Goal: Task Accomplishment & Management: Manage account settings

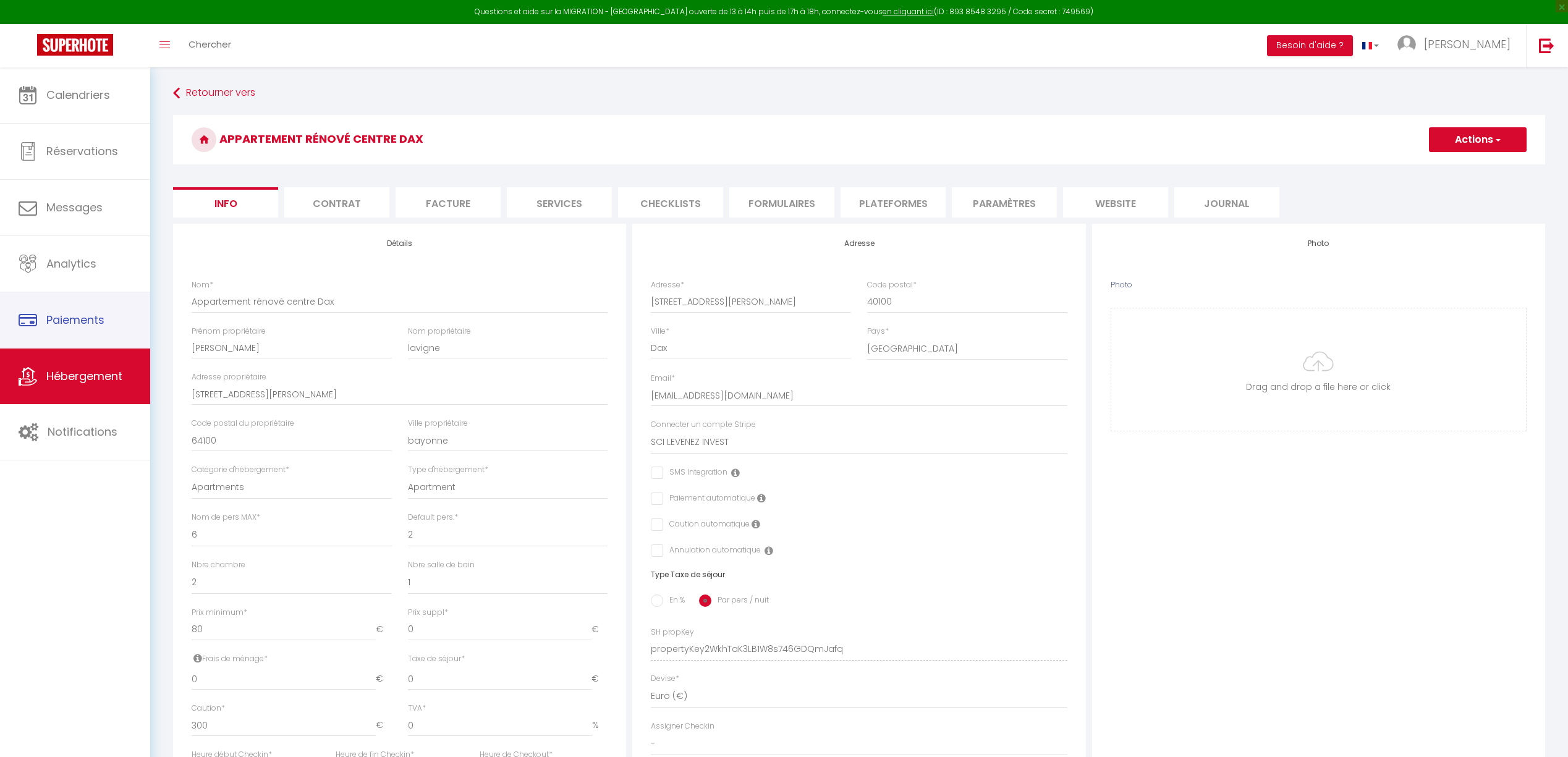
select select "6"
select select "2"
select select "1"
select select "15:00"
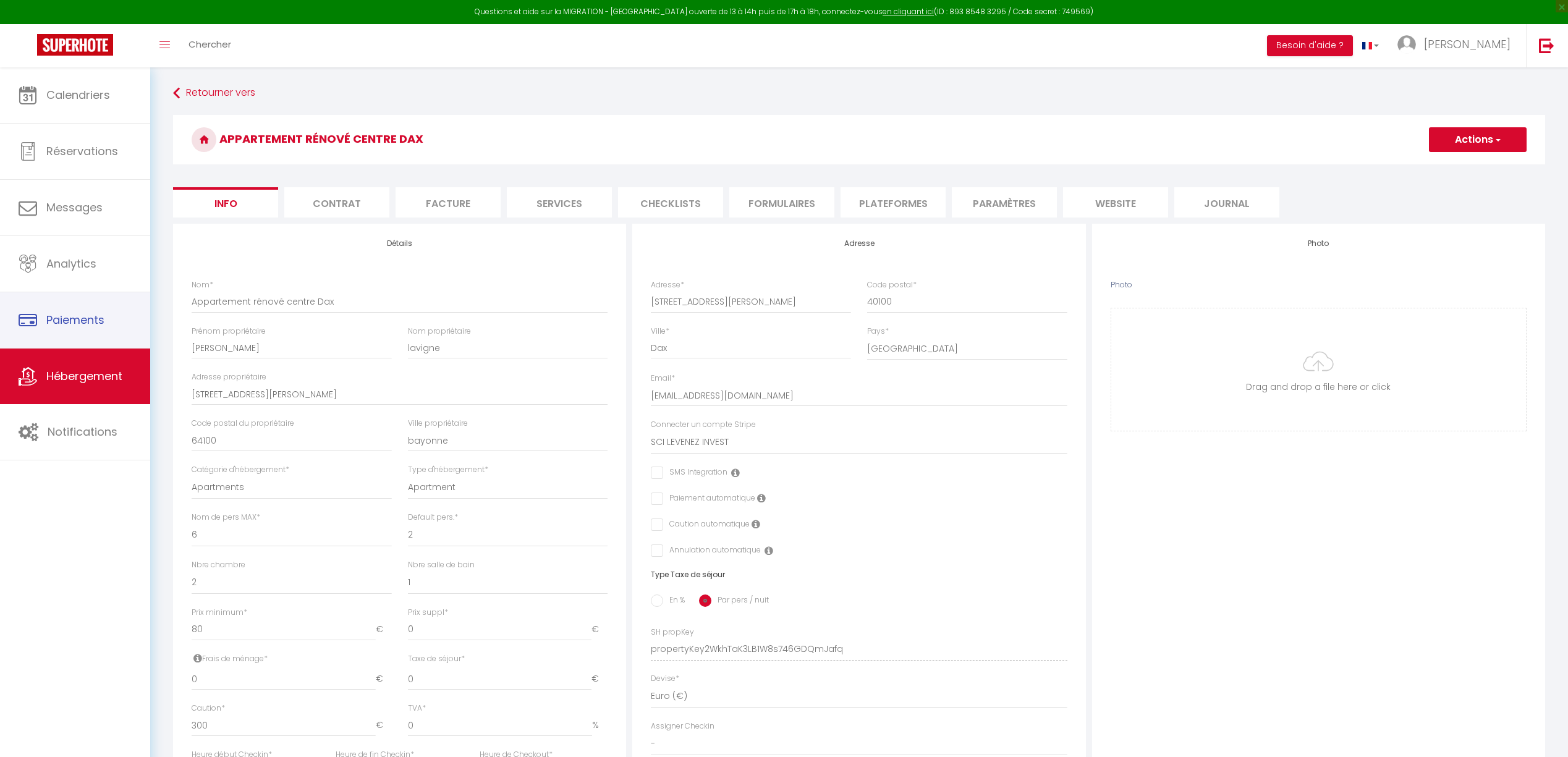
select select "23:45"
select select "11:00"
select select "30"
select select "120"
select select "28"
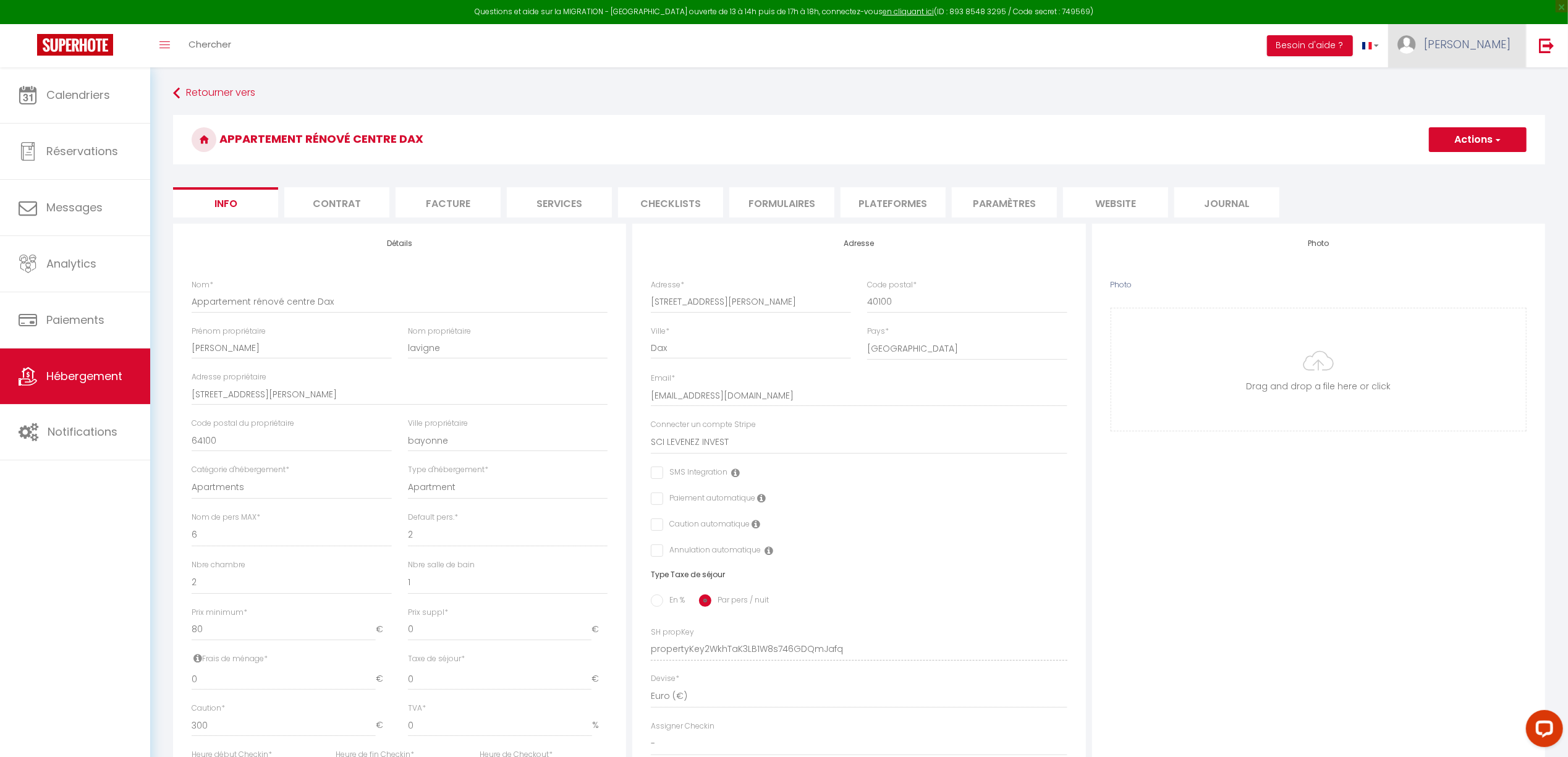
click at [1485, 44] on span "[PERSON_NAME]" at bounding box center [1467, 44] width 87 height 15
click at [1477, 79] on link "Paramètres" at bounding box center [1477, 86] width 91 height 21
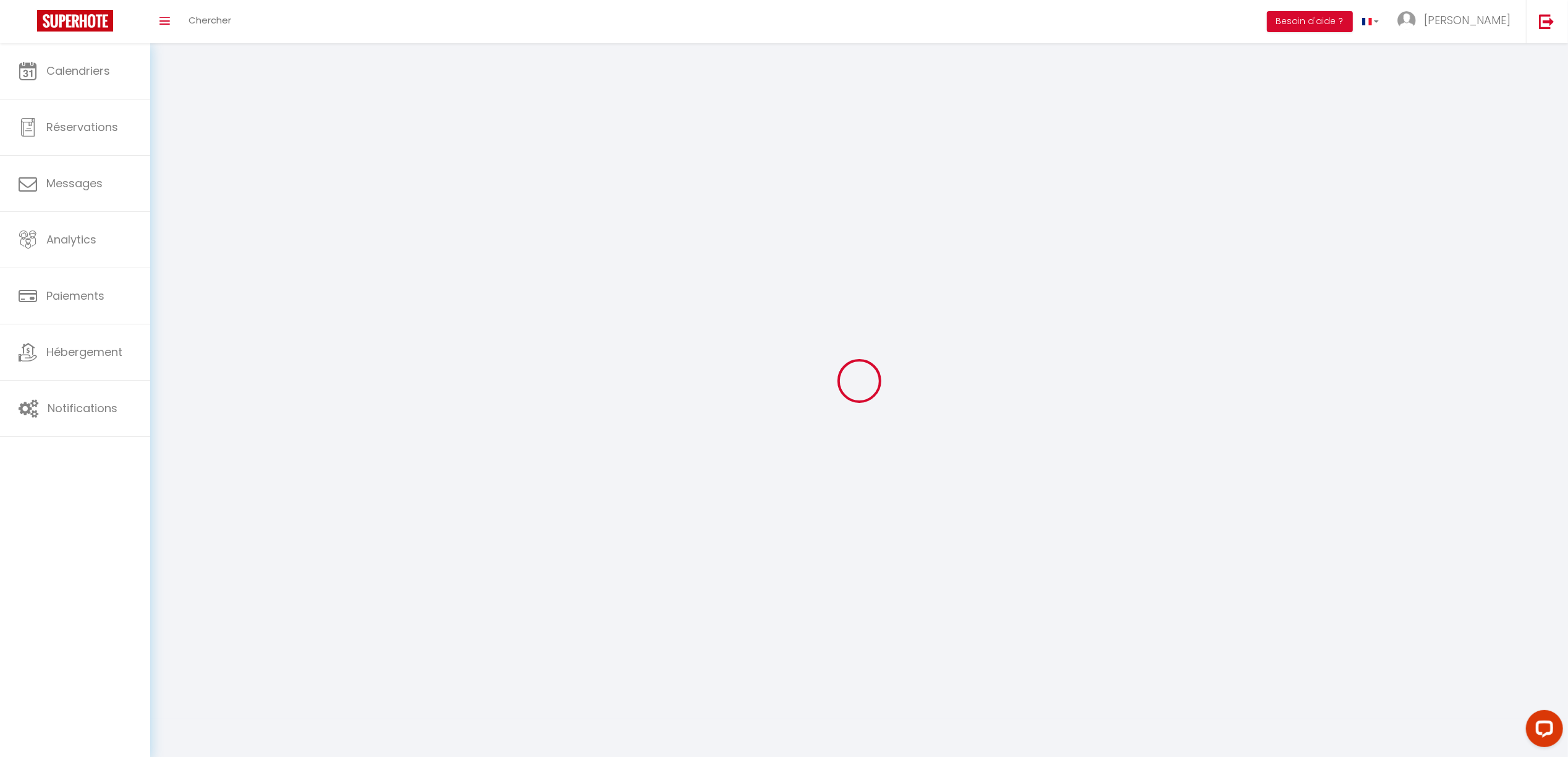
type input "[PERSON_NAME]"
type input "lavigne"
type input "+608917561"
type input "48 AVENUE LOUIS DE FOIX"
type input "64100"
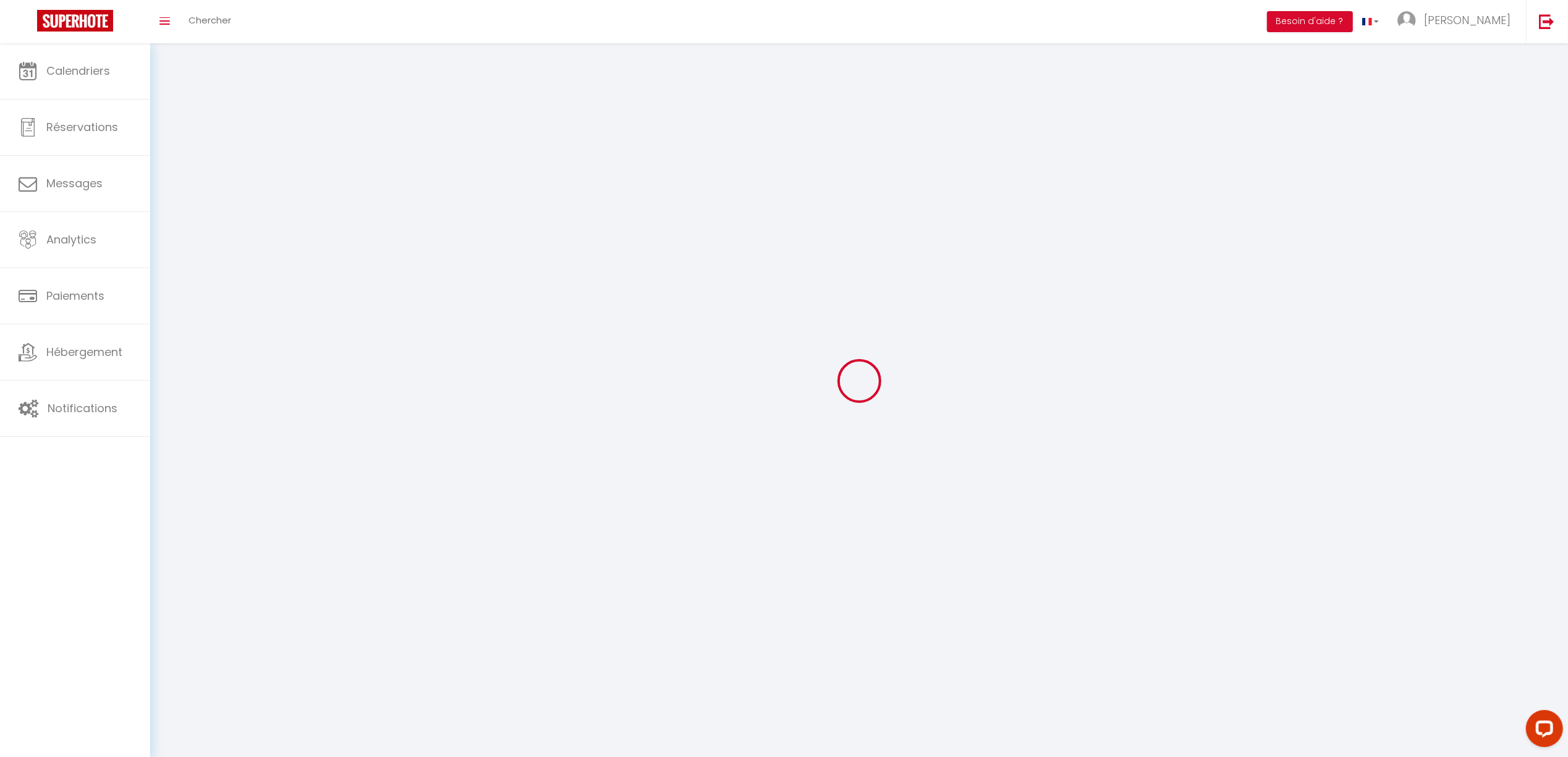
type input "bayonne"
type input "w6ANb1cujnuin9szoHhByaRU3"
type input "YCqSdh2fyOd2X5oBBqFgQHH4Y"
type input "https://app.superhote.com/#/get-available-rentals/YCqSdh2fyOd2X5oBBqFgQHH4Y"
type input "w6ANb1cujnuin9szoHhByaRU3"
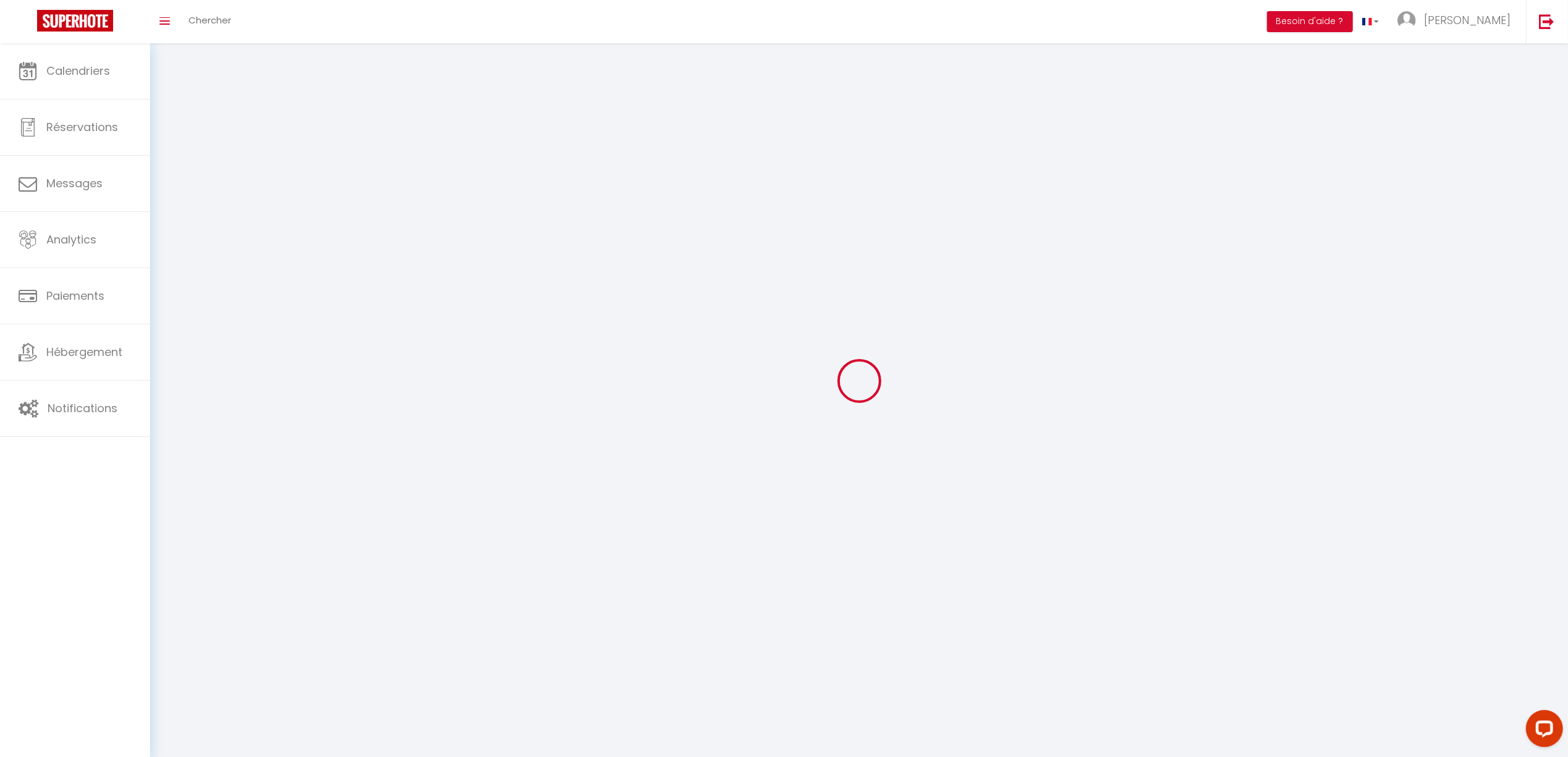
type input "YCqSdh2fyOd2X5oBBqFgQHH4Y"
type input "https://app.superhote.com/#/get-available-rentals/YCqSdh2fyOd2X5oBBqFgQHH4Y"
select select "28"
select select "fr"
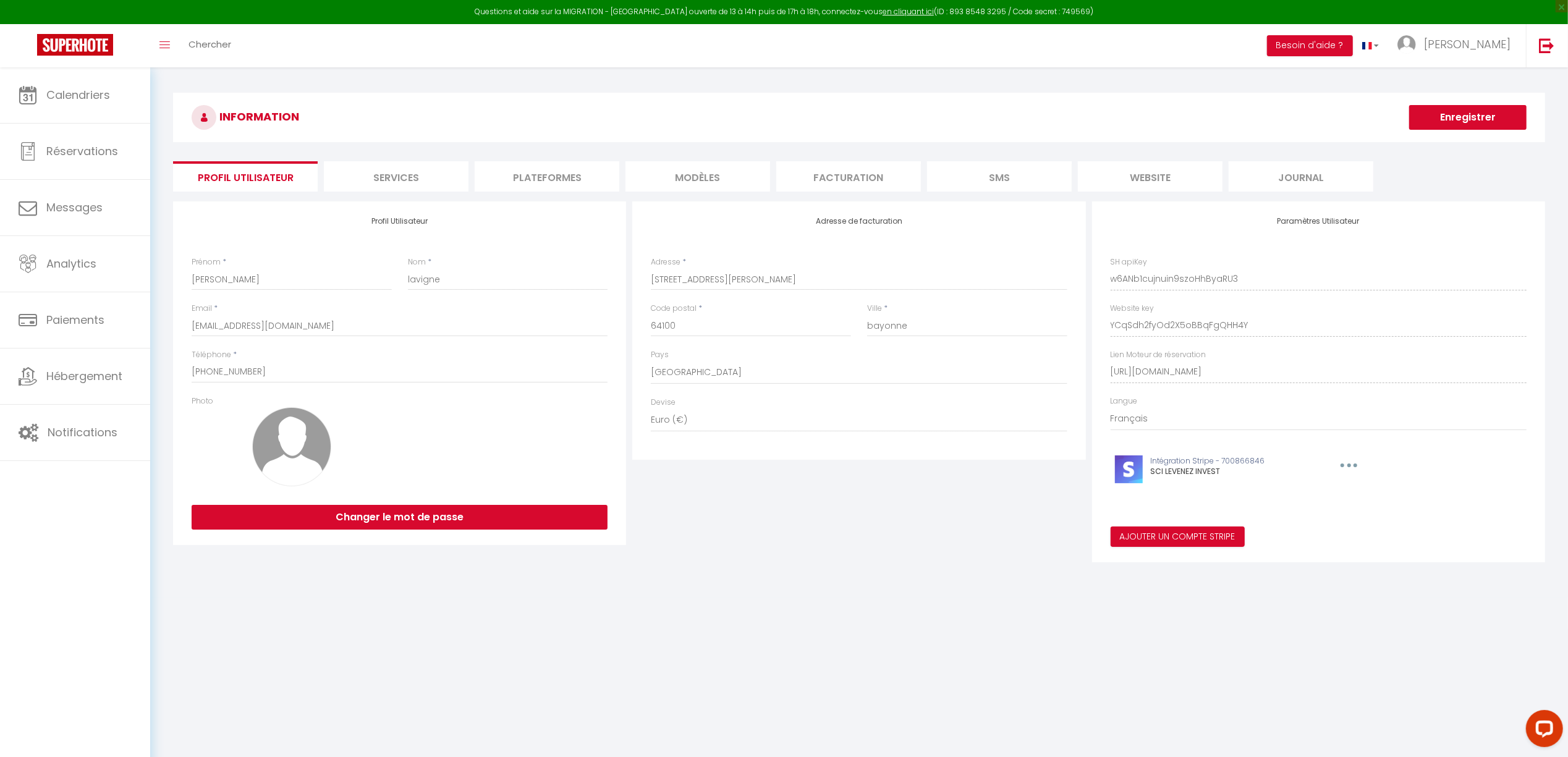
click at [863, 174] on li "Facturation" at bounding box center [848, 176] width 145 height 30
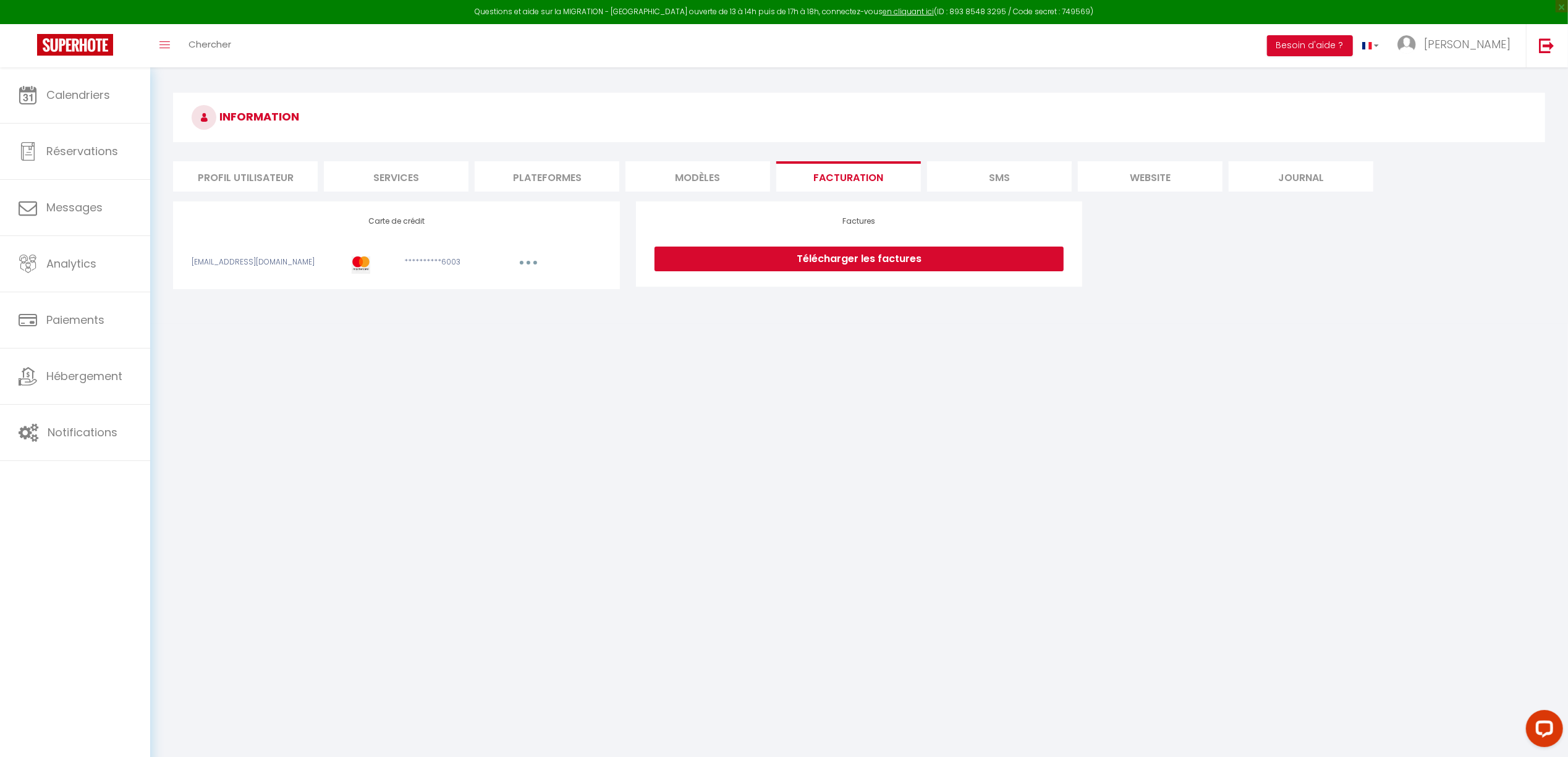
click at [867, 255] on link "Télécharger les factures" at bounding box center [859, 259] width 409 height 25
click at [63, 134] on link "Réservations" at bounding box center [75, 152] width 150 height 56
select select "not_cancelled"
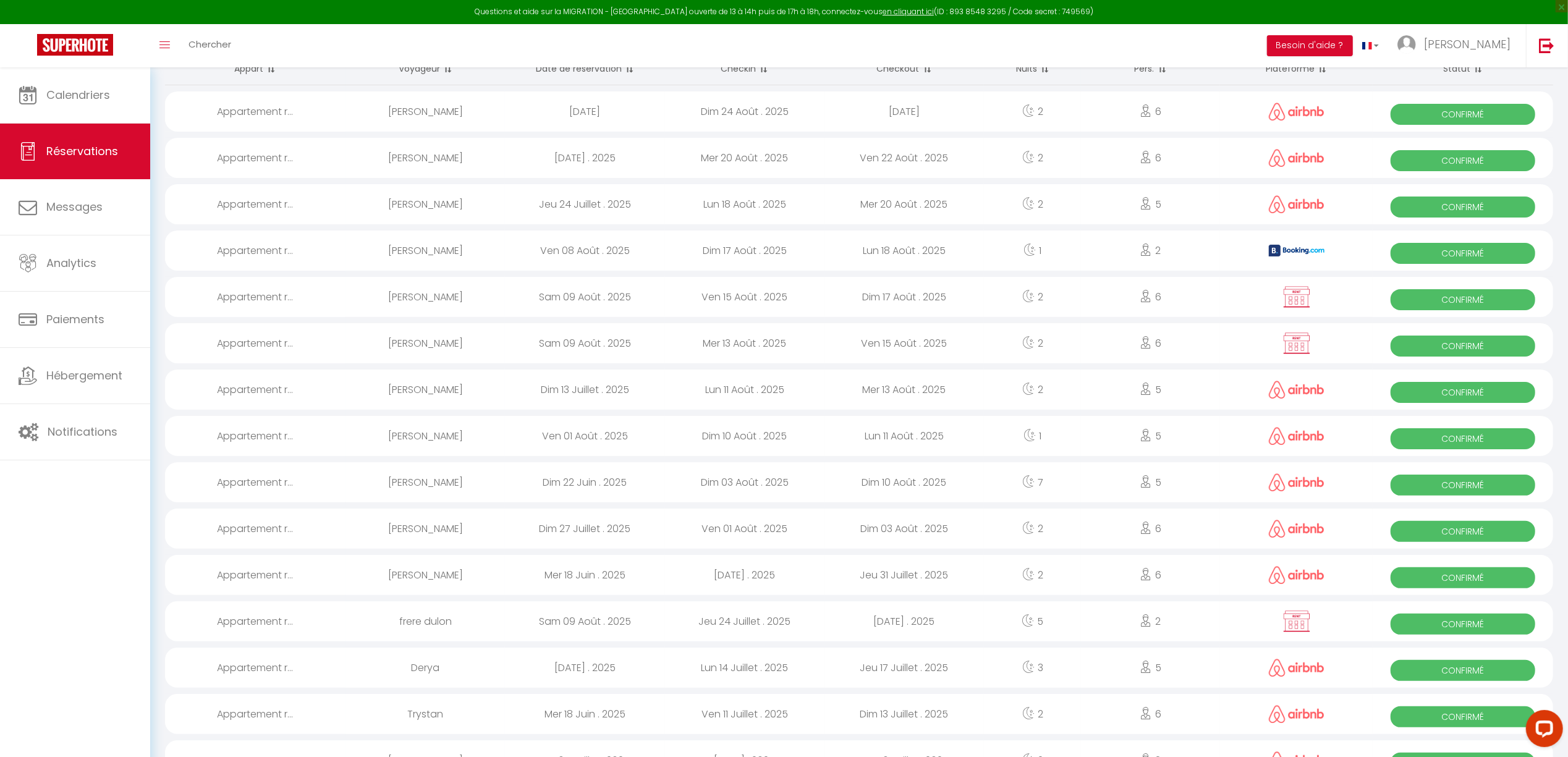
scroll to position [183, 0]
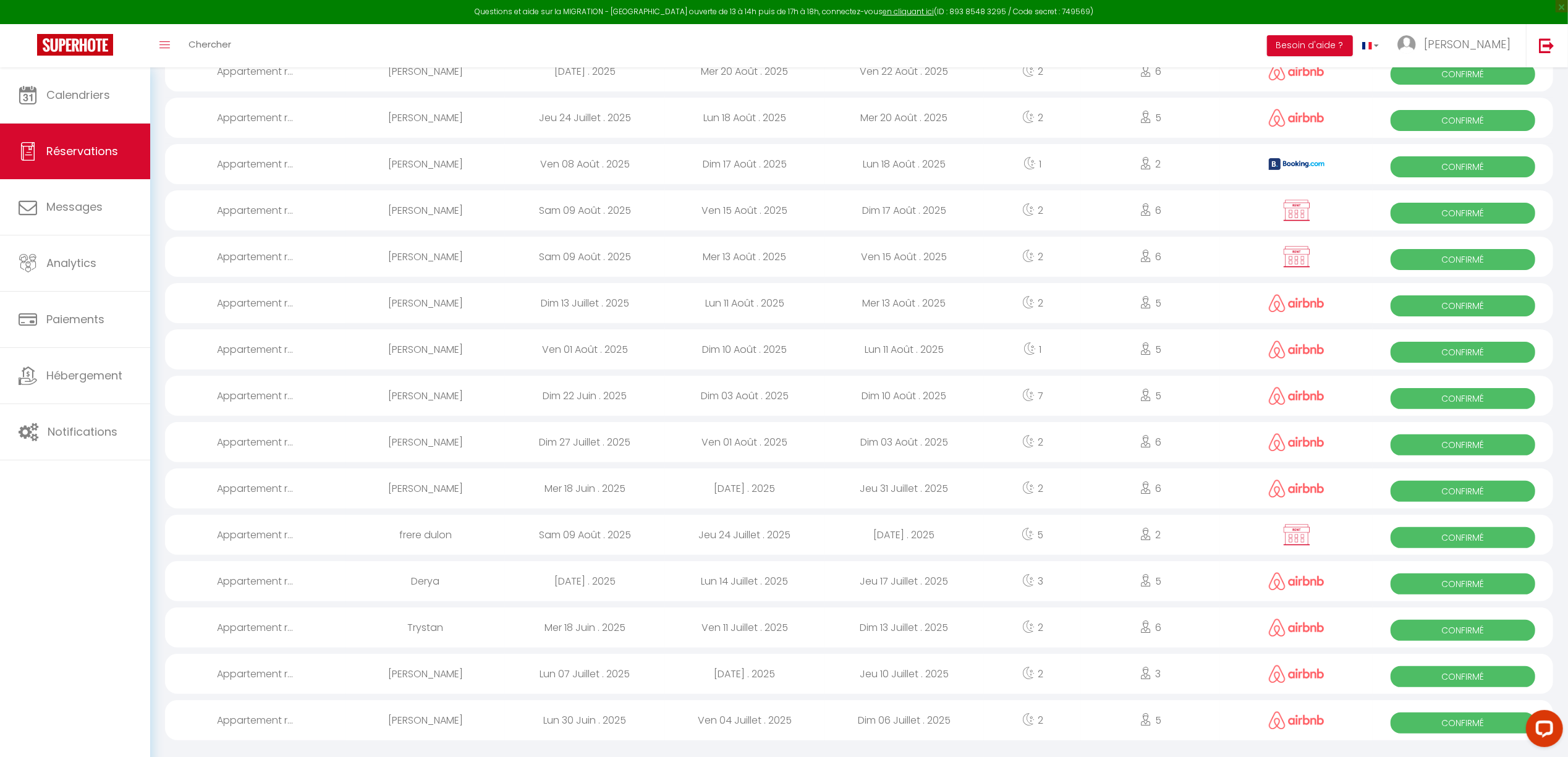
click at [759, 715] on div "Ven 04 Juillet . 2025" at bounding box center [744, 720] width 160 height 41
select select "OK"
select select "0"
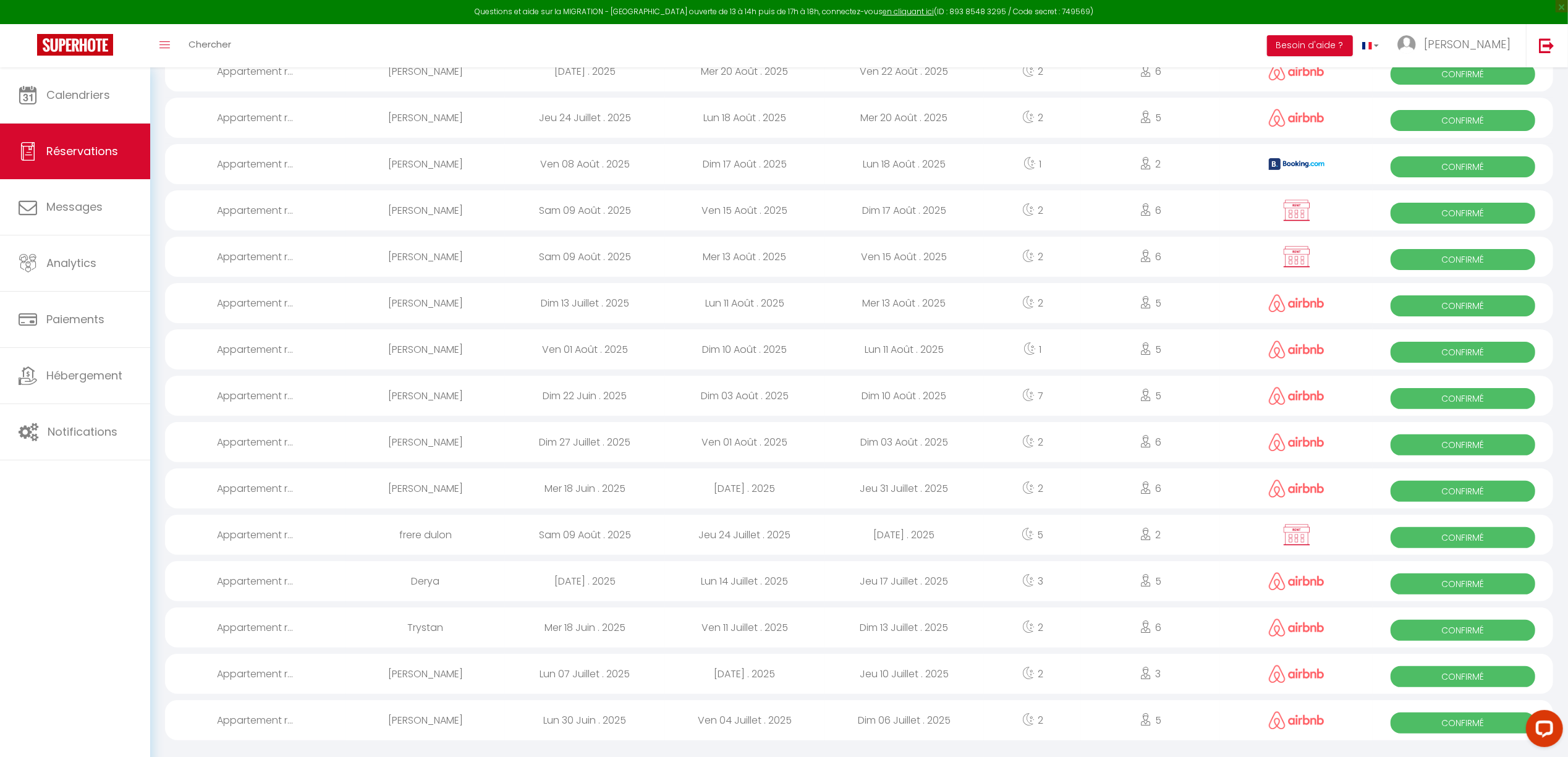
select select "1"
select select
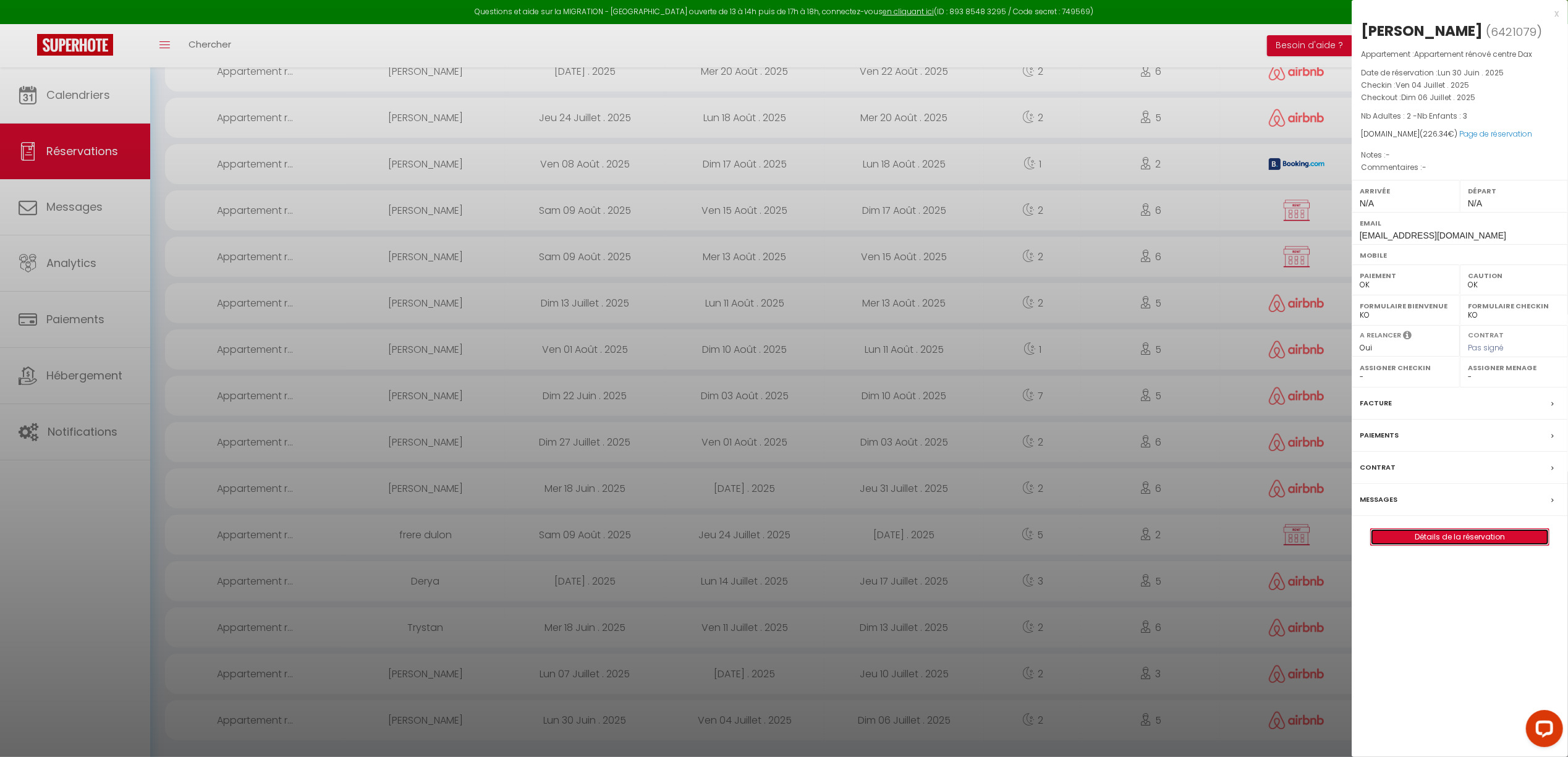
click at [1433, 543] on link "Détails de la réservation" at bounding box center [1460, 537] width 178 height 16
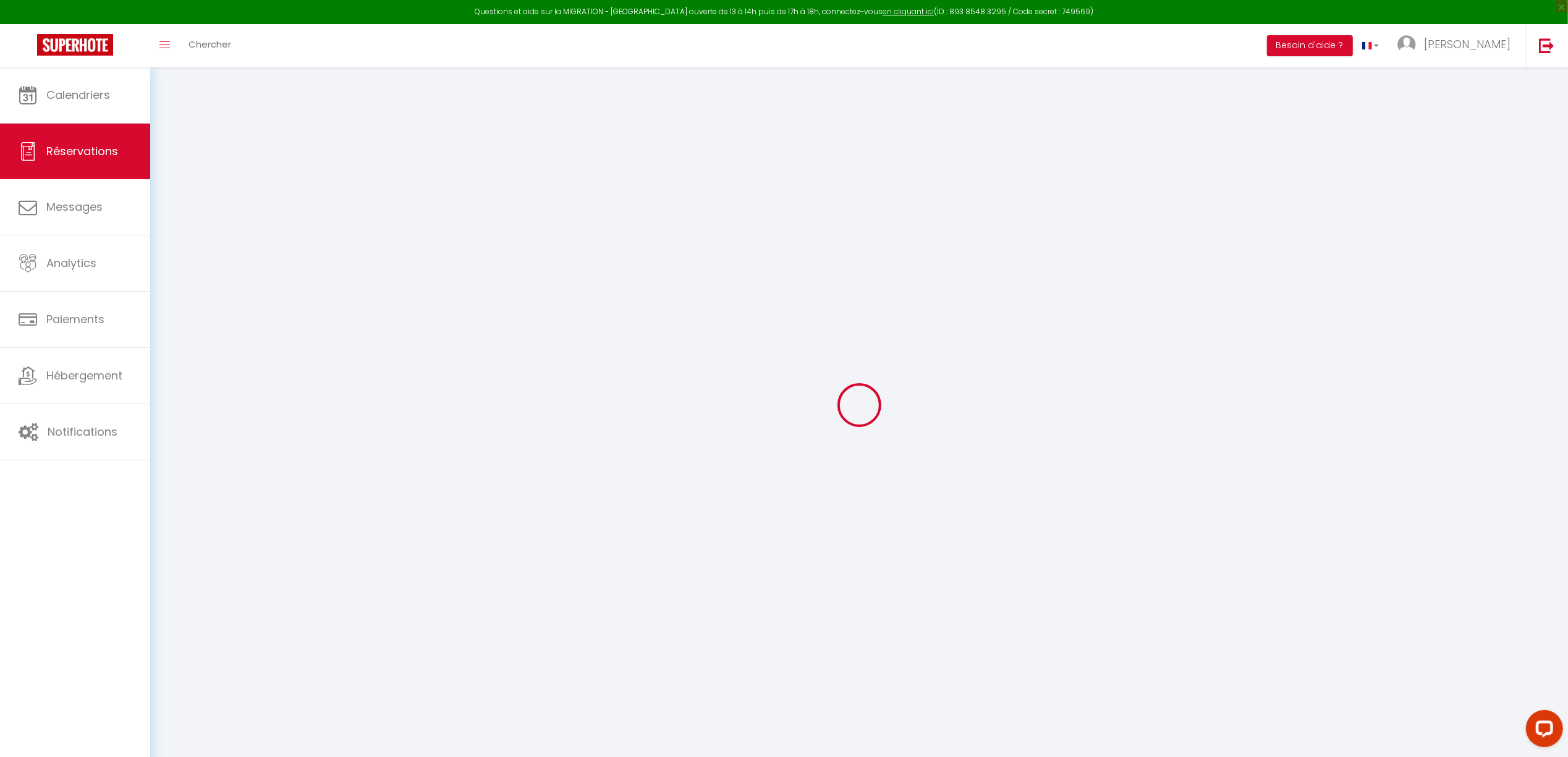
type input "Myriam"
type input "vcuu2zoqtkwfumylhhjhk5r1vqso@reply.superhote.com"
select select
type input "7.92"
select select "75266"
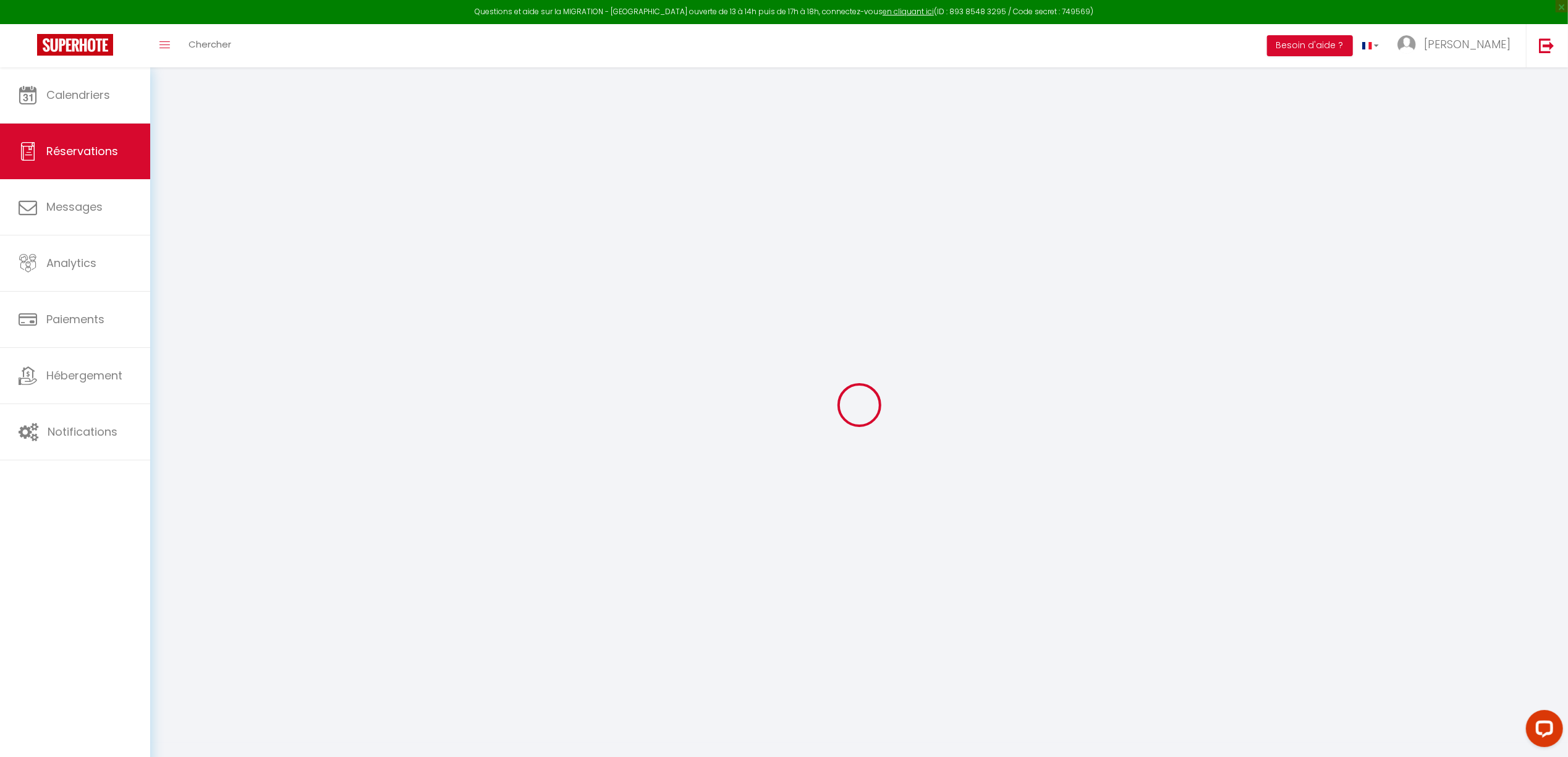
select select "1"
select select
type input "2"
type input "3"
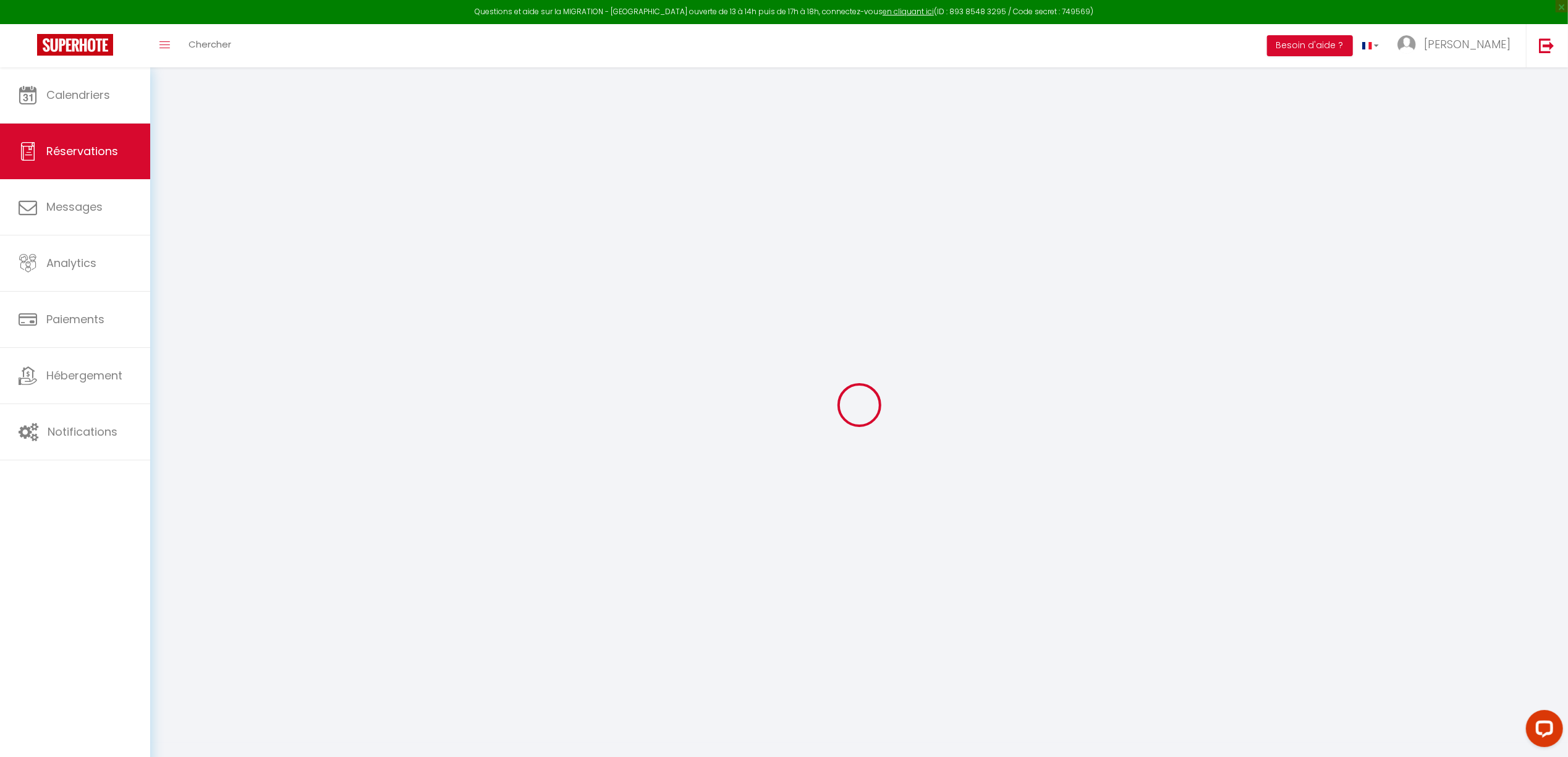
select select "12"
select select
type input "220"
checkbox input "false"
type input "0"
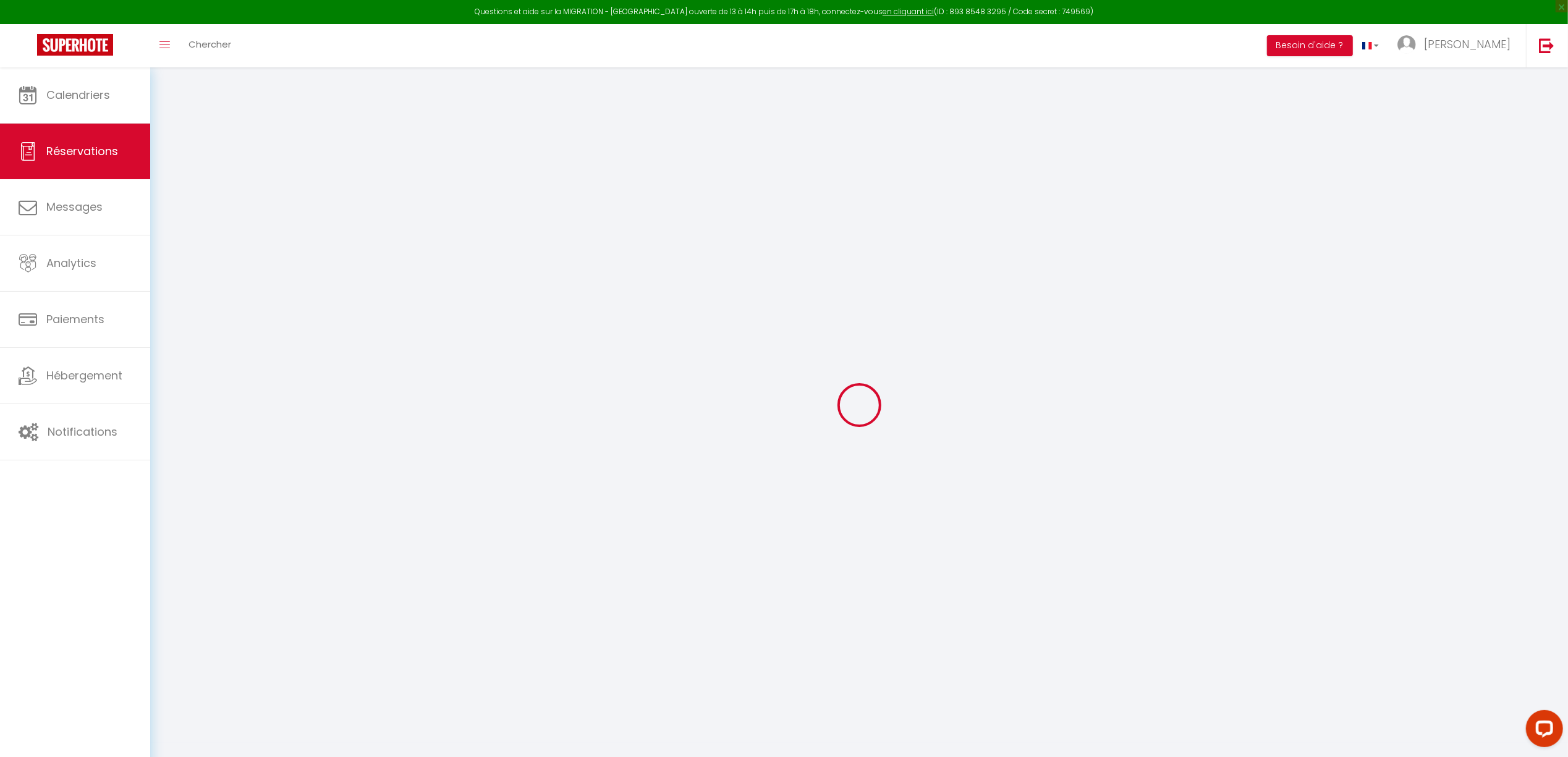
select select "1"
type input "0"
select select
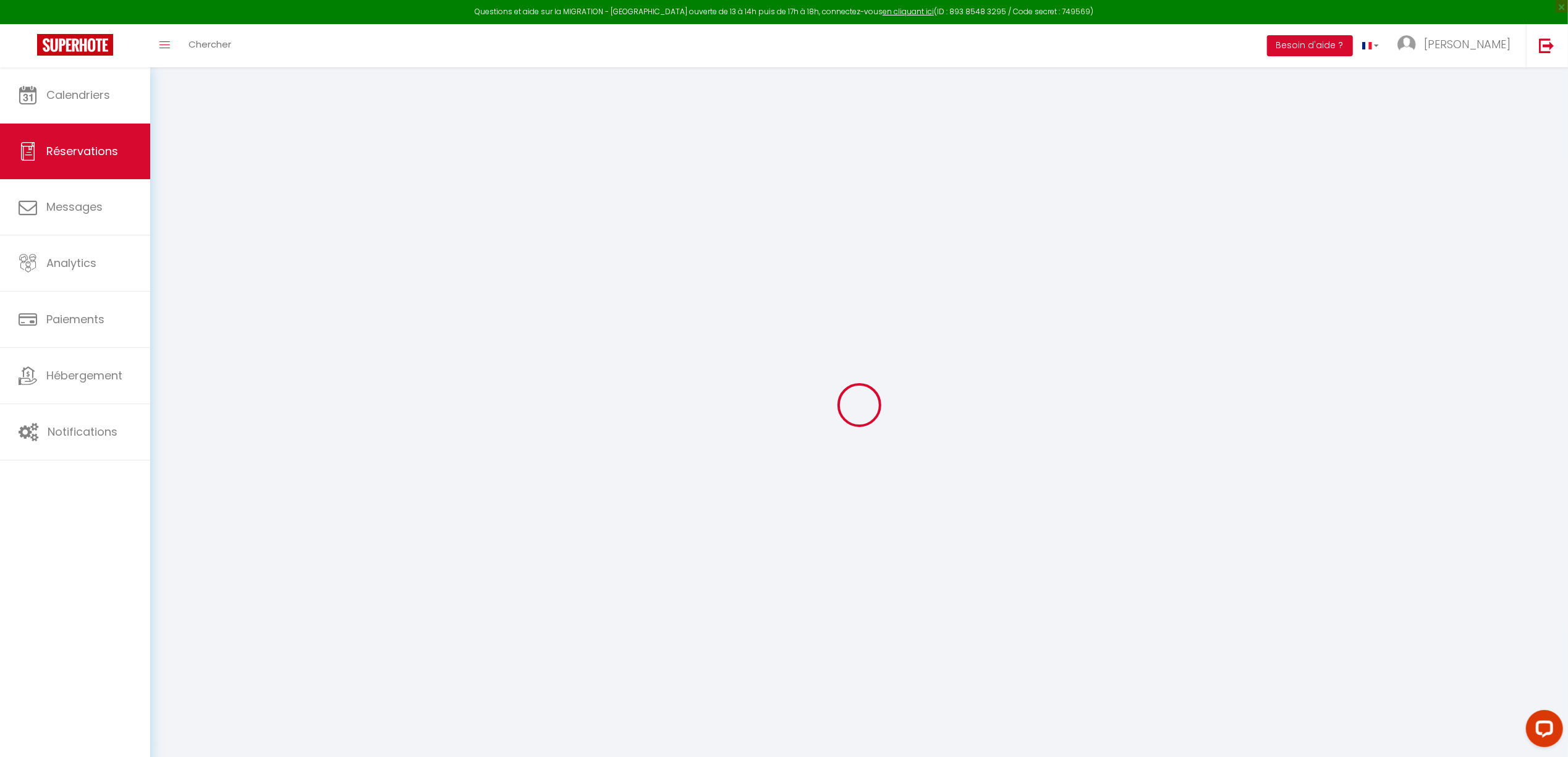
select select
select select "15"
checkbox input "false"
select select
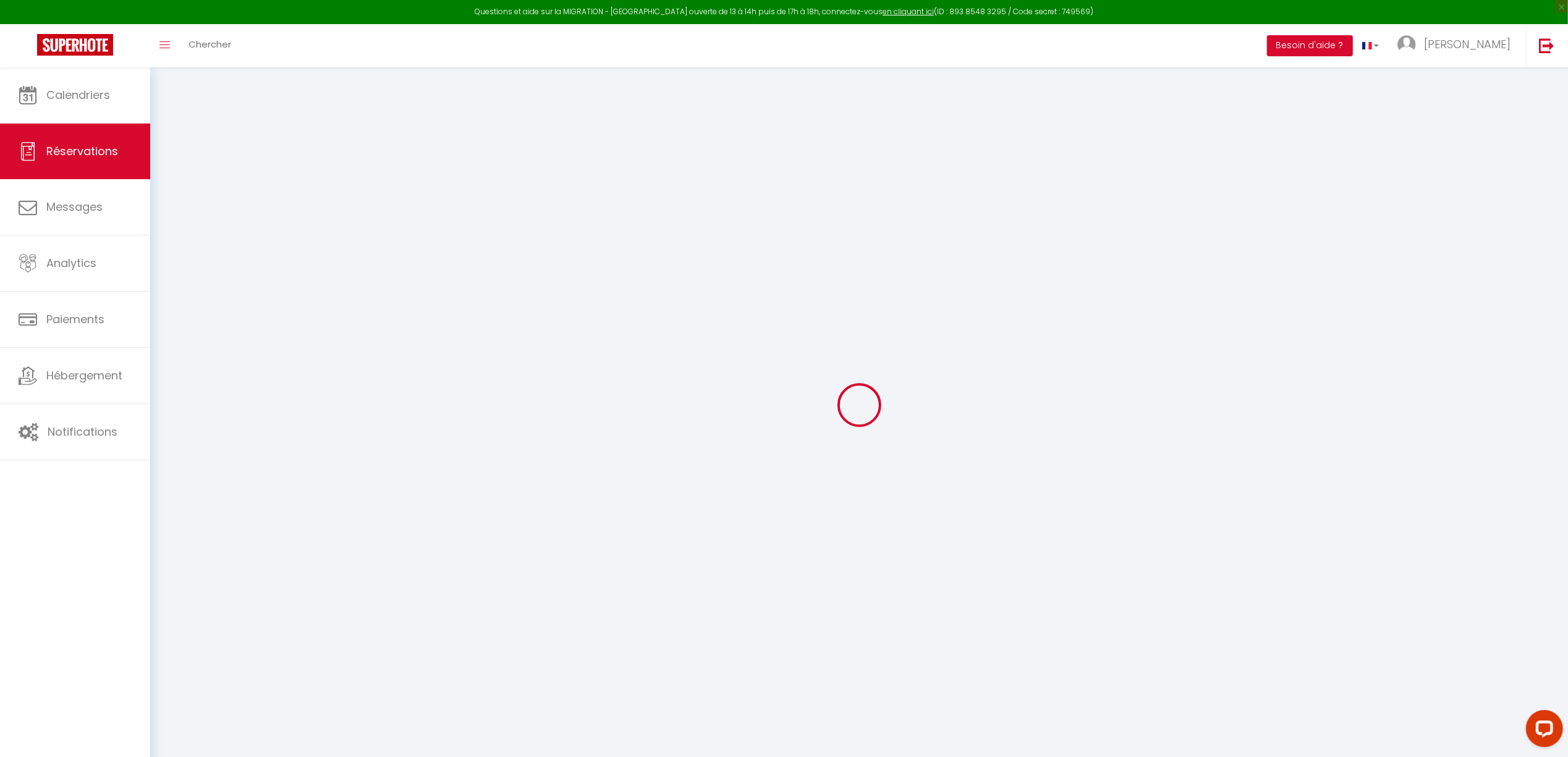
select select
checkbox input "false"
select select
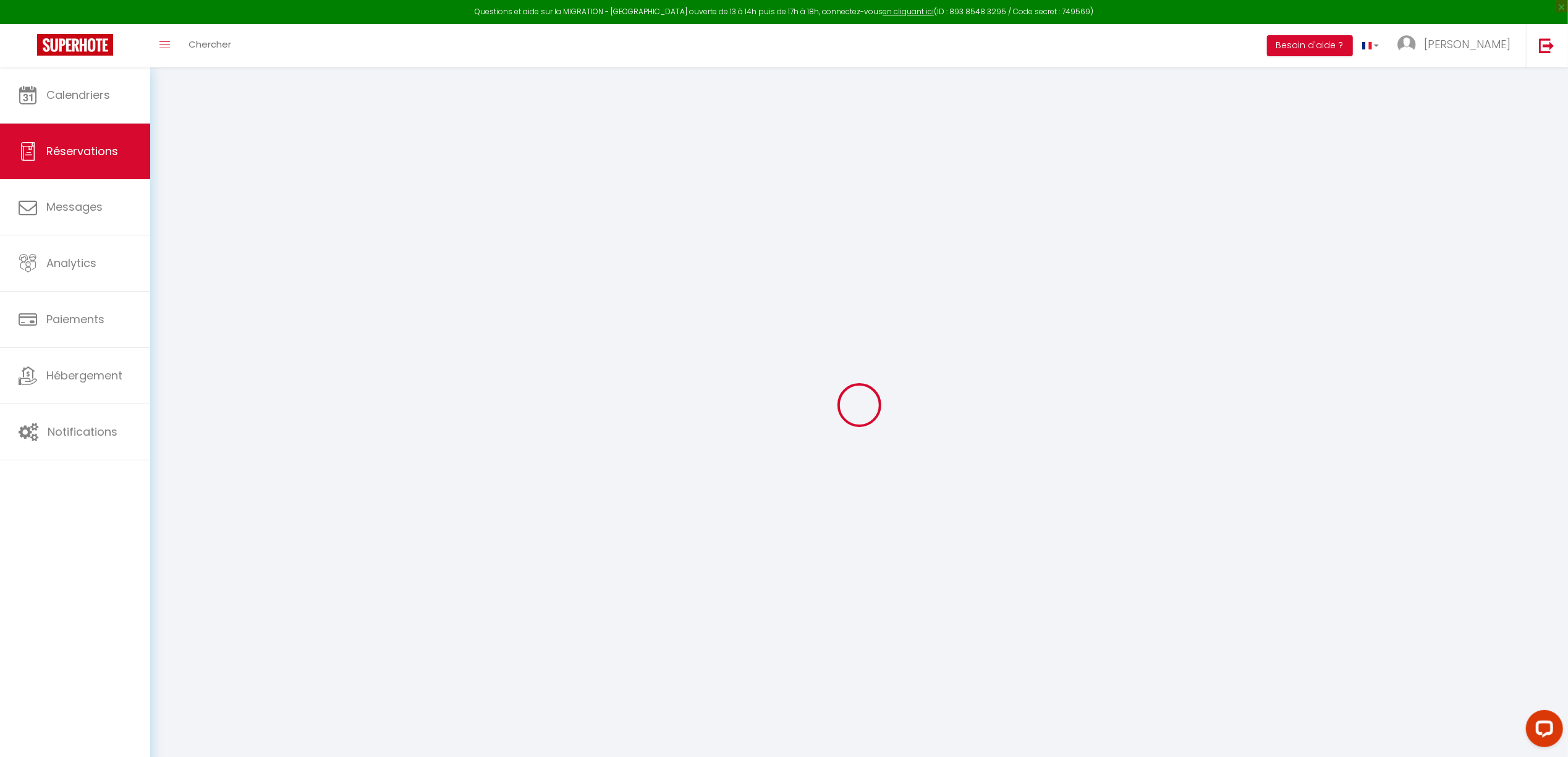
select select
checkbox input "false"
select select
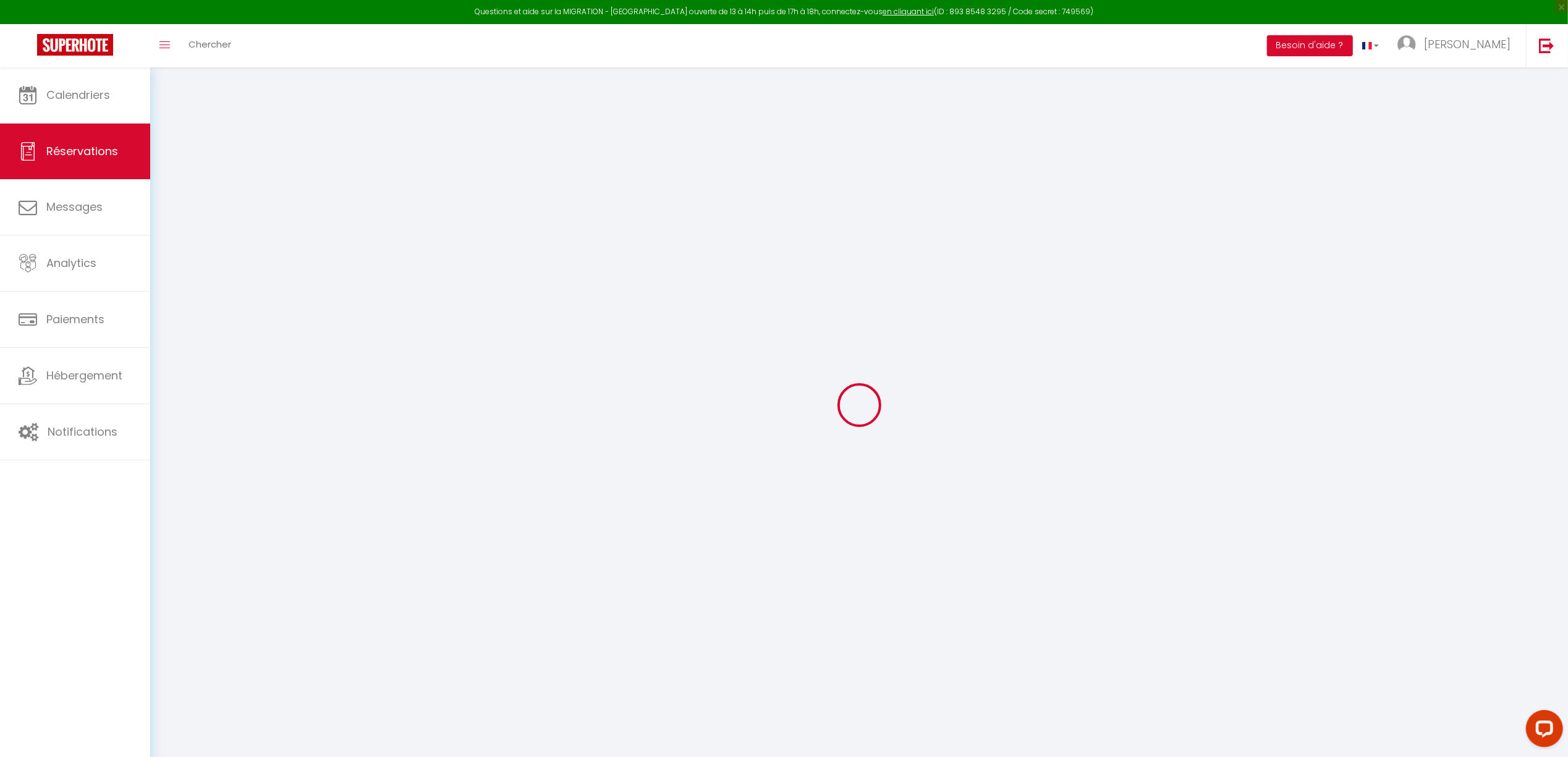
checkbox input "false"
select select
type input "6.34"
select select
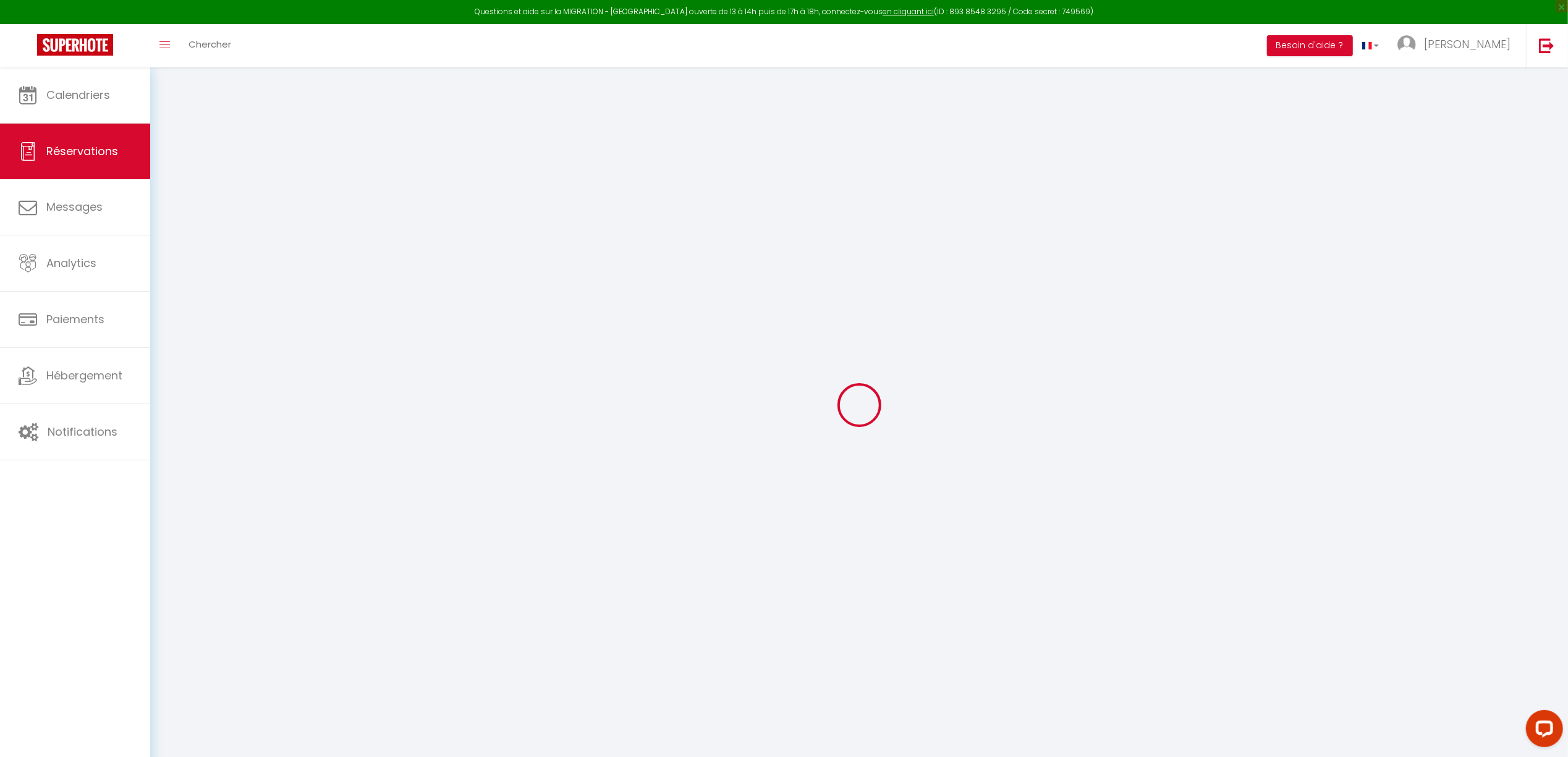
checkbox input "false"
select select
checkbox input "false"
select select
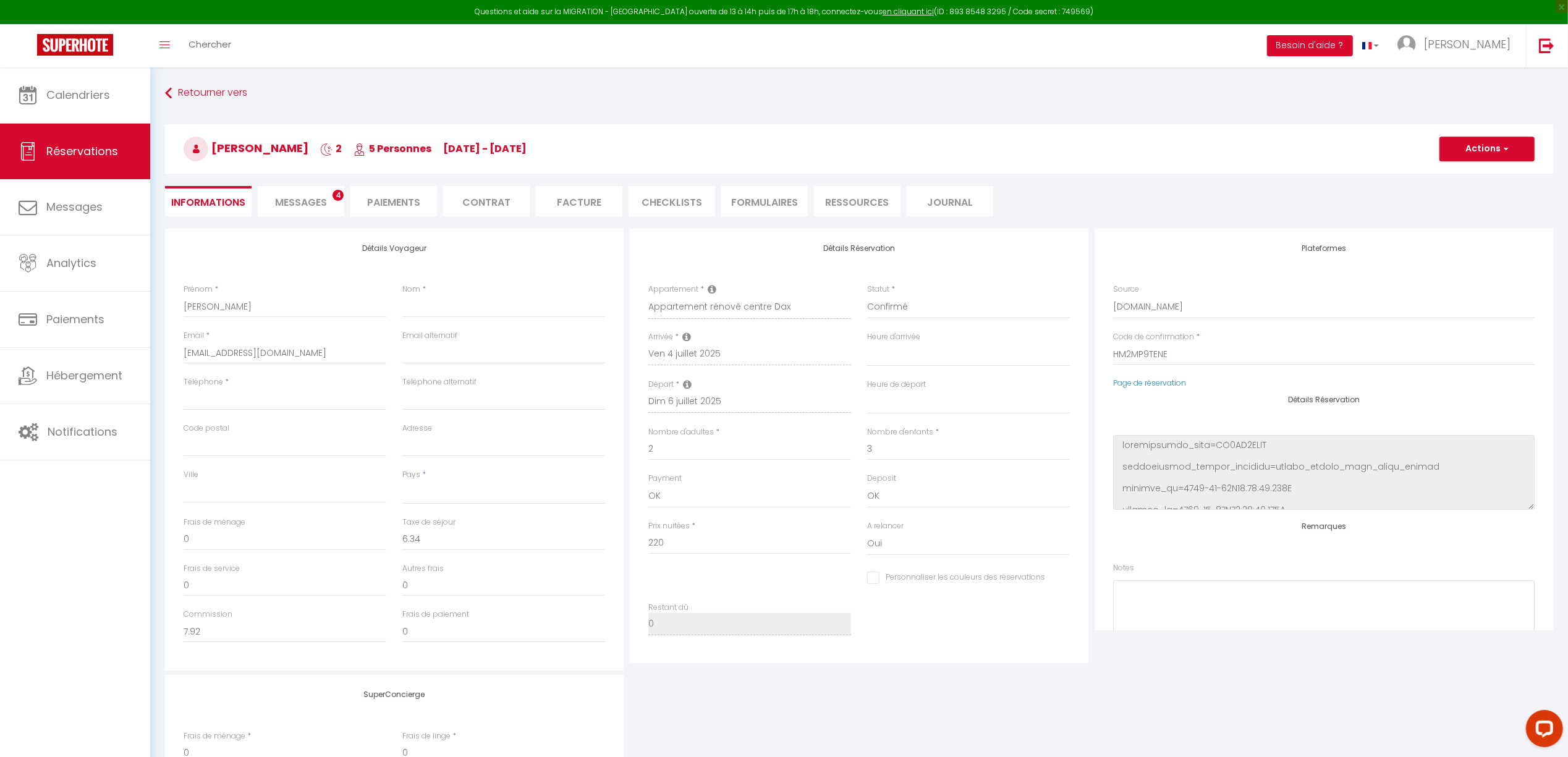
click at [599, 206] on li "Facture" at bounding box center [579, 201] width 87 height 30
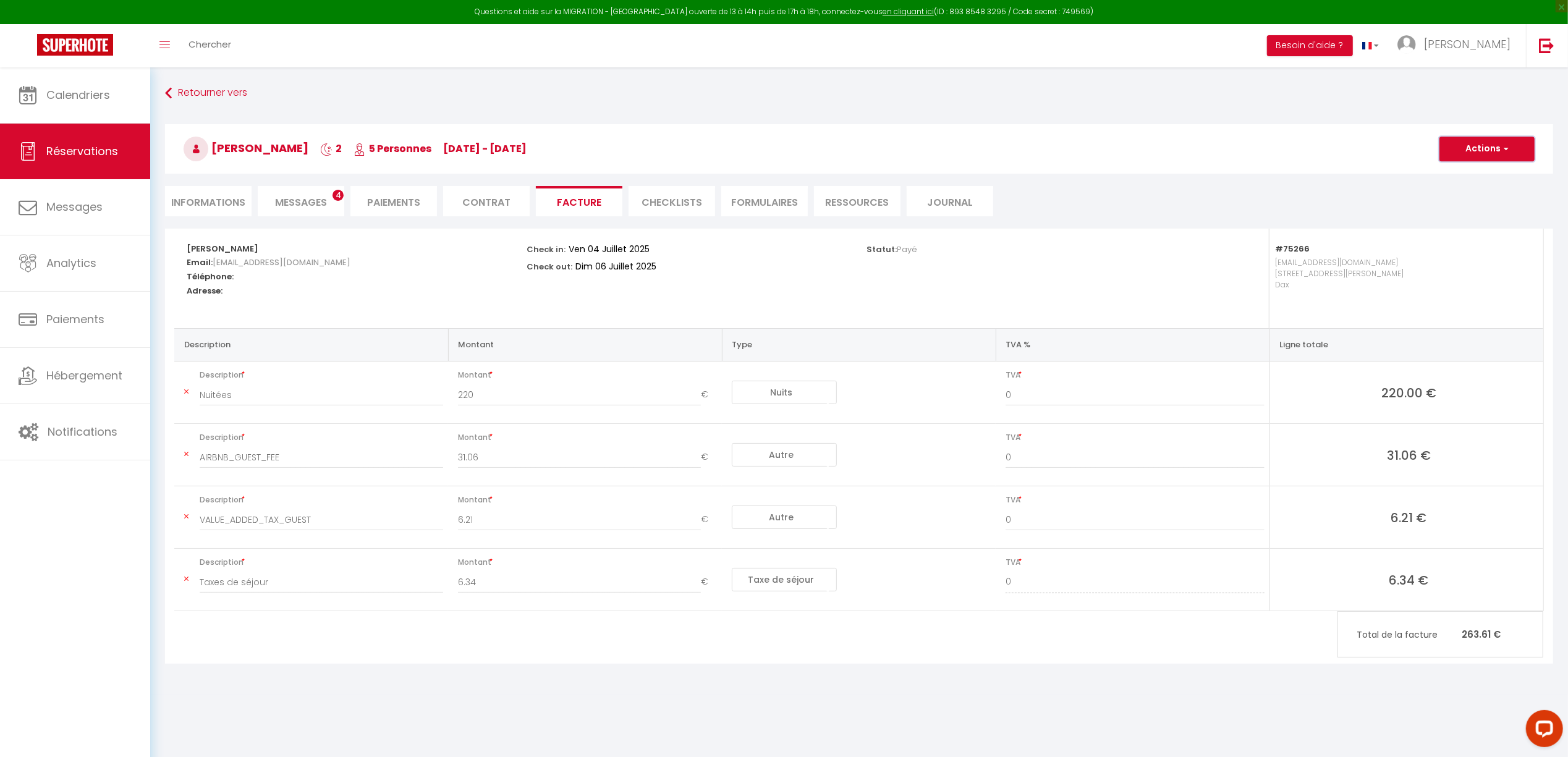
click at [1487, 152] on button "Actions" at bounding box center [1487, 149] width 95 height 25
click at [1492, 193] on link "Aperçu et éditer" at bounding box center [1477, 192] width 104 height 16
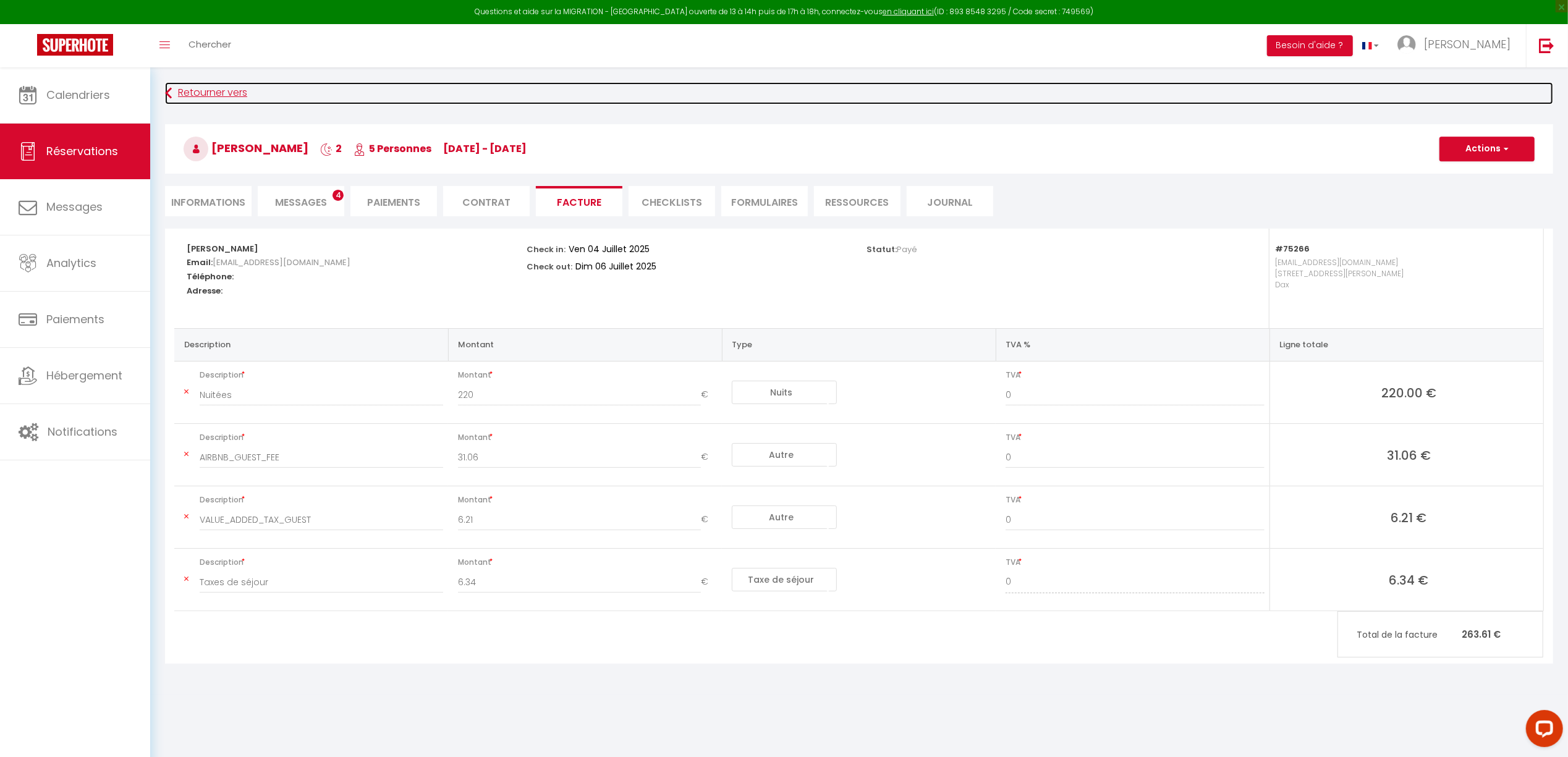
click at [183, 90] on link "Retourner vers" at bounding box center [859, 94] width 1388 height 22
select select
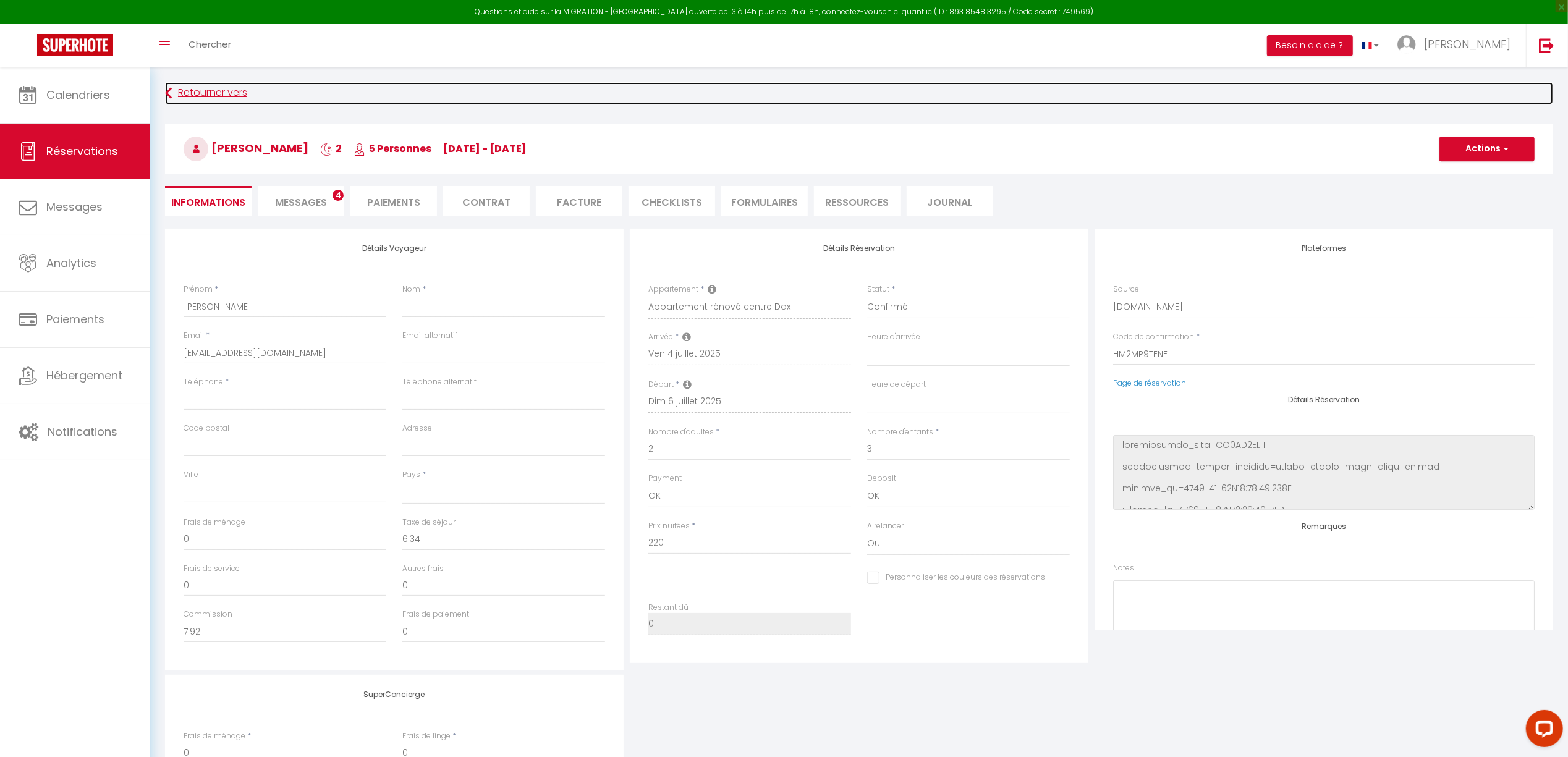
click at [231, 89] on link "Retourner vers" at bounding box center [859, 94] width 1388 height 22
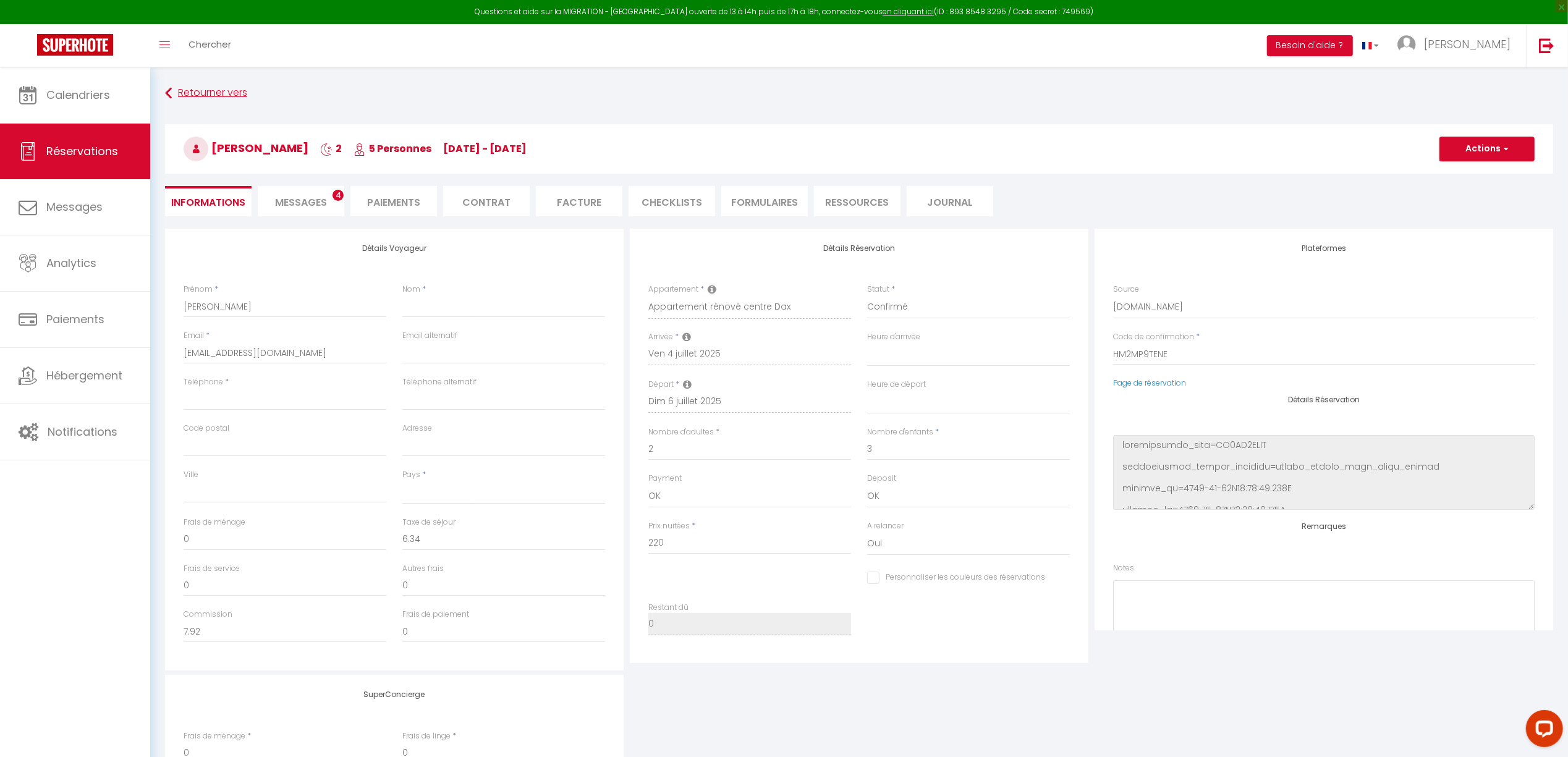
scroll to position [183, 0]
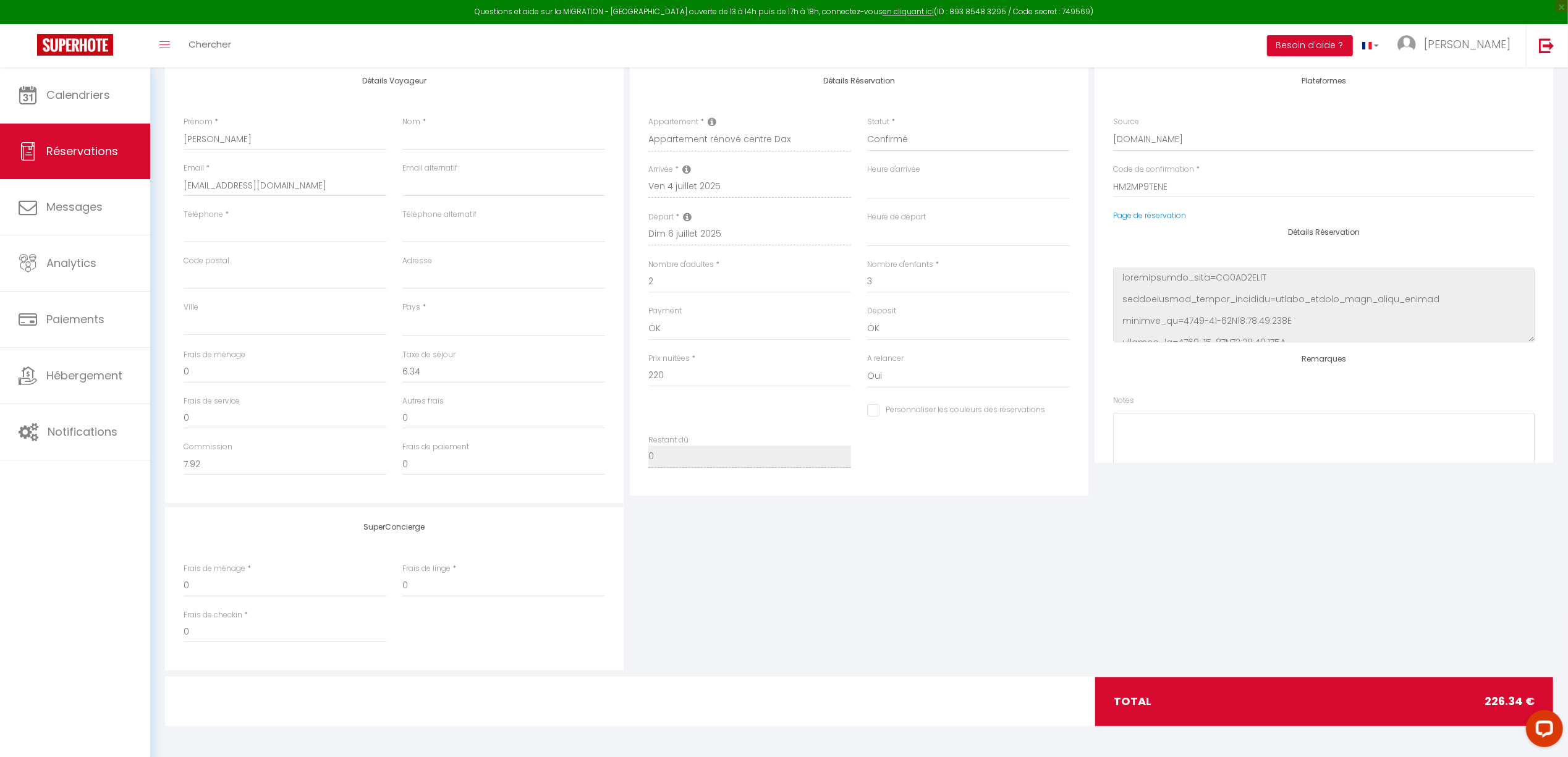
select select "not_cancelled"
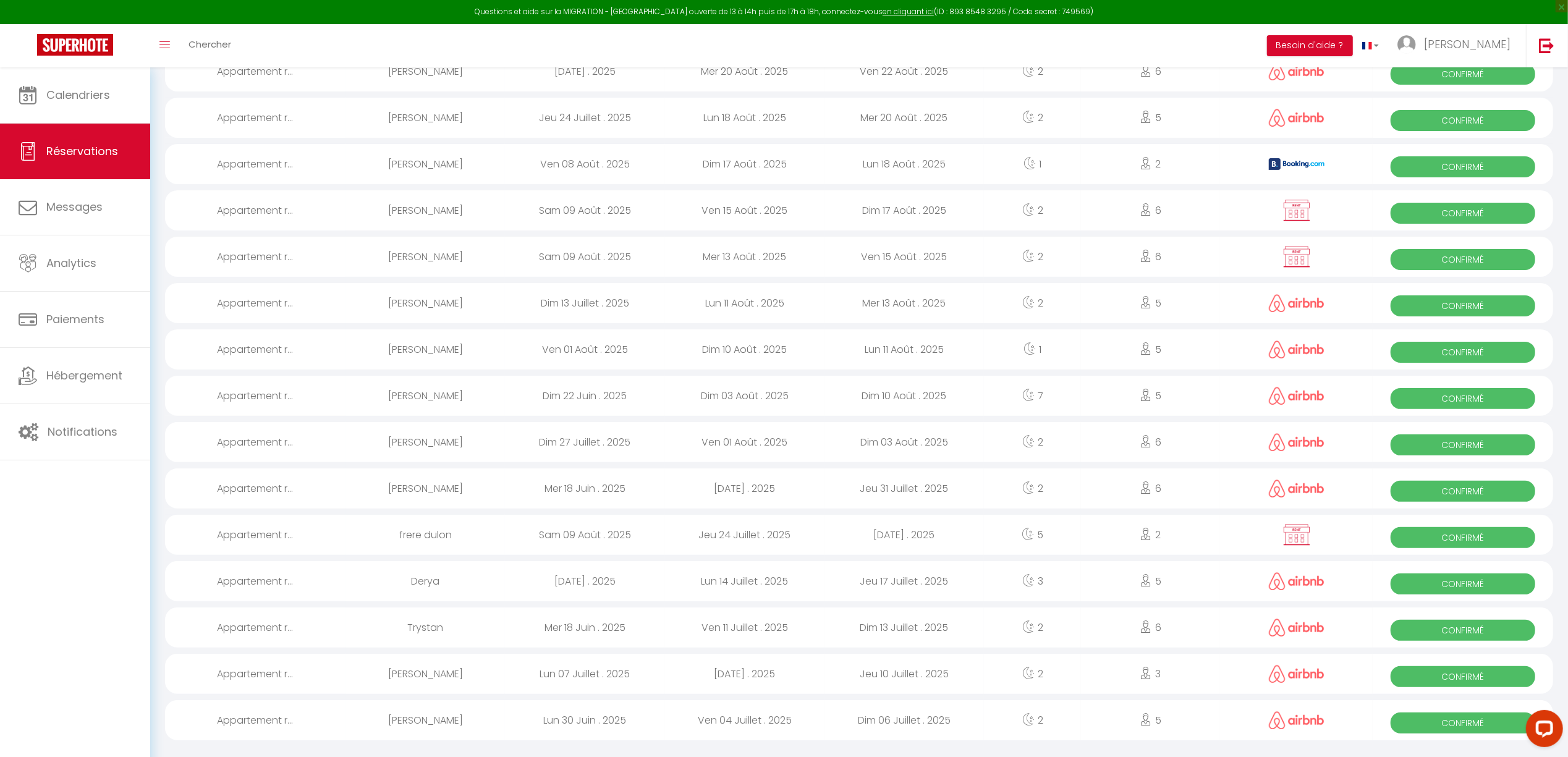
click at [936, 668] on div "Jeu 10 Juillet . 2025" at bounding box center [904, 674] width 160 height 41
select select "OK"
select select "0"
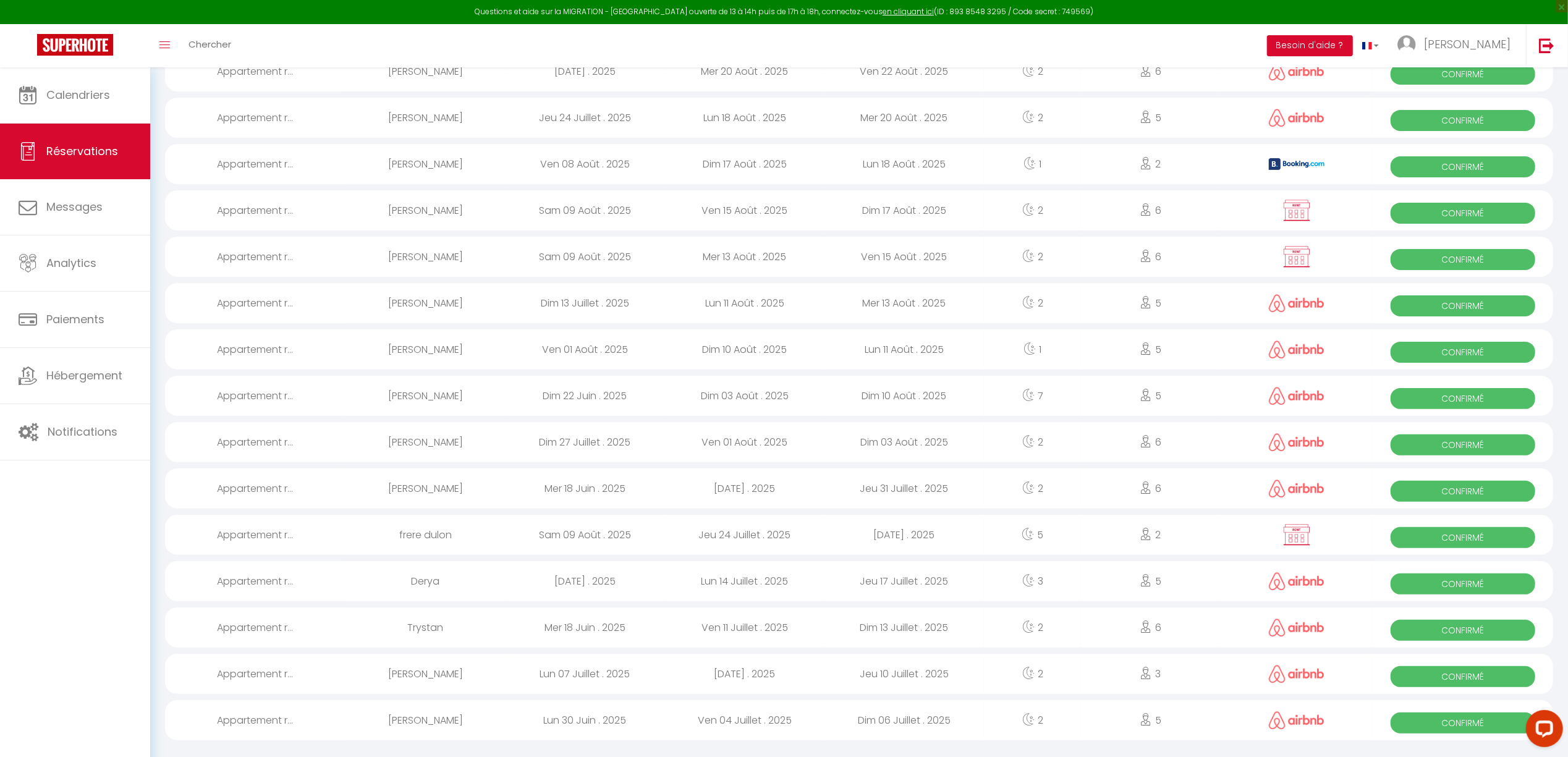
select select "1"
select select
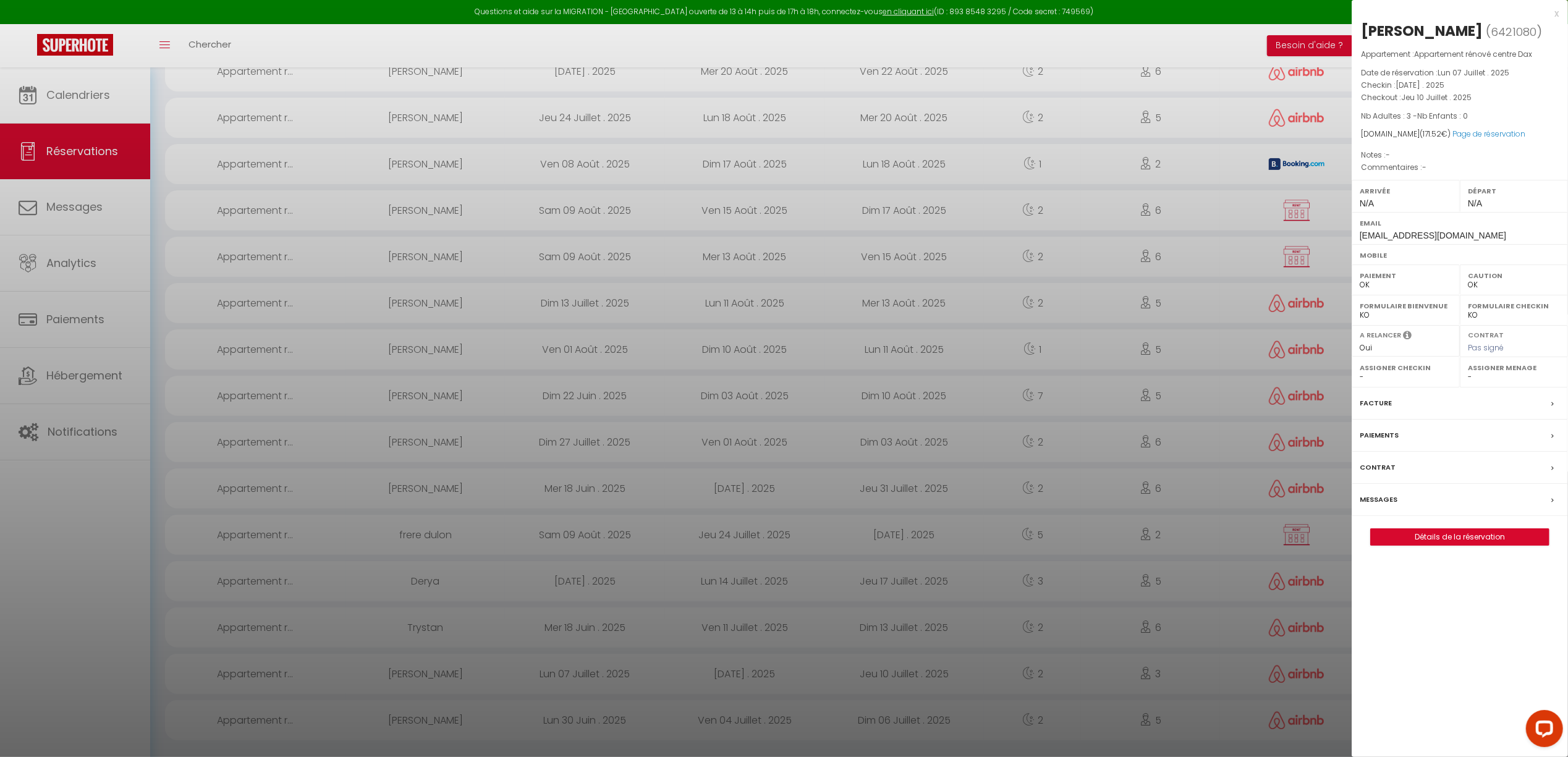
click at [1432, 407] on div "Facture" at bounding box center [1460, 404] width 216 height 32
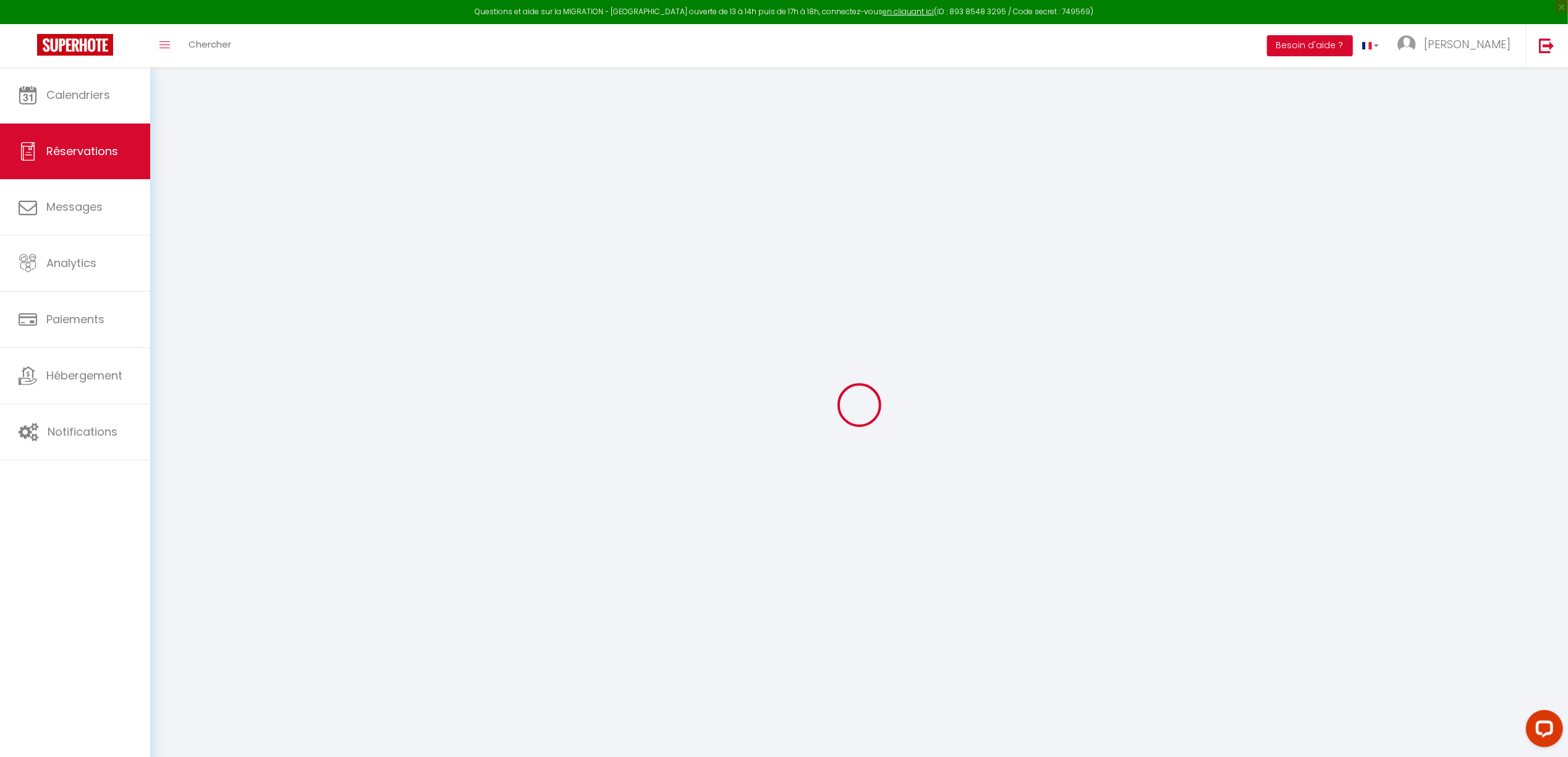
select select "other"
select select "taxes"
select select
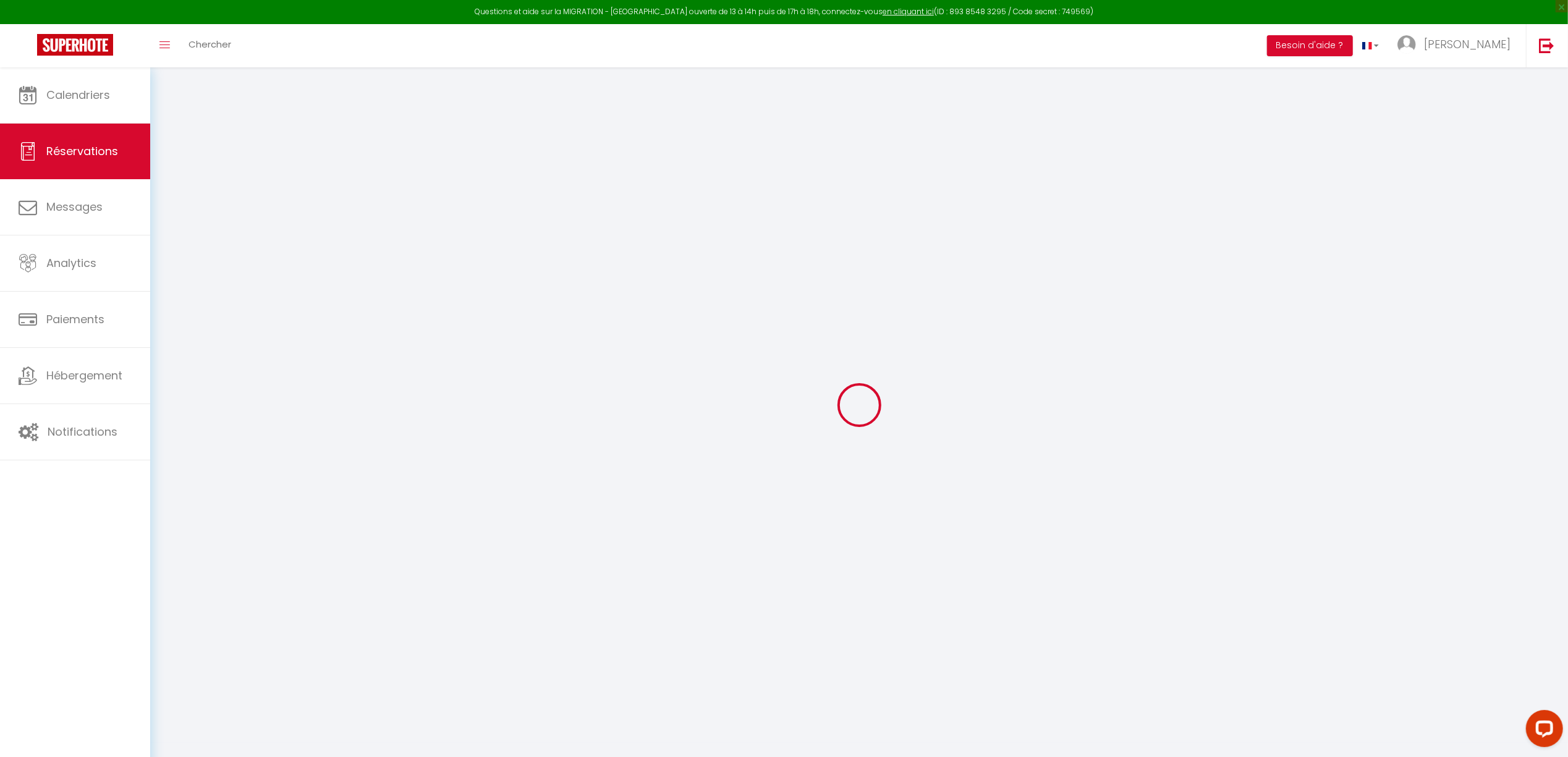
select select
checkbox input "false"
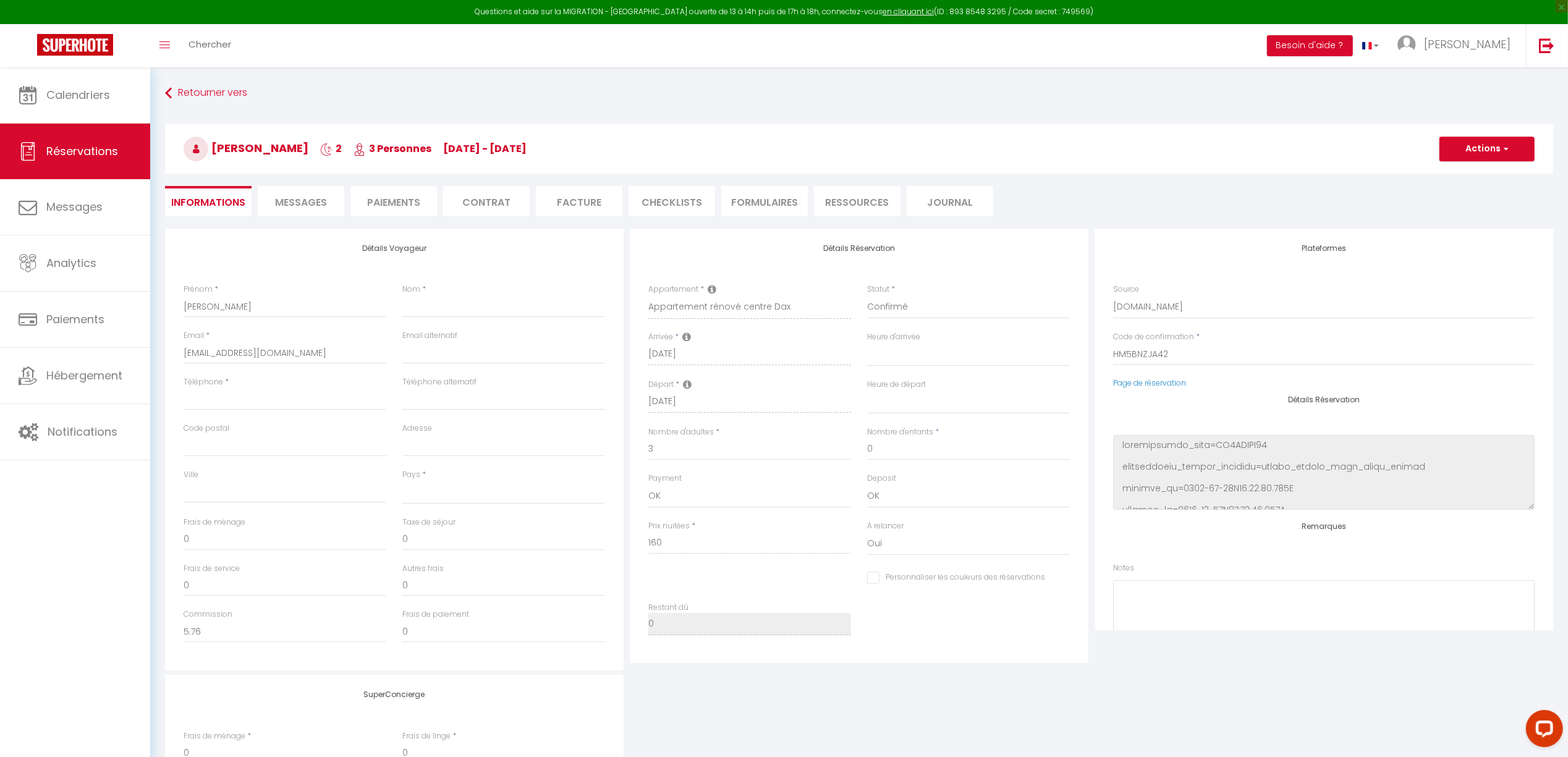
select select
checkbox input "false"
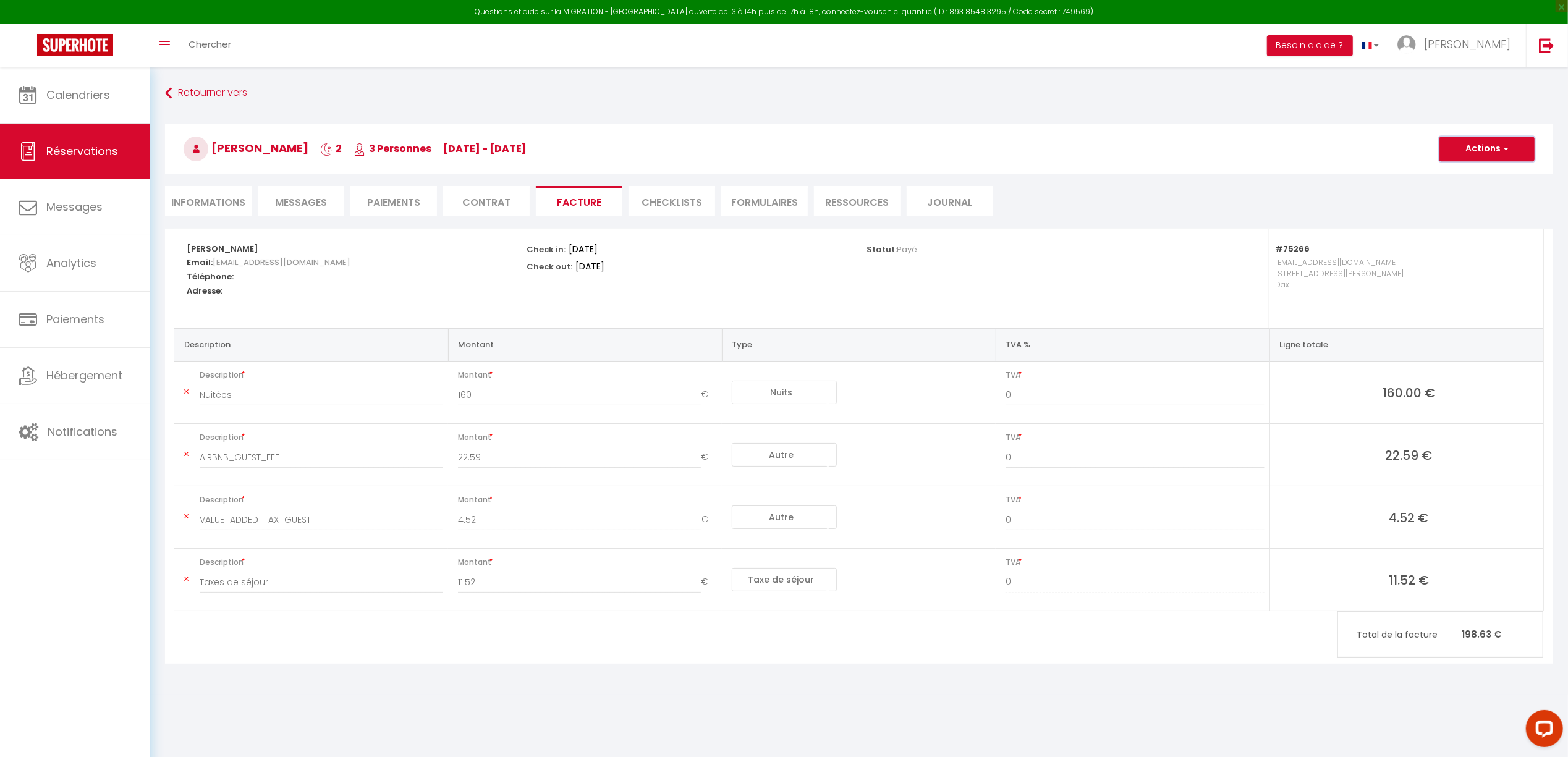
click at [1484, 147] on button "Actions" at bounding box center [1487, 149] width 95 height 25
click at [1477, 189] on link "Aperçu et éditer" at bounding box center [1477, 192] width 104 height 16
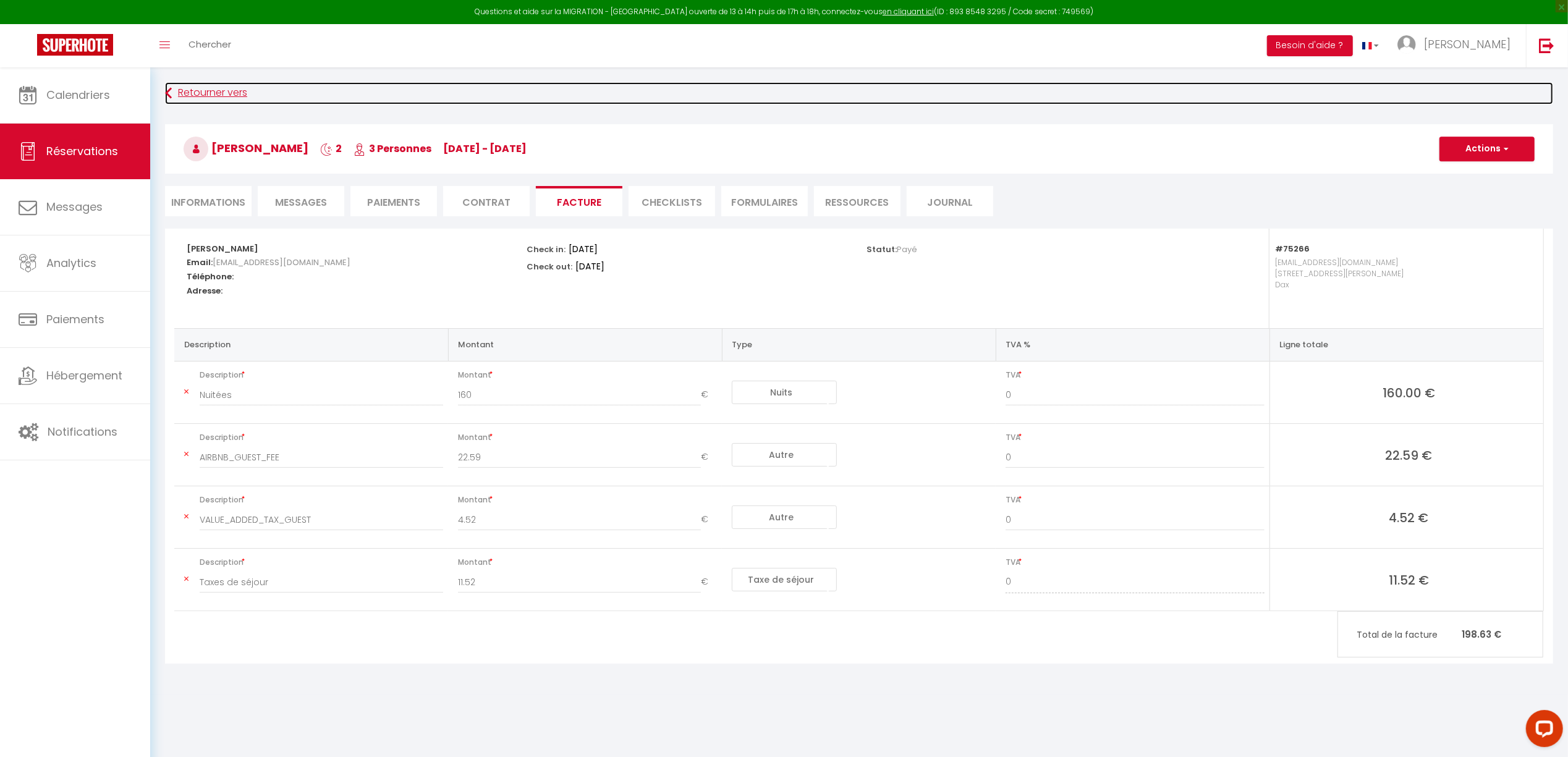
click at [194, 92] on link "Retourner vers" at bounding box center [859, 94] width 1388 height 22
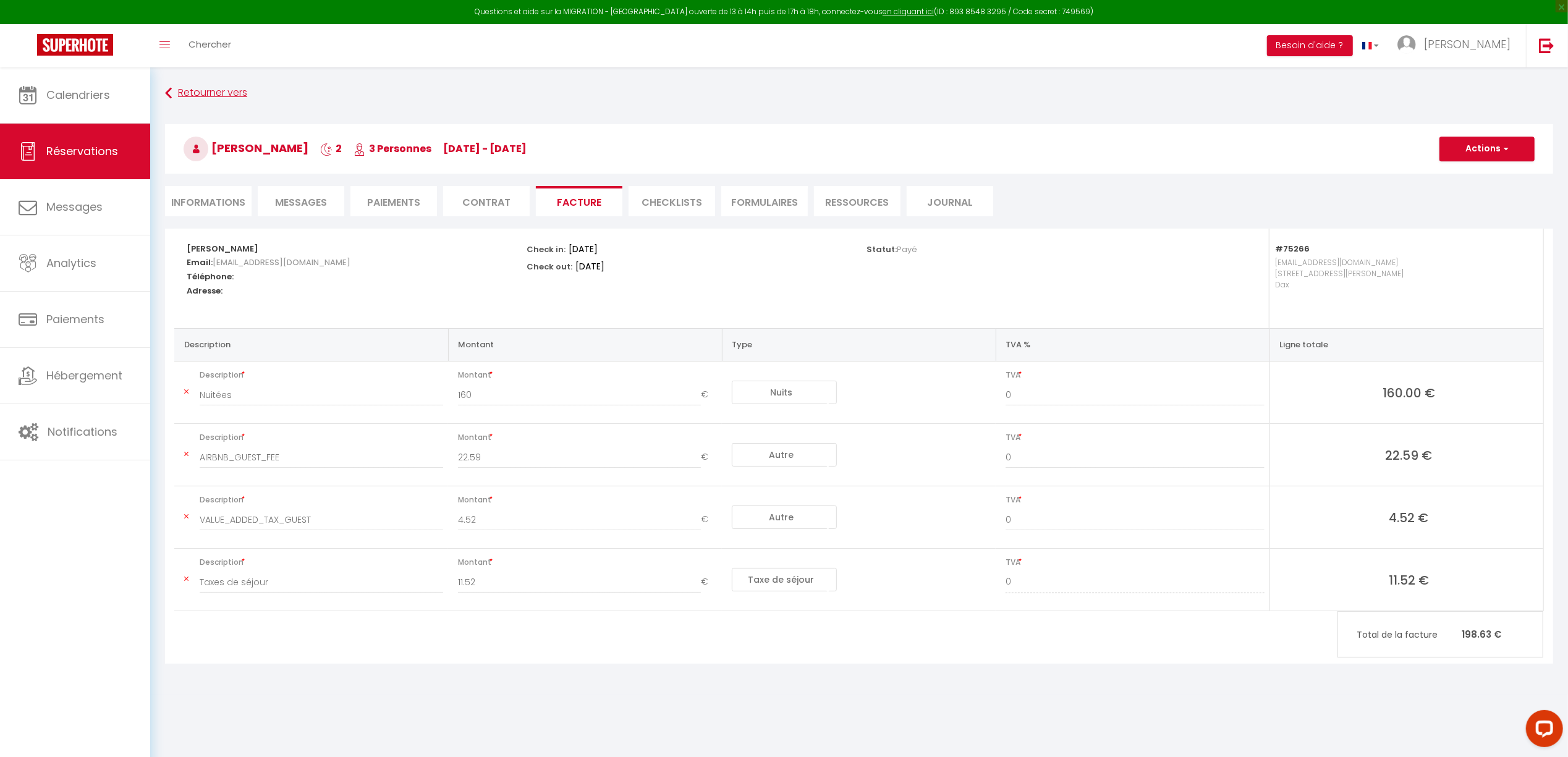
scroll to position [183, 0]
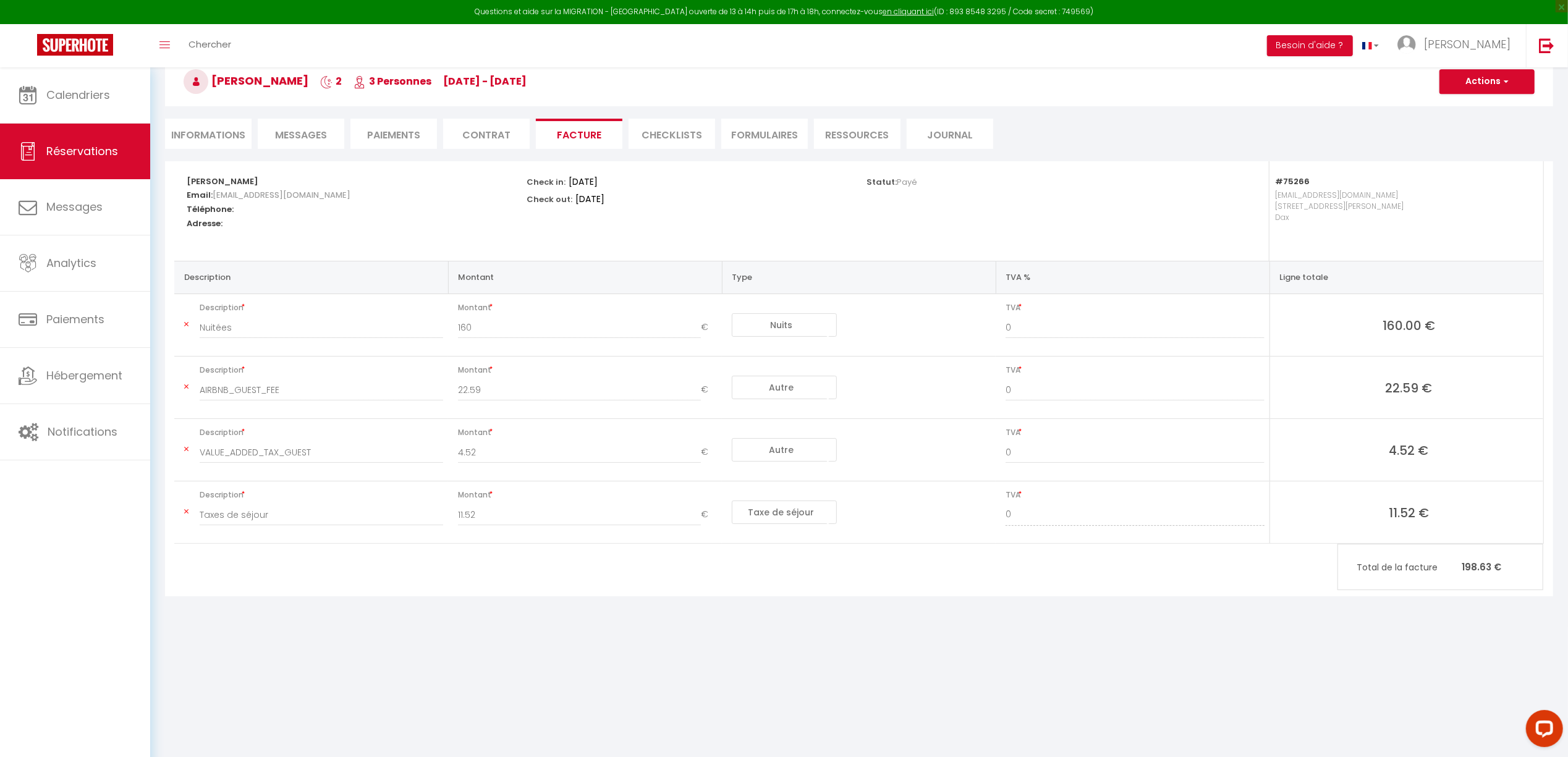
select select "not_cancelled"
select select
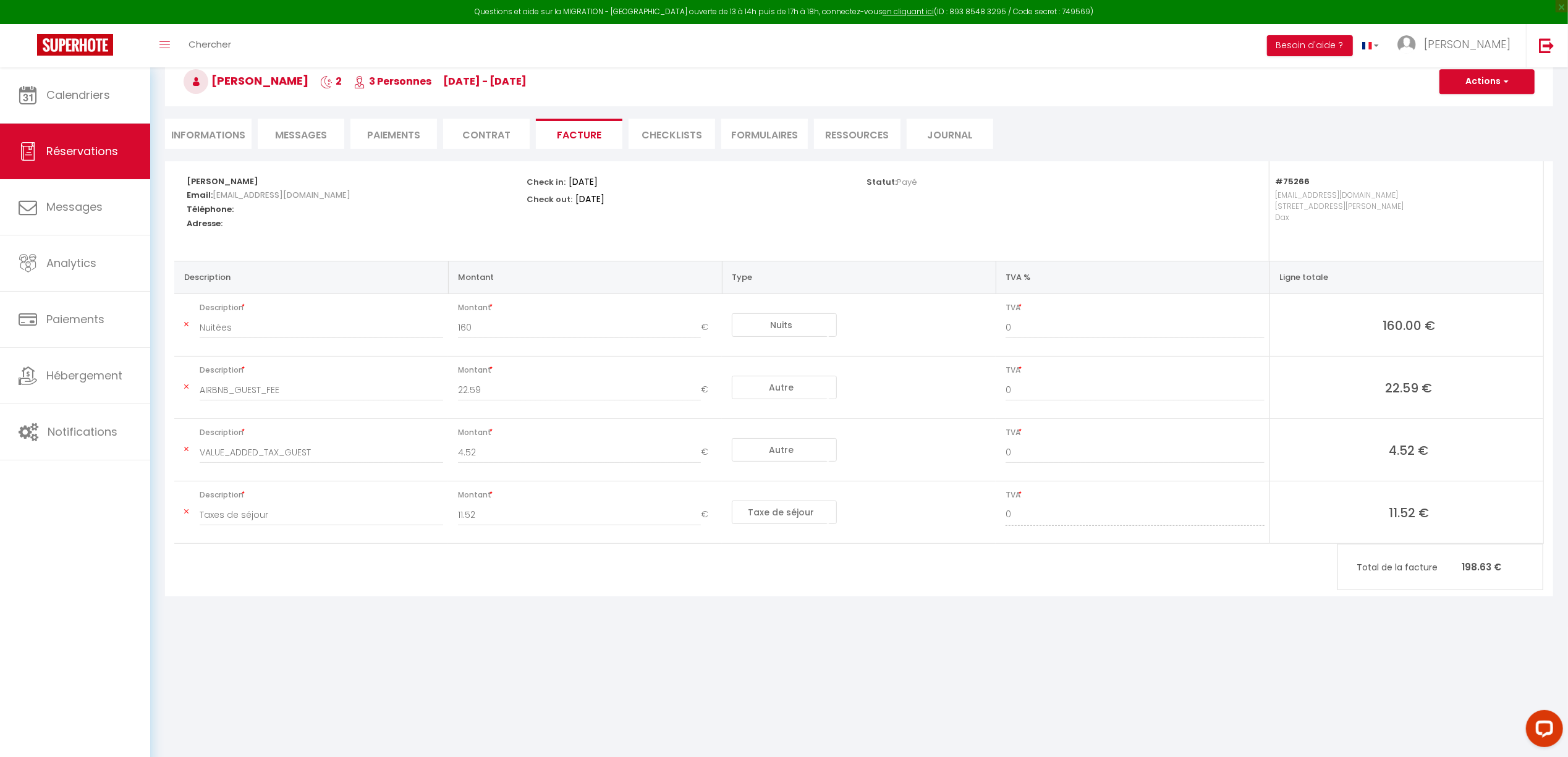
select select
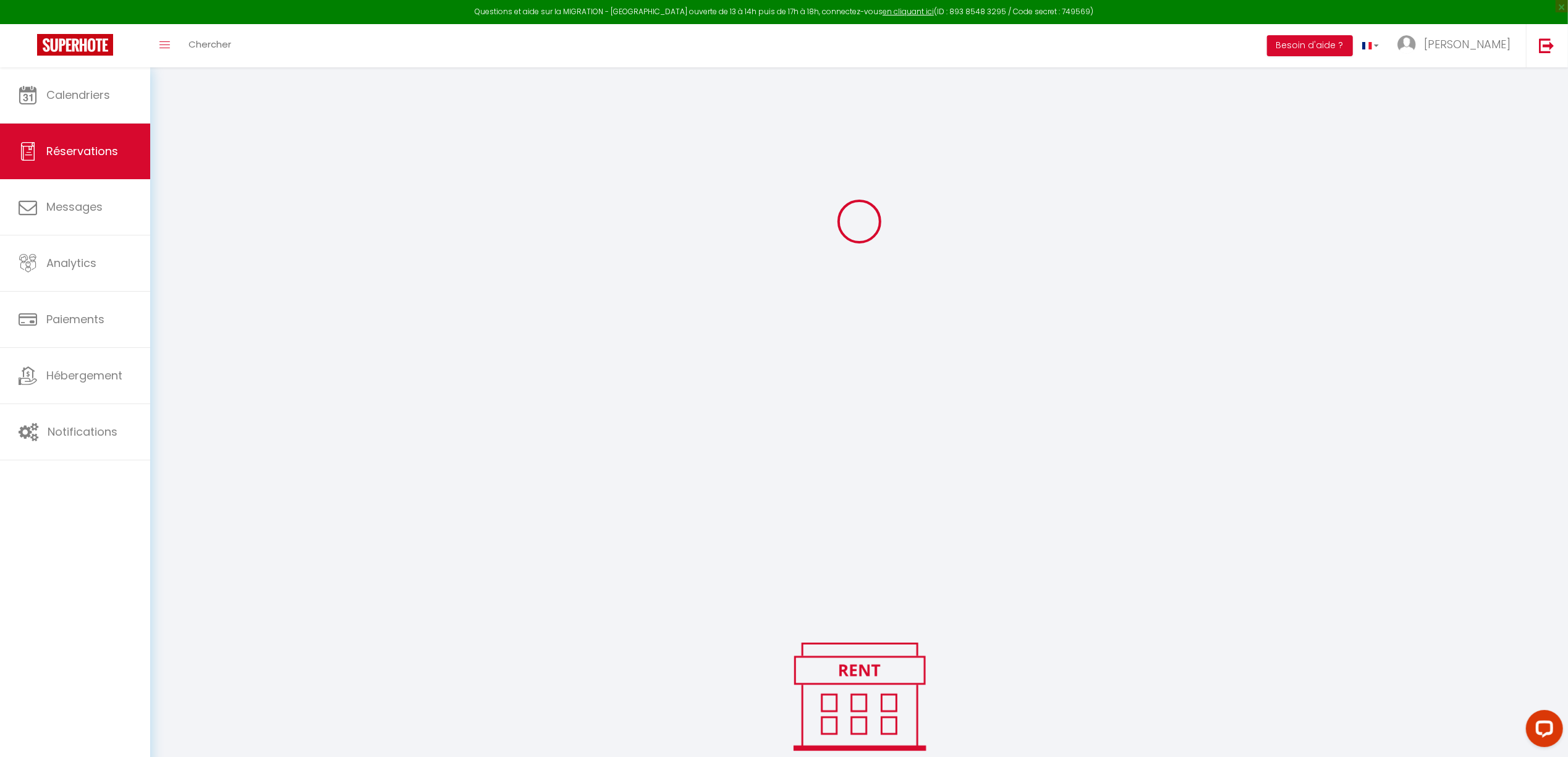
select select
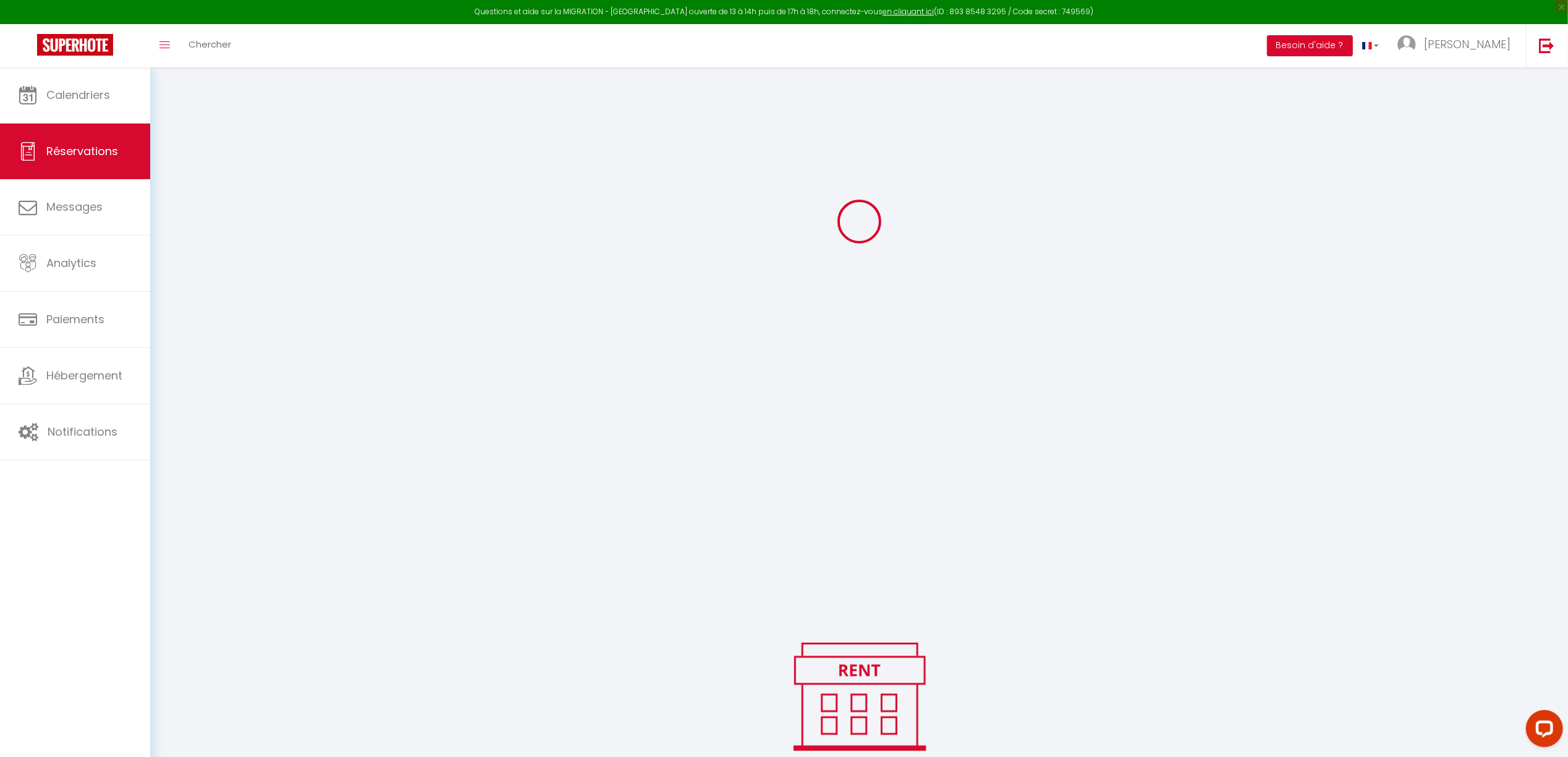
select select
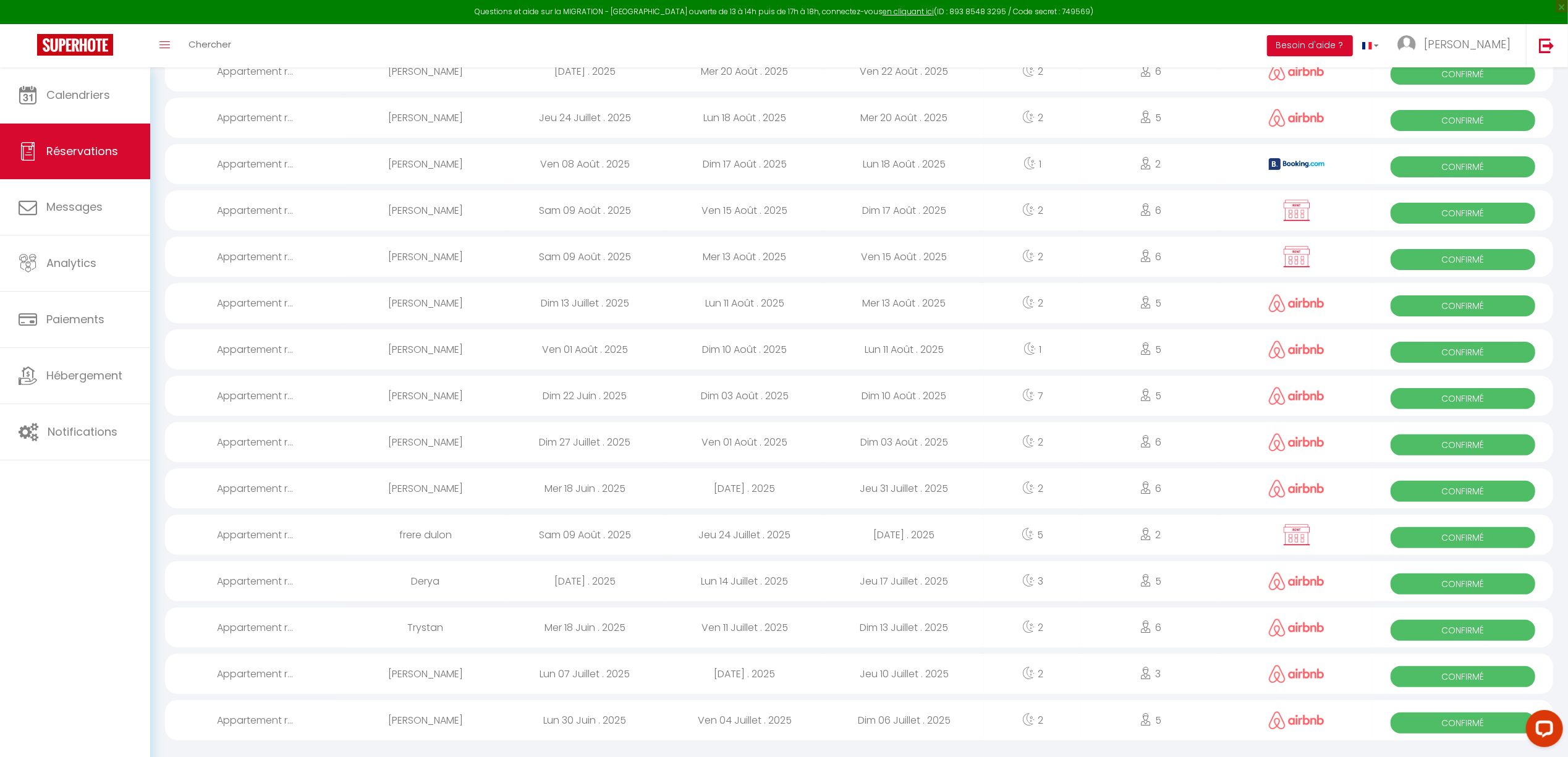
click at [971, 611] on div "Dim 13 Juillet . 2025" at bounding box center [904, 628] width 160 height 41
select select "OK"
select select "0"
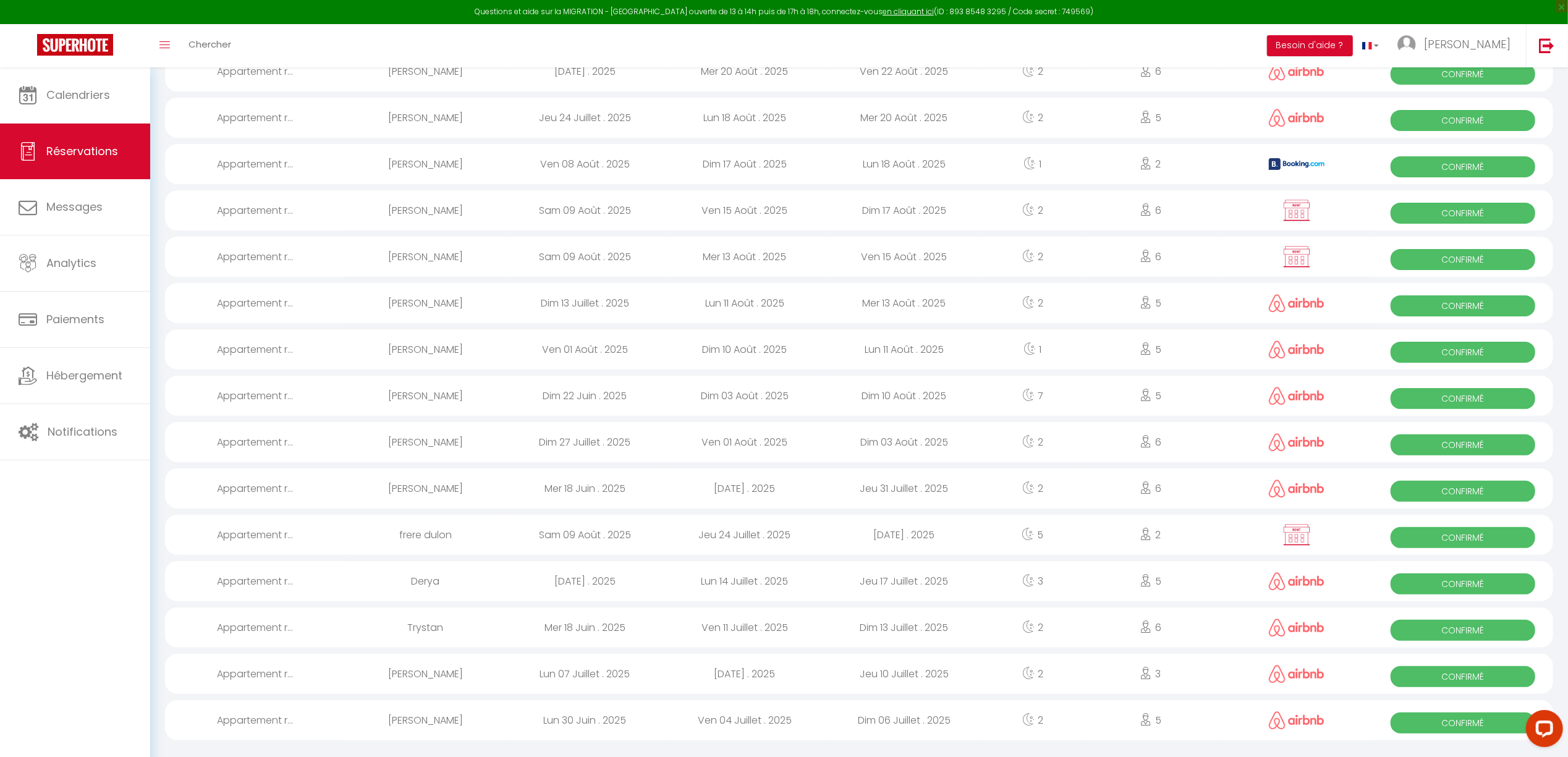
select select "1"
select select
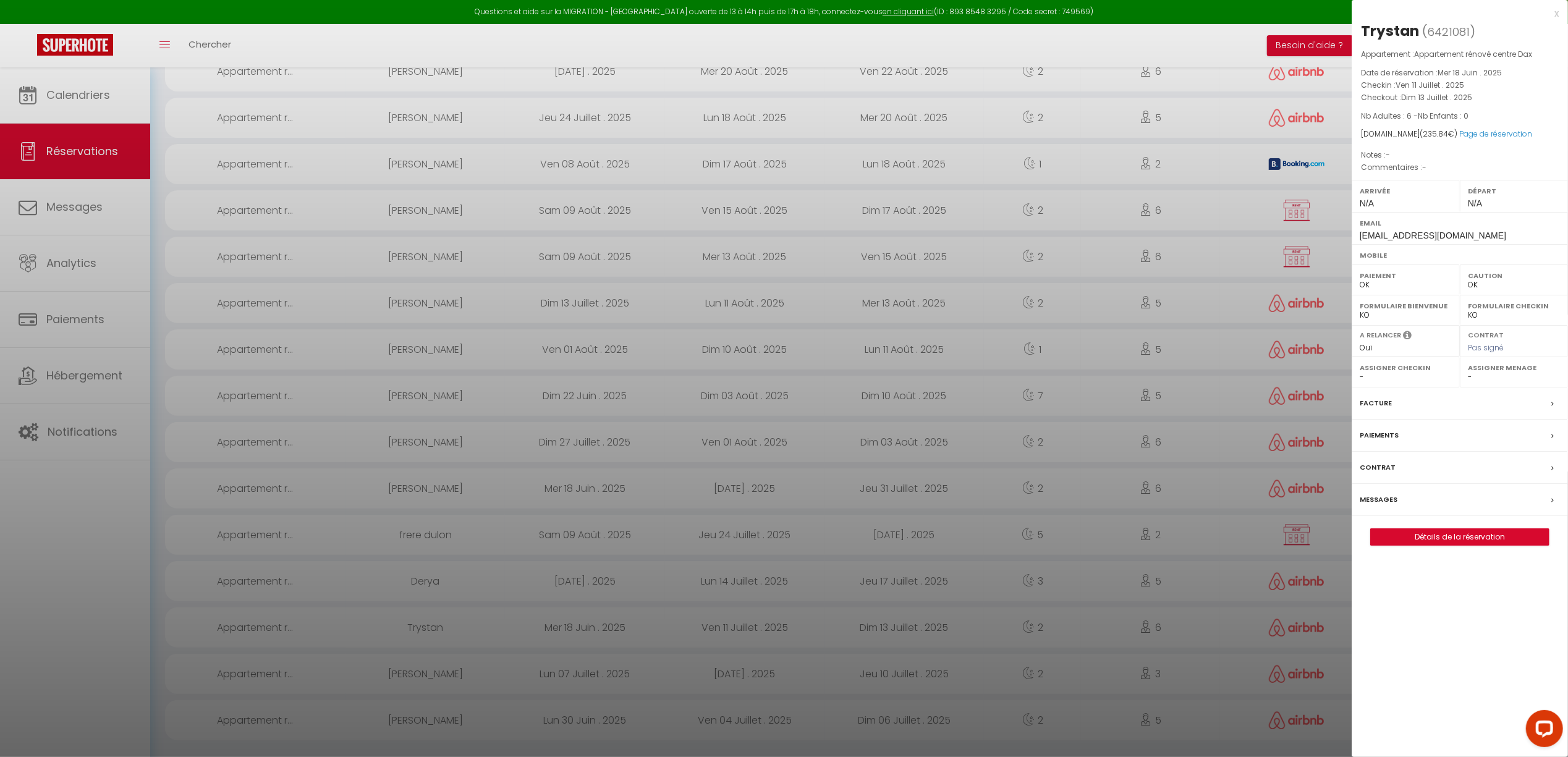
click at [1451, 406] on div "Facture" at bounding box center [1460, 404] width 216 height 32
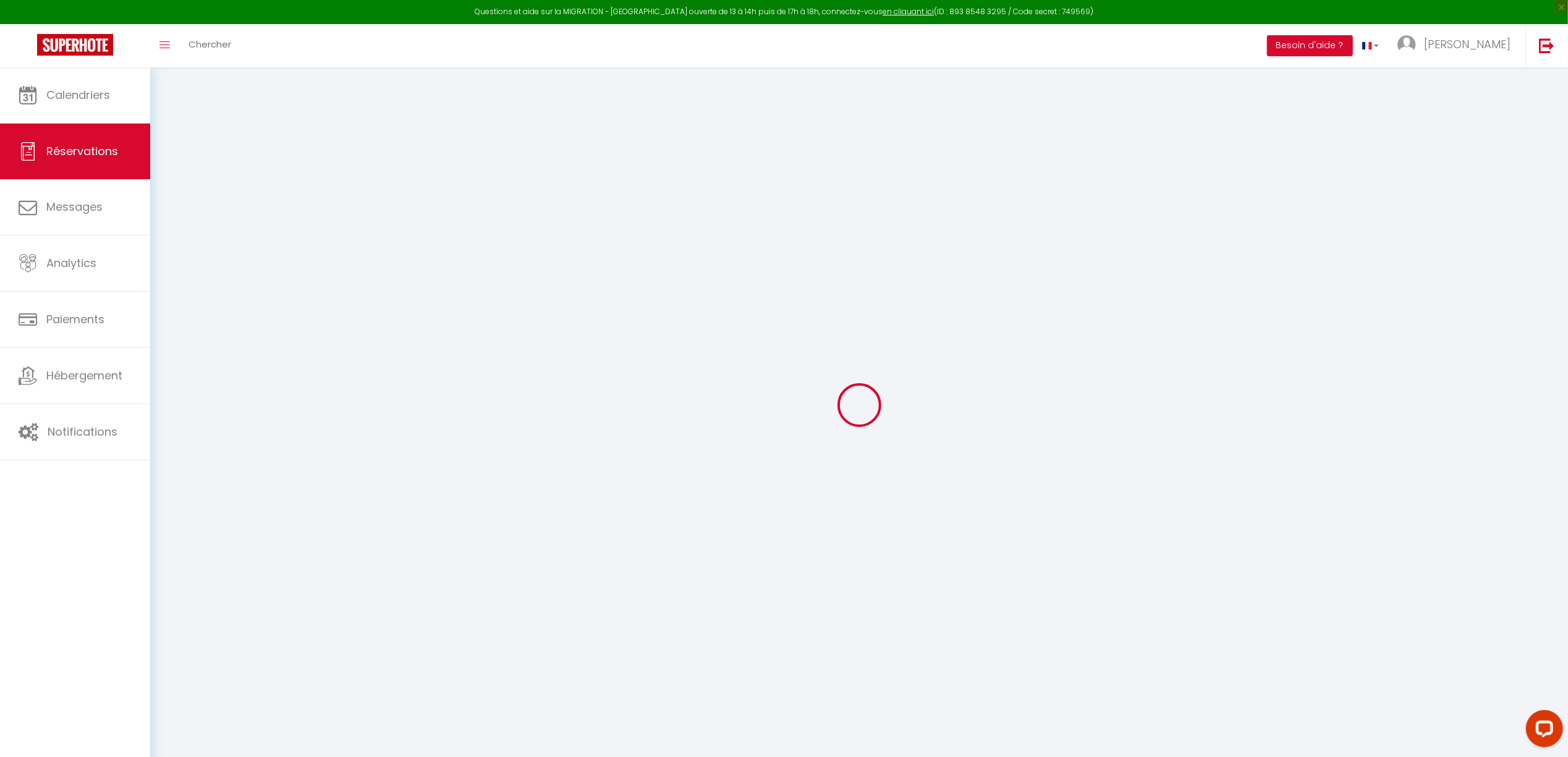
select select "other"
select select "taxes"
select select
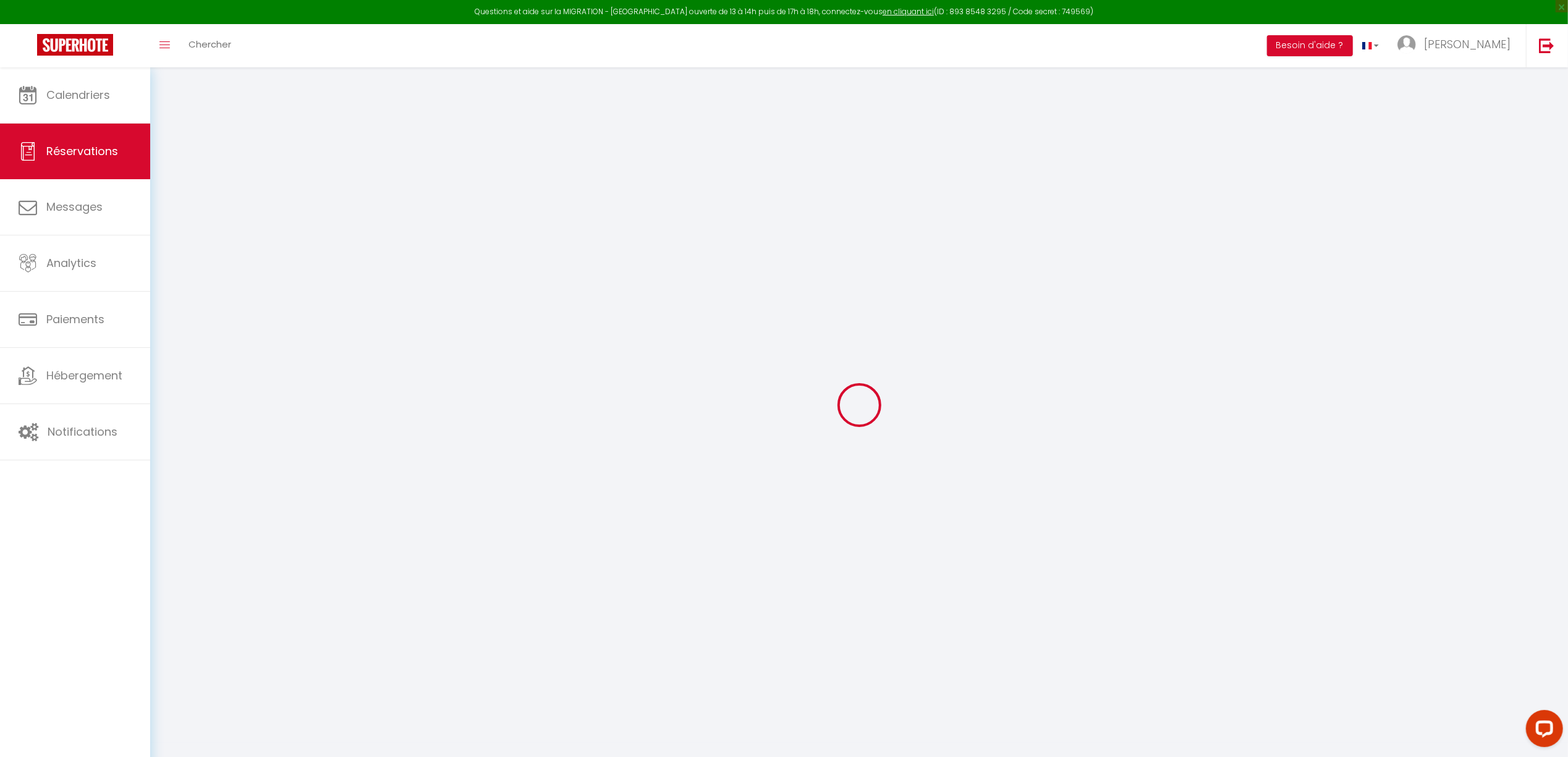
select select
checkbox input "false"
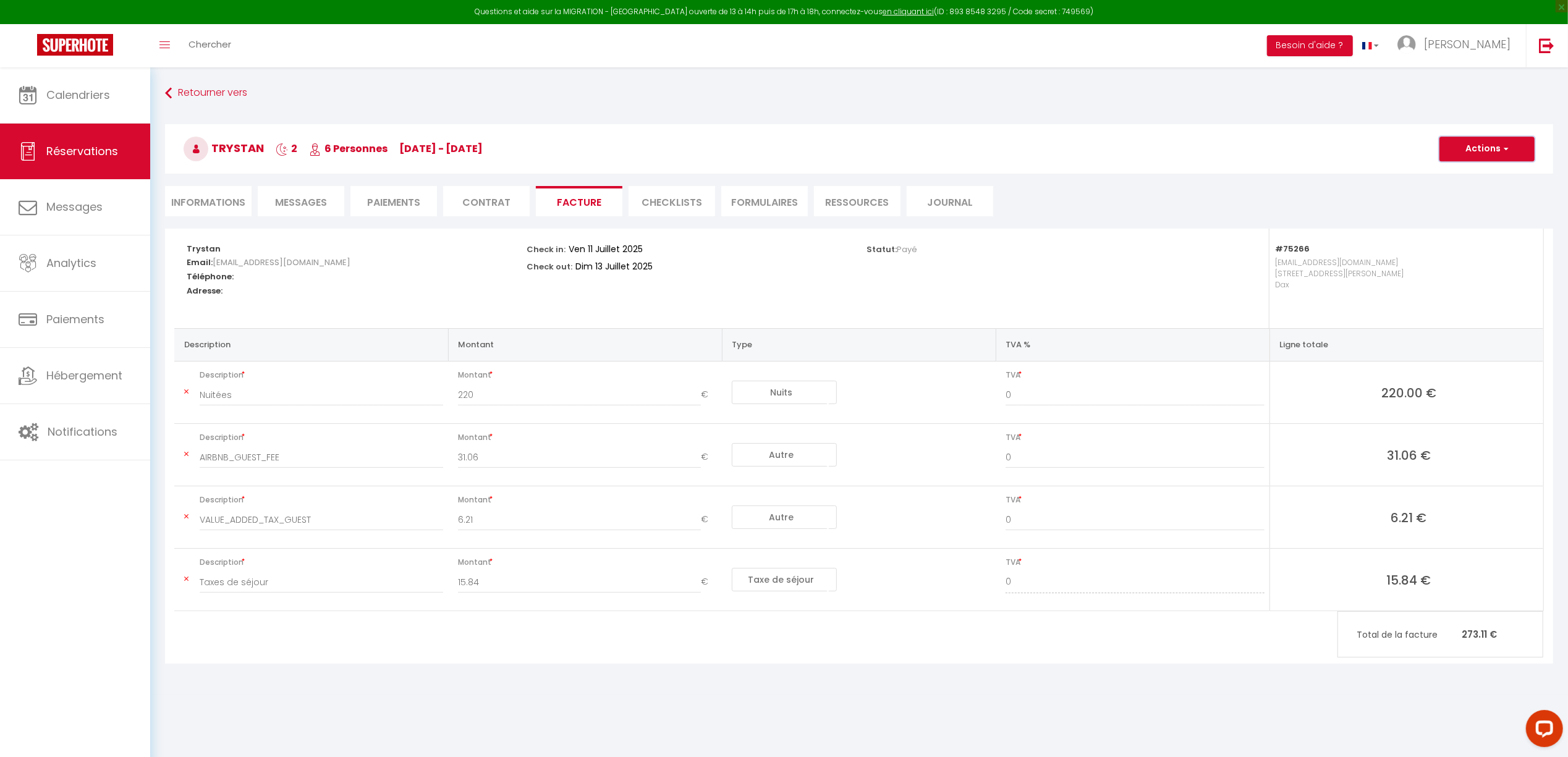
click at [1489, 149] on button "Actions" at bounding box center [1487, 149] width 95 height 25
click at [1482, 188] on link "Aperçu et éditer" at bounding box center [1477, 192] width 104 height 16
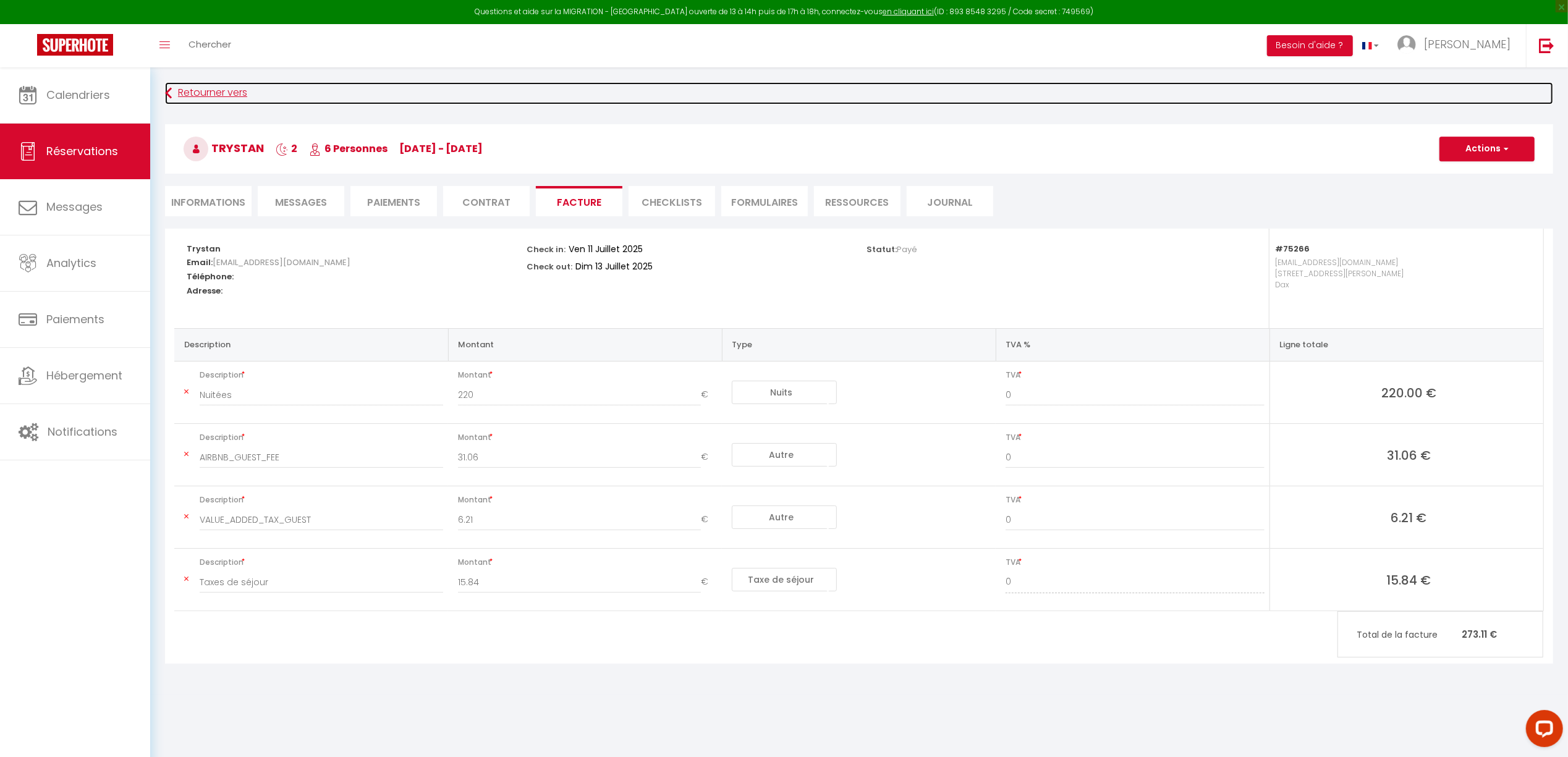
click at [196, 91] on link "Retourner vers" at bounding box center [859, 94] width 1388 height 22
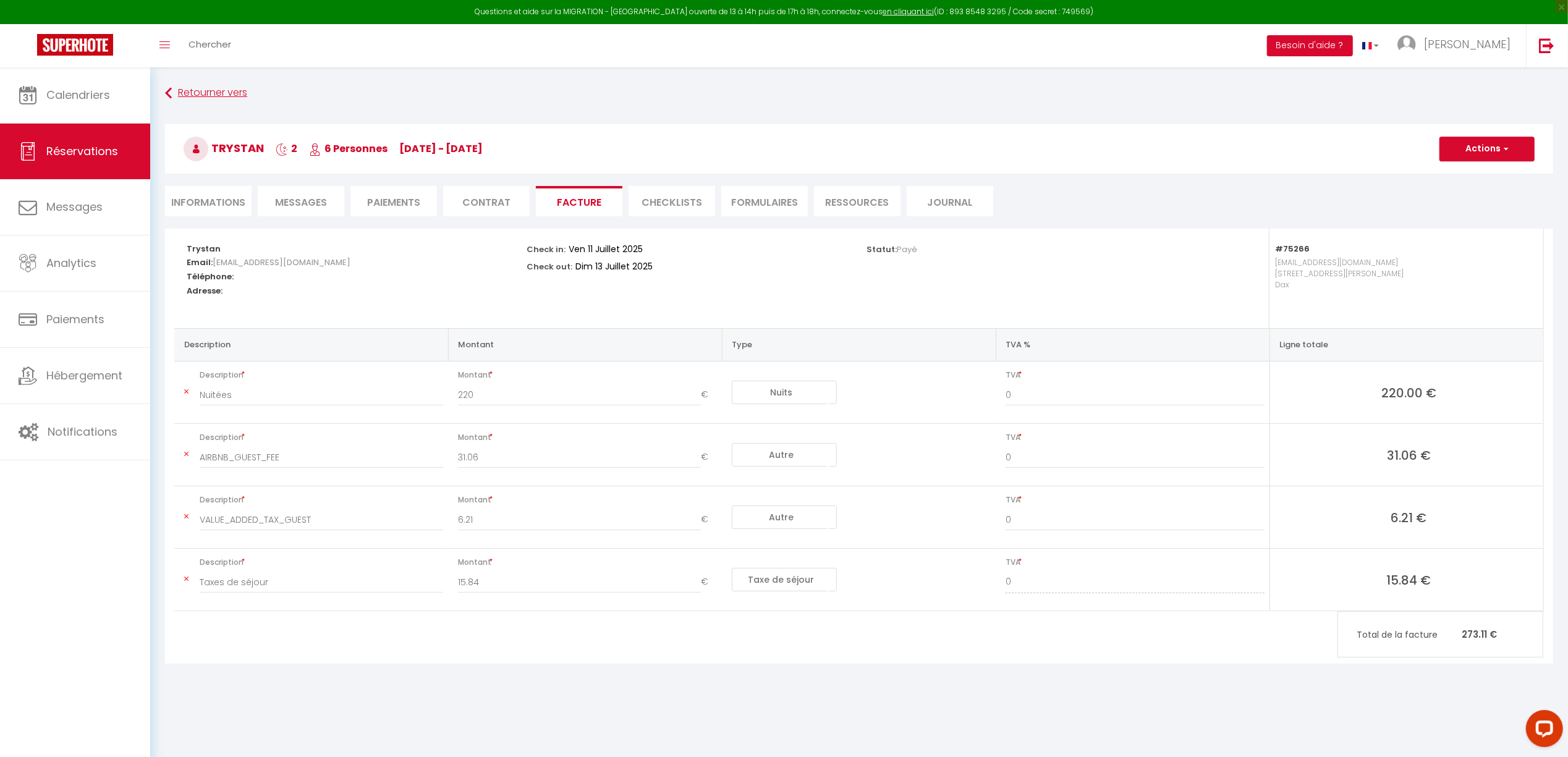
select select "not_cancelled"
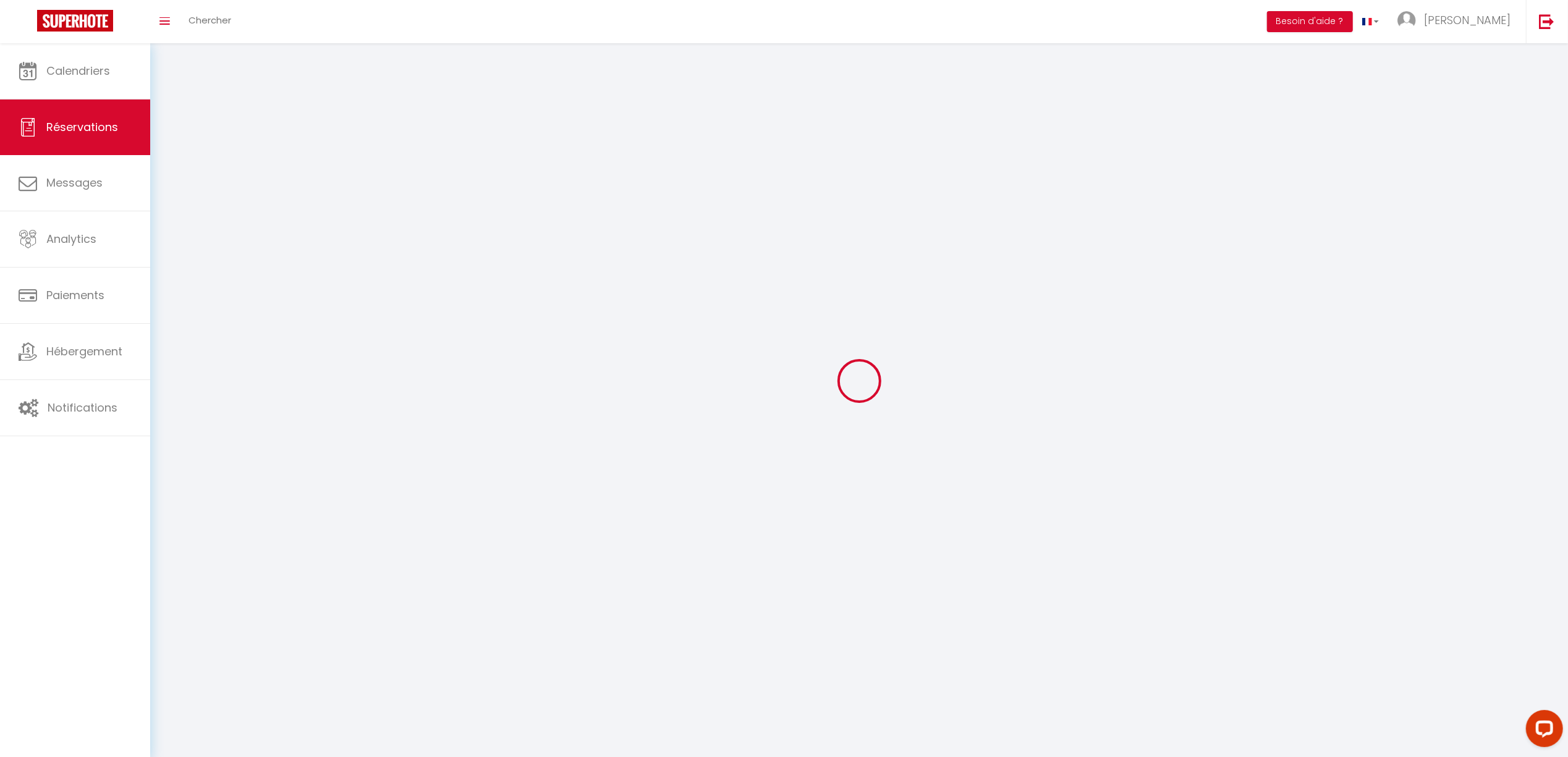
scroll to position [183, 0]
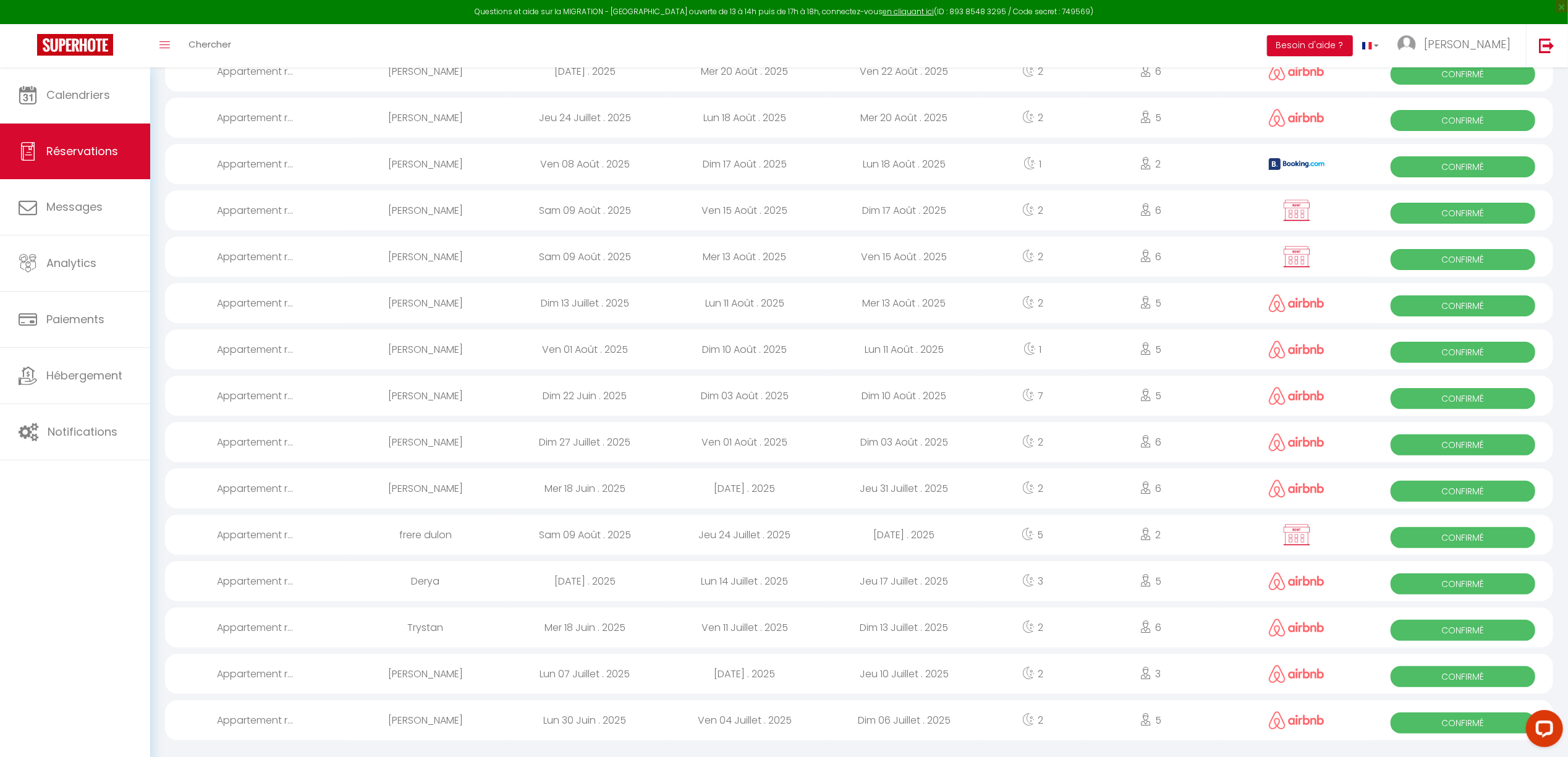
click at [1062, 576] on div "3" at bounding box center [1033, 581] width 97 height 41
select select "OK"
select select "0"
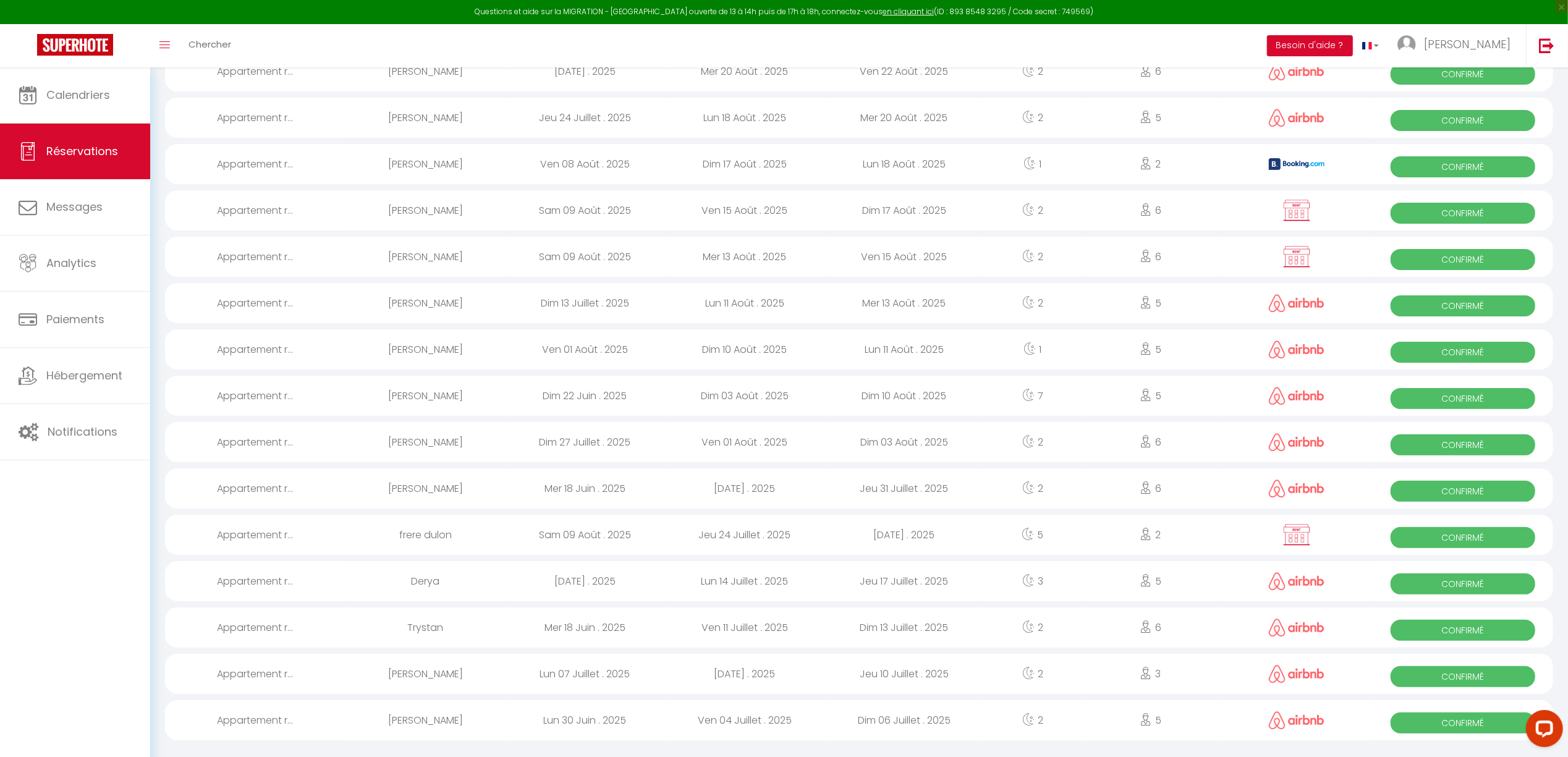
select select "1"
select select
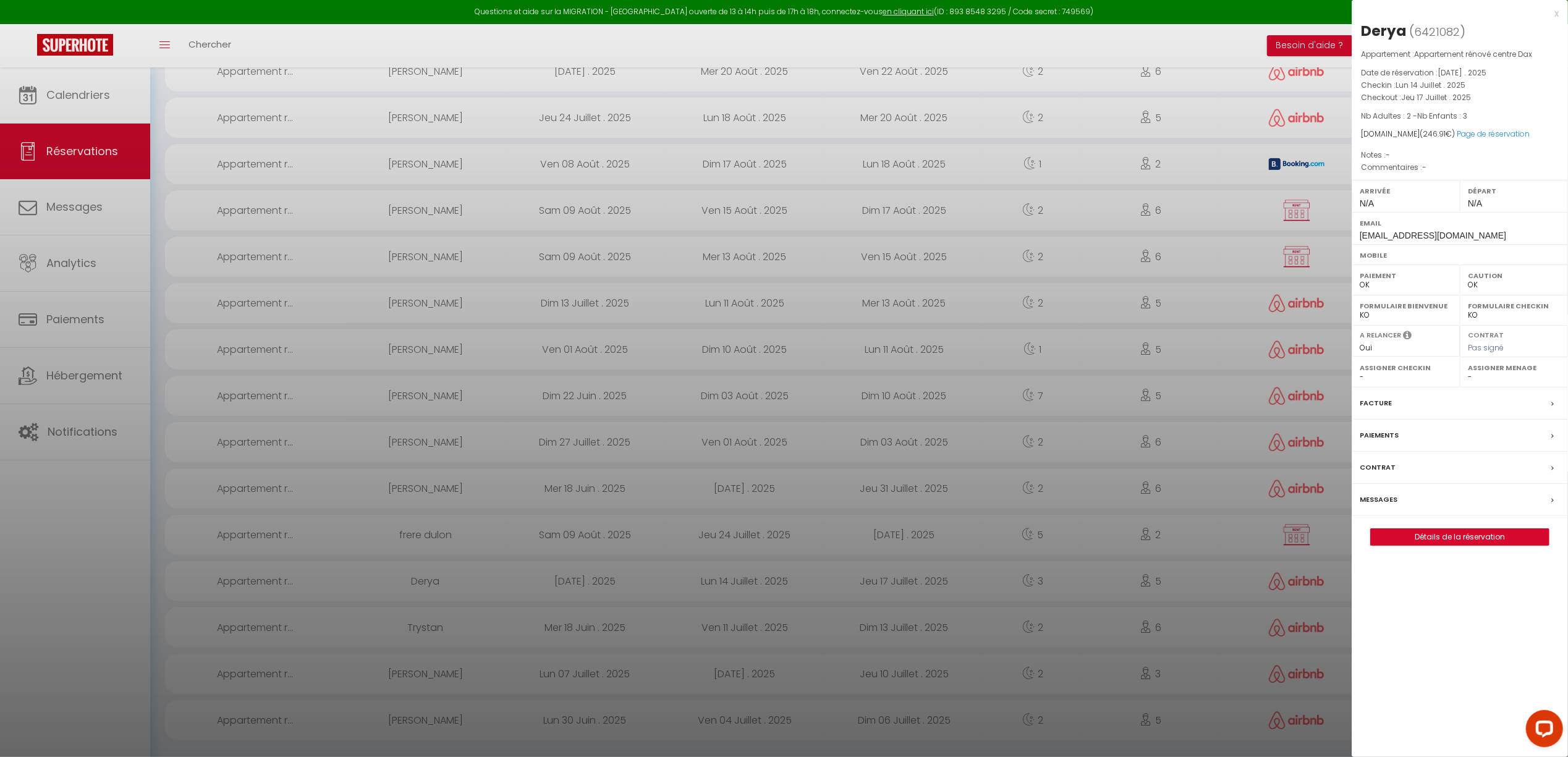
click at [1452, 402] on div "Facture" at bounding box center [1460, 404] width 216 height 32
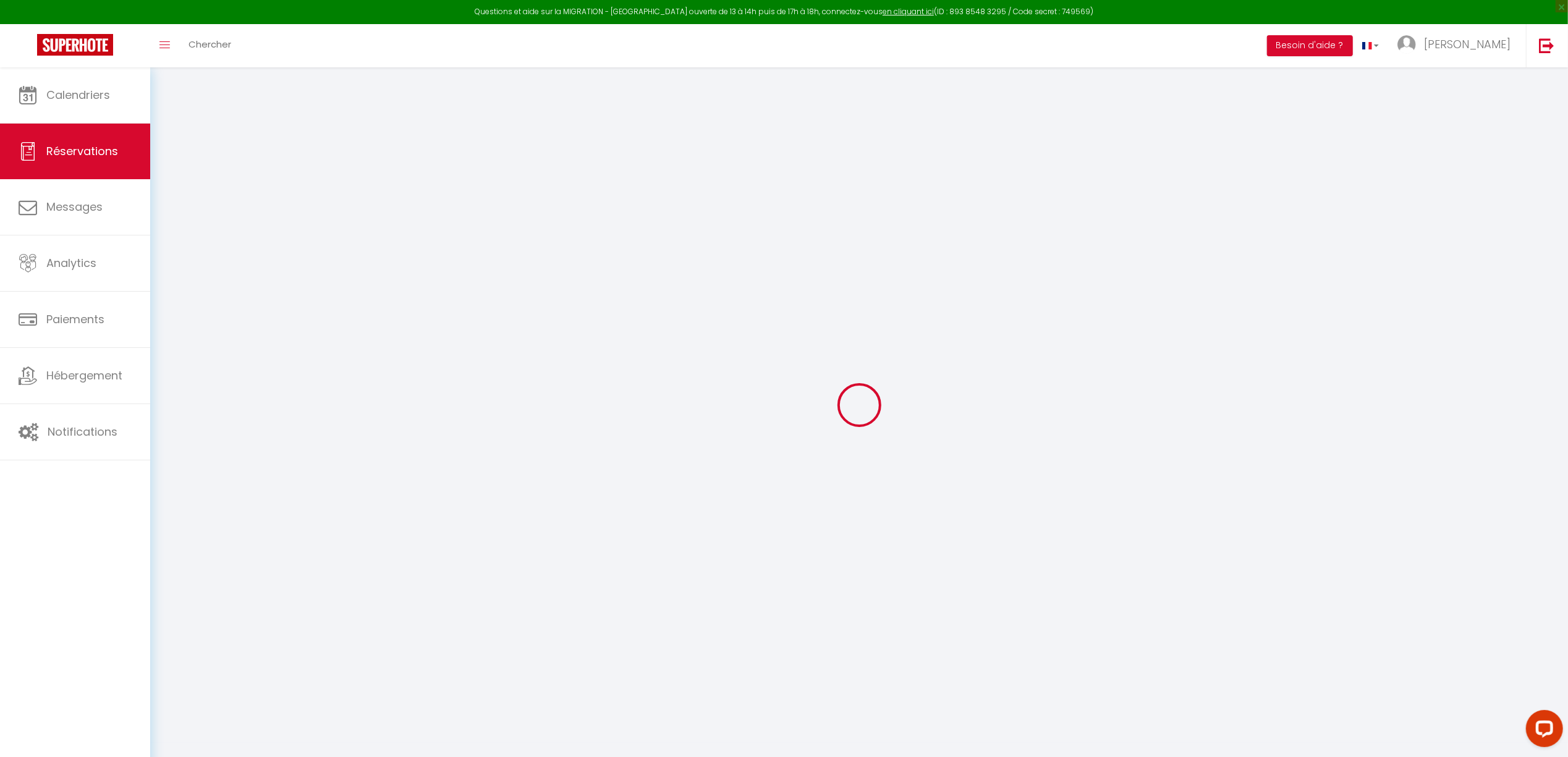
select select "other"
select select "taxes"
select select
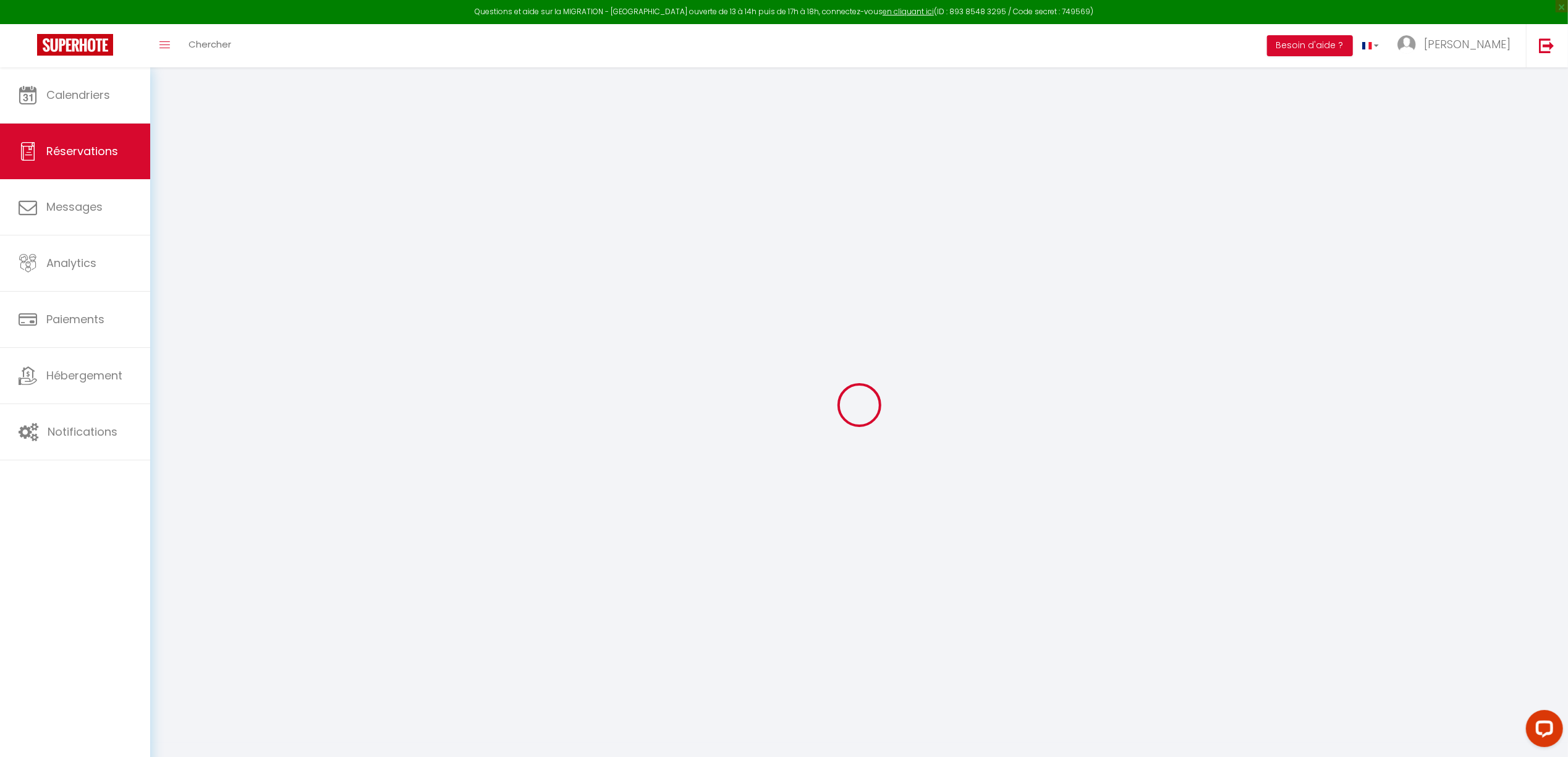
select select
checkbox input "false"
select select
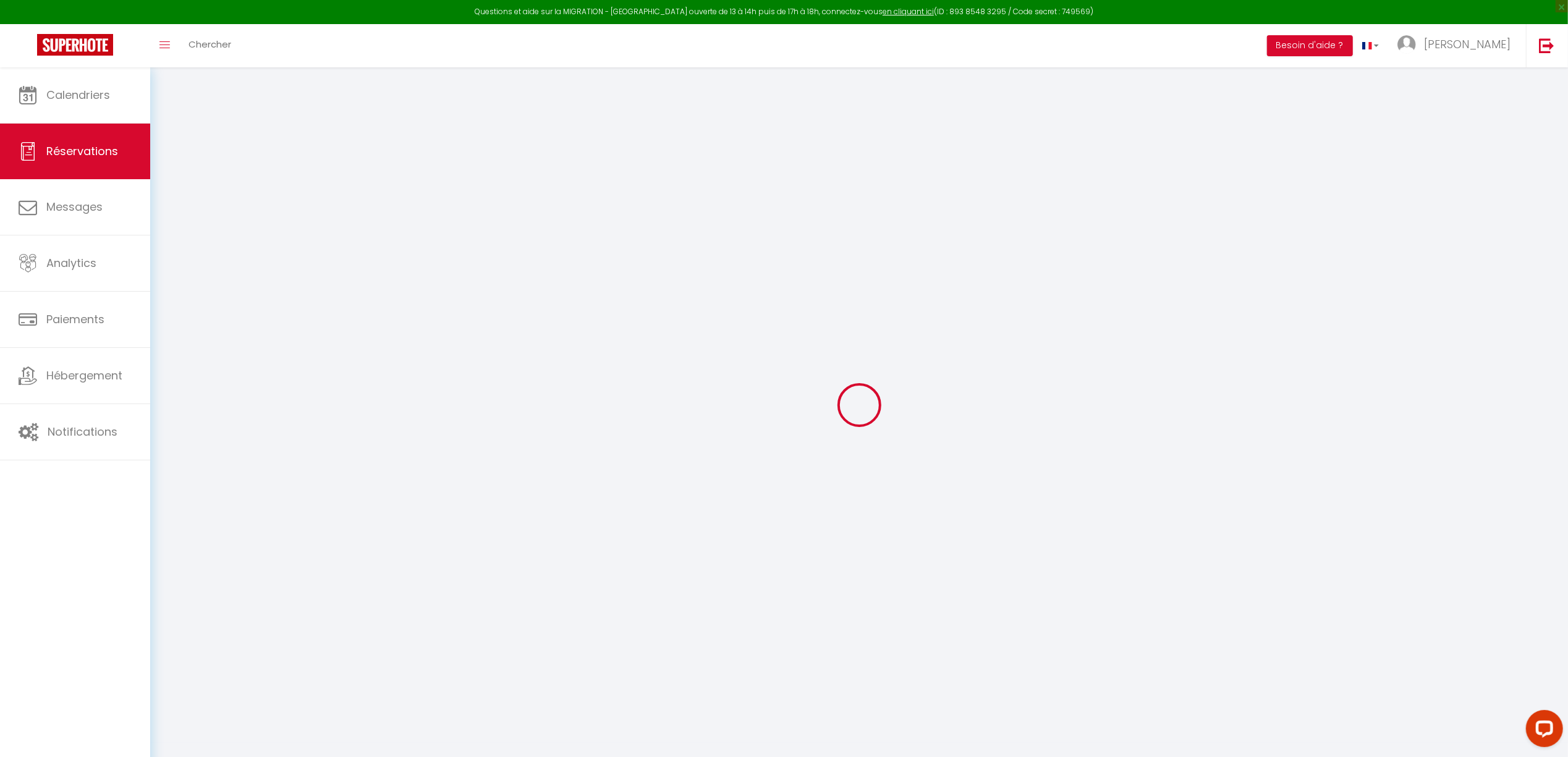
checkbox input "false"
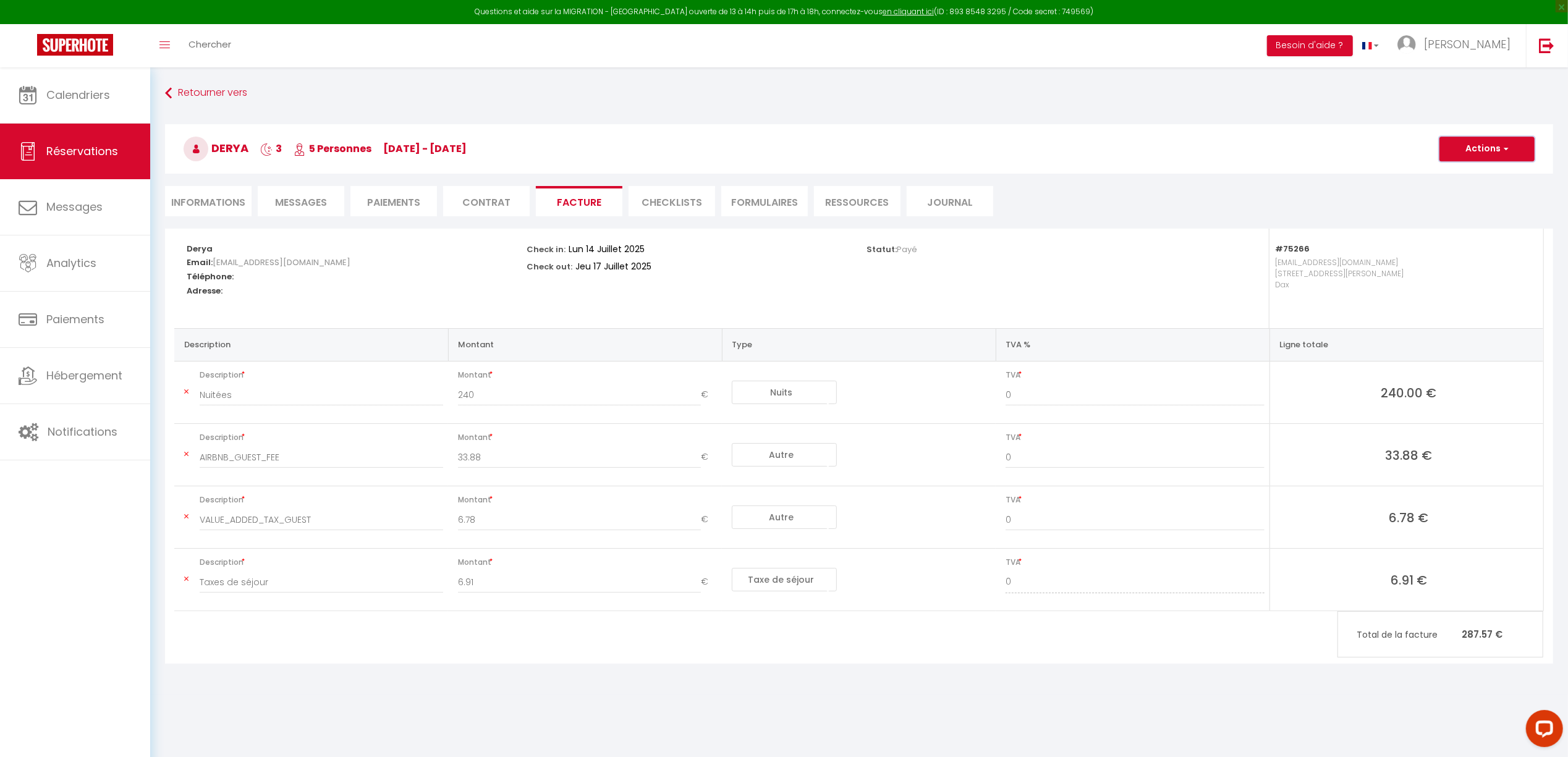
click at [1470, 149] on button "Actions" at bounding box center [1487, 149] width 95 height 25
click at [1477, 188] on link "Aperçu et éditer" at bounding box center [1477, 192] width 104 height 16
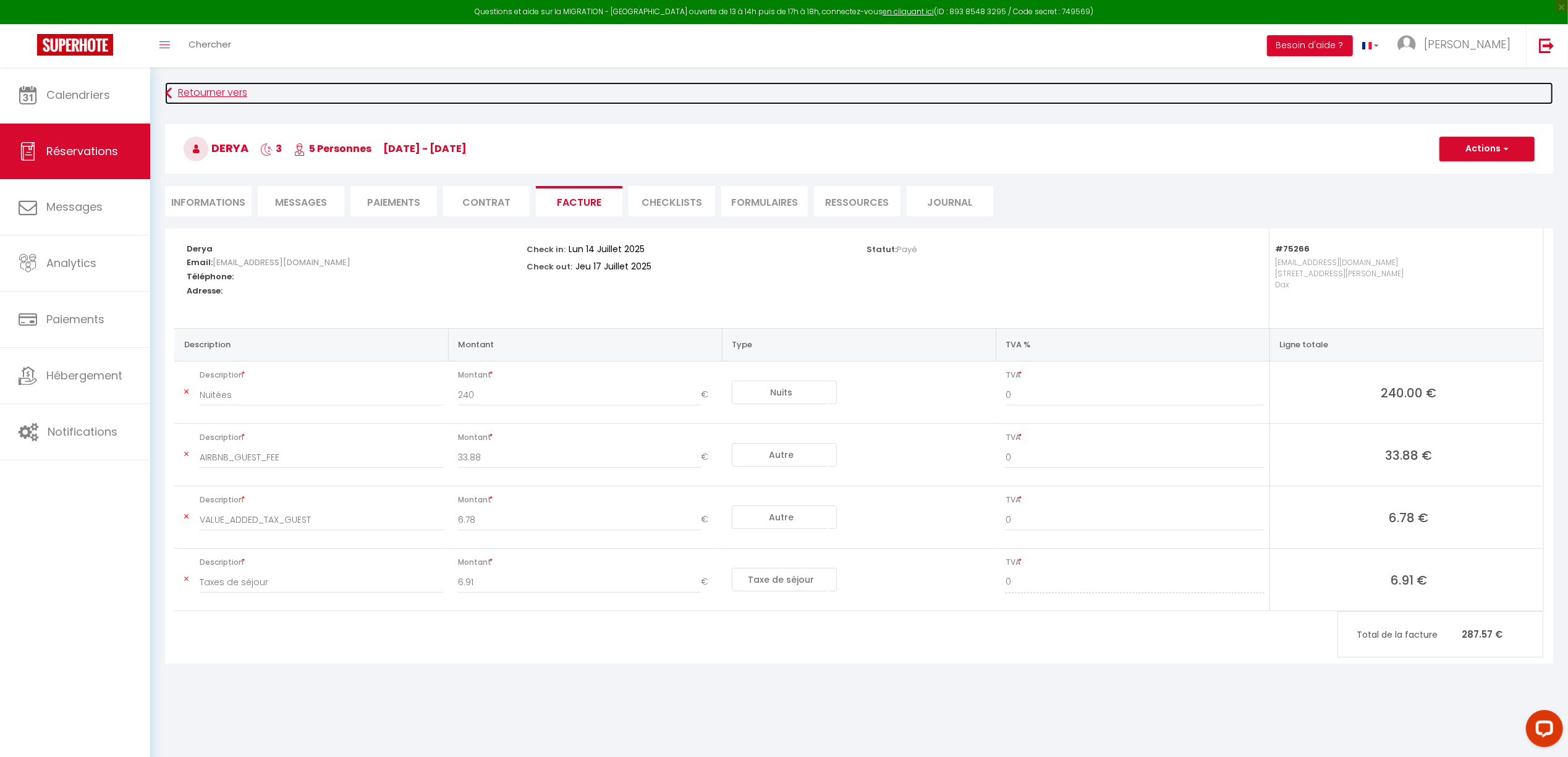
click at [187, 90] on link "Retourner vers" at bounding box center [859, 94] width 1388 height 22
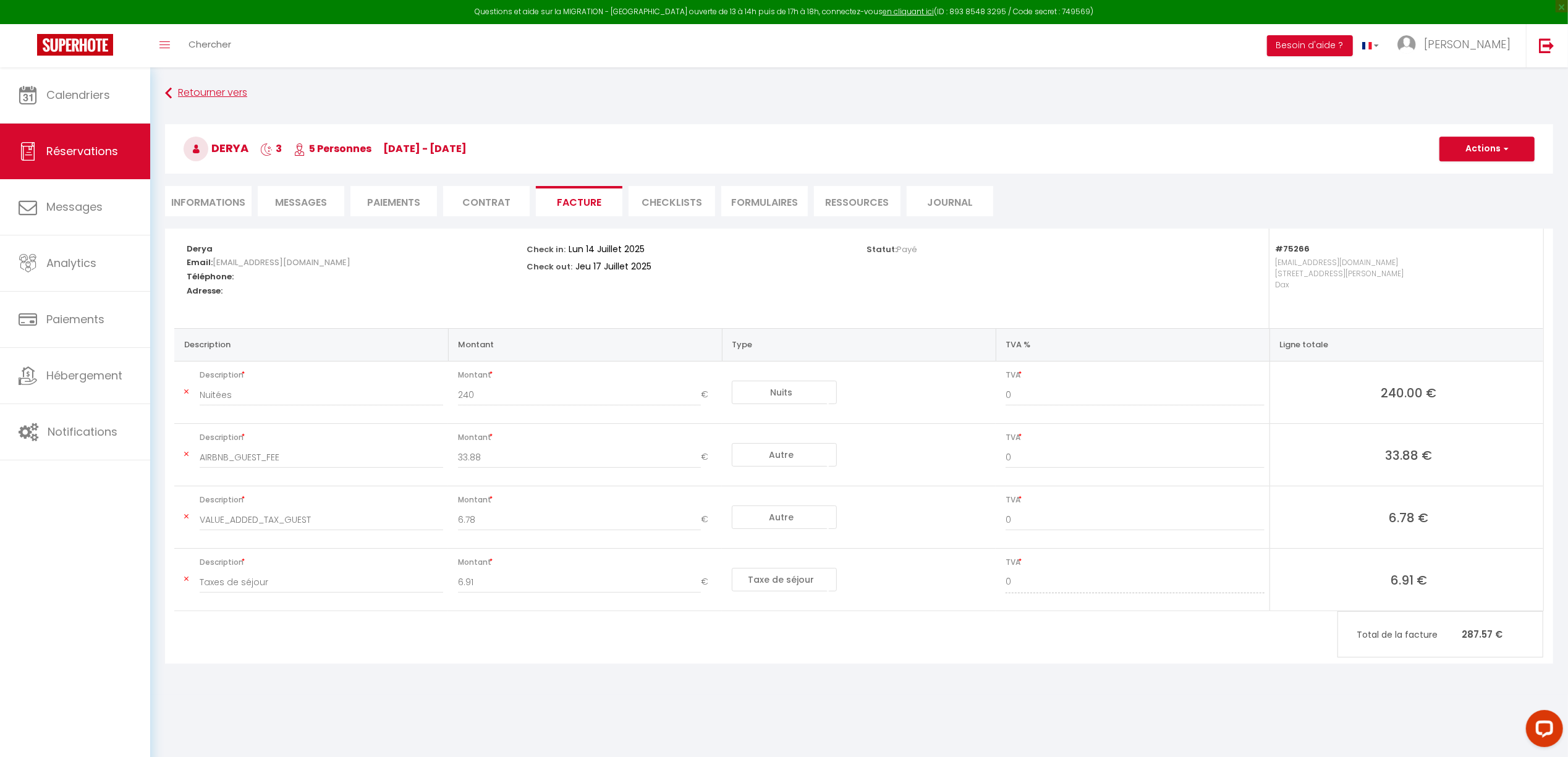
select select "not_cancelled"
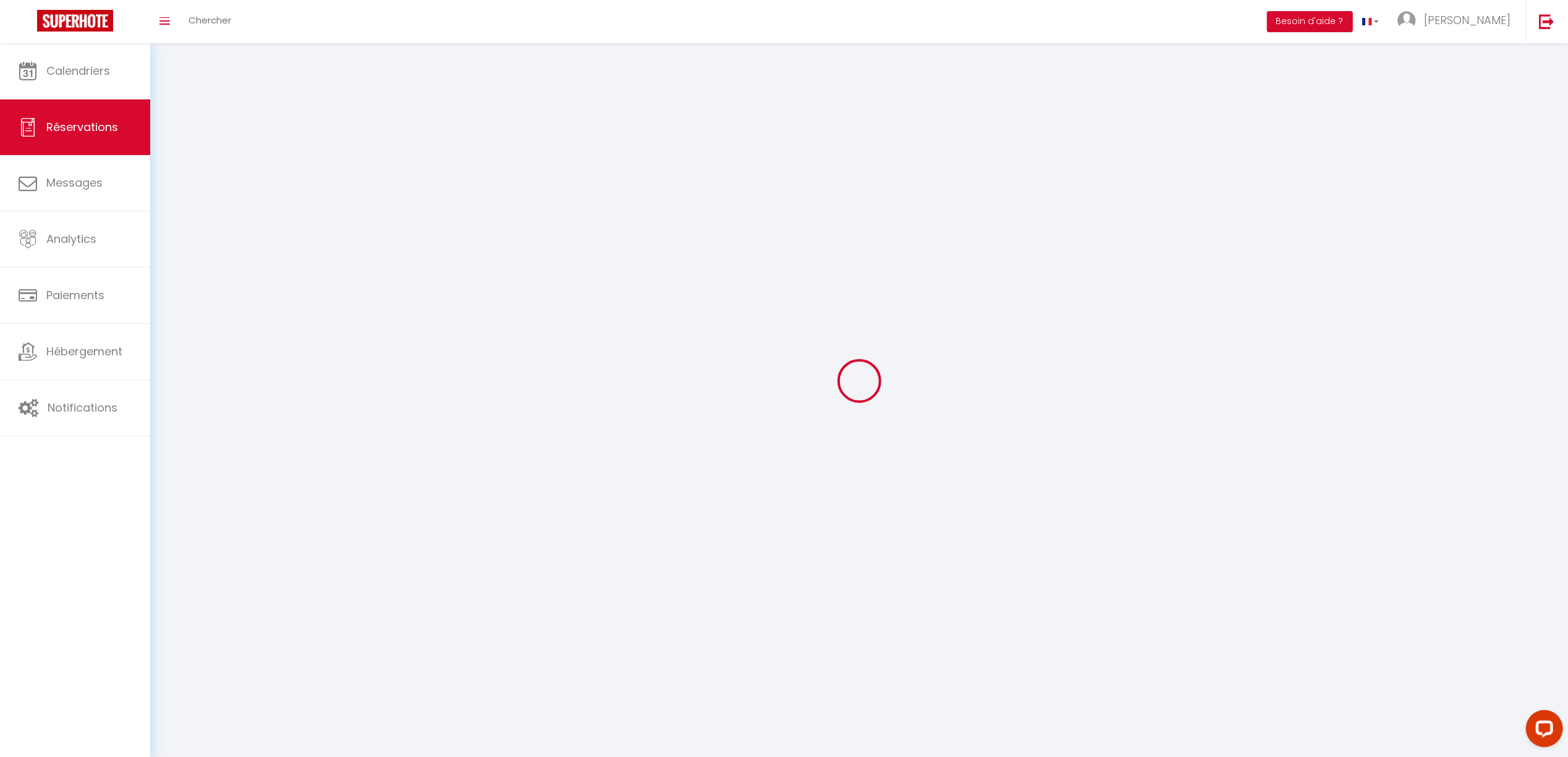
scroll to position [183, 0]
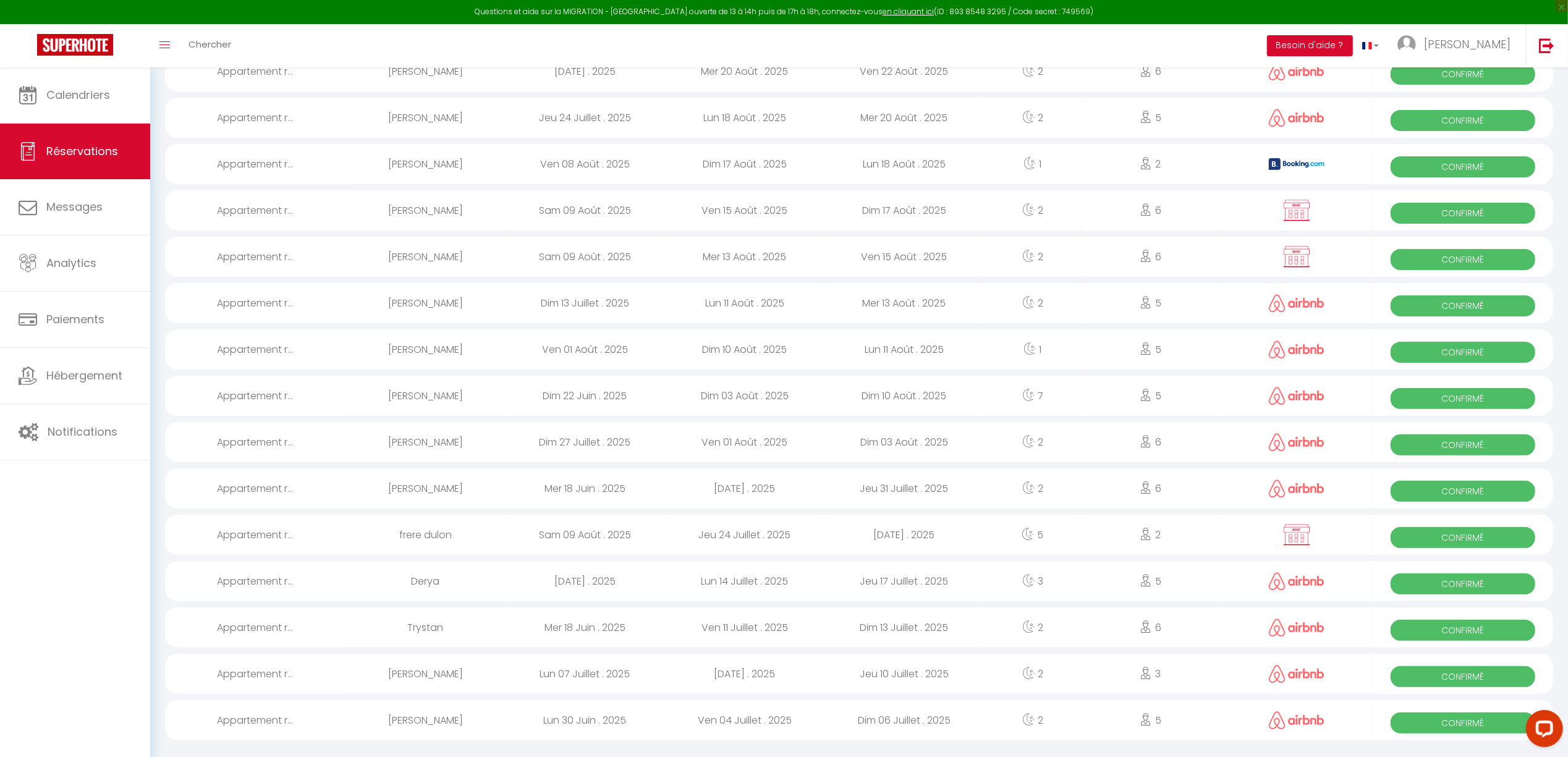
click at [708, 486] on div "Mar 29 Juillet . 2025" at bounding box center [744, 489] width 160 height 41
select select "OK"
select select "0"
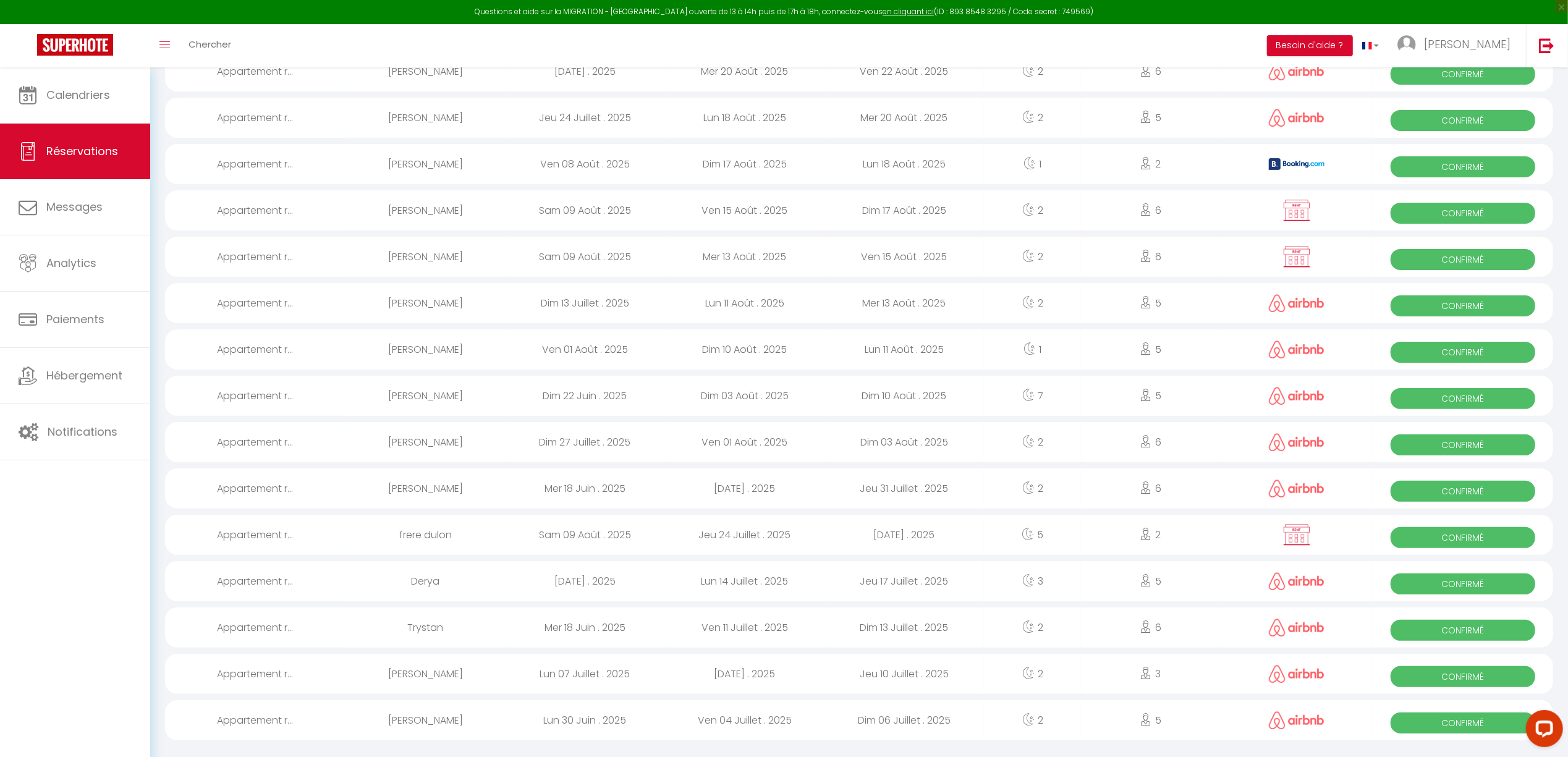
select select "1"
select select
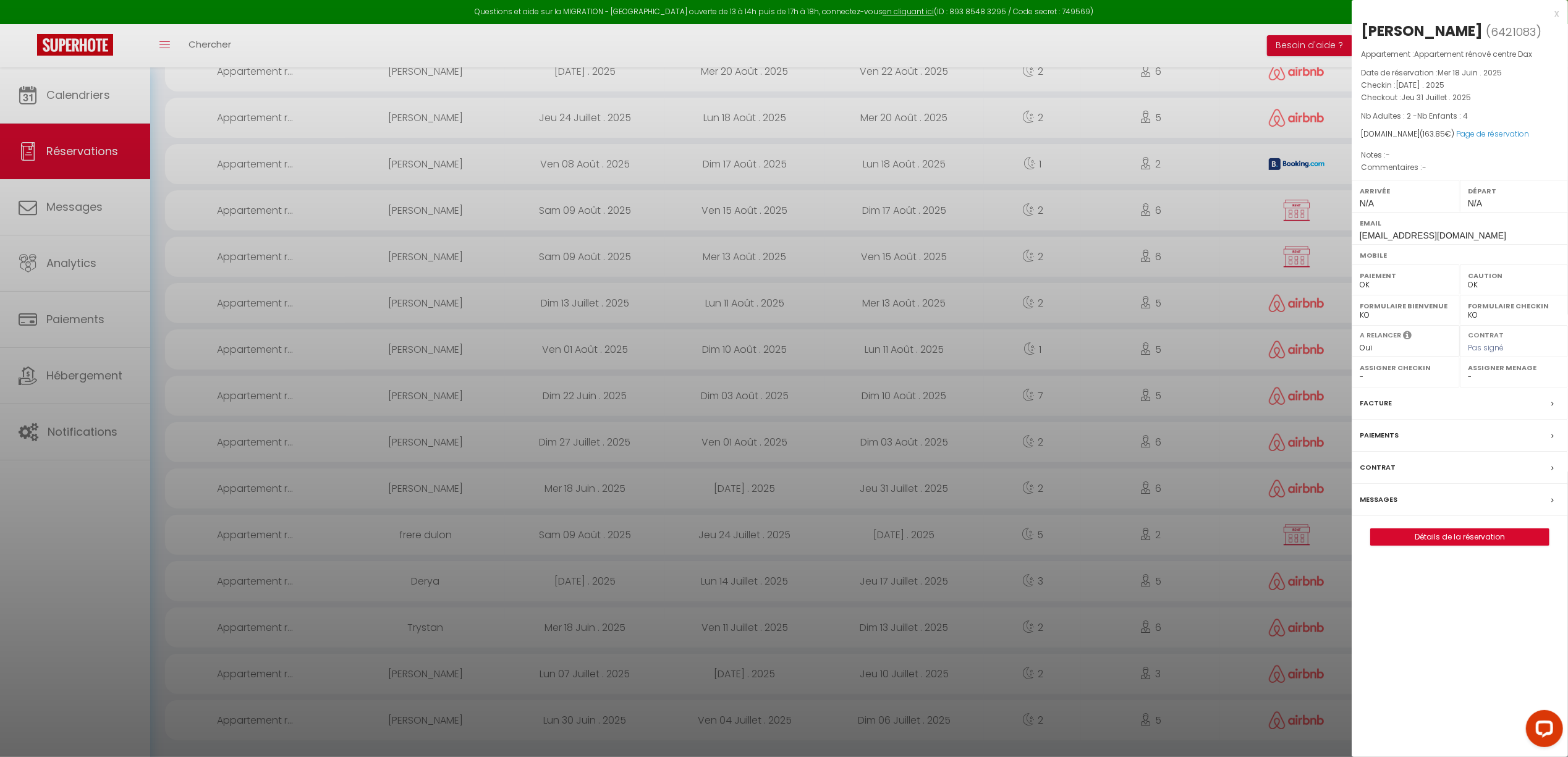
click at [1410, 400] on div "Facture" at bounding box center [1460, 404] width 216 height 32
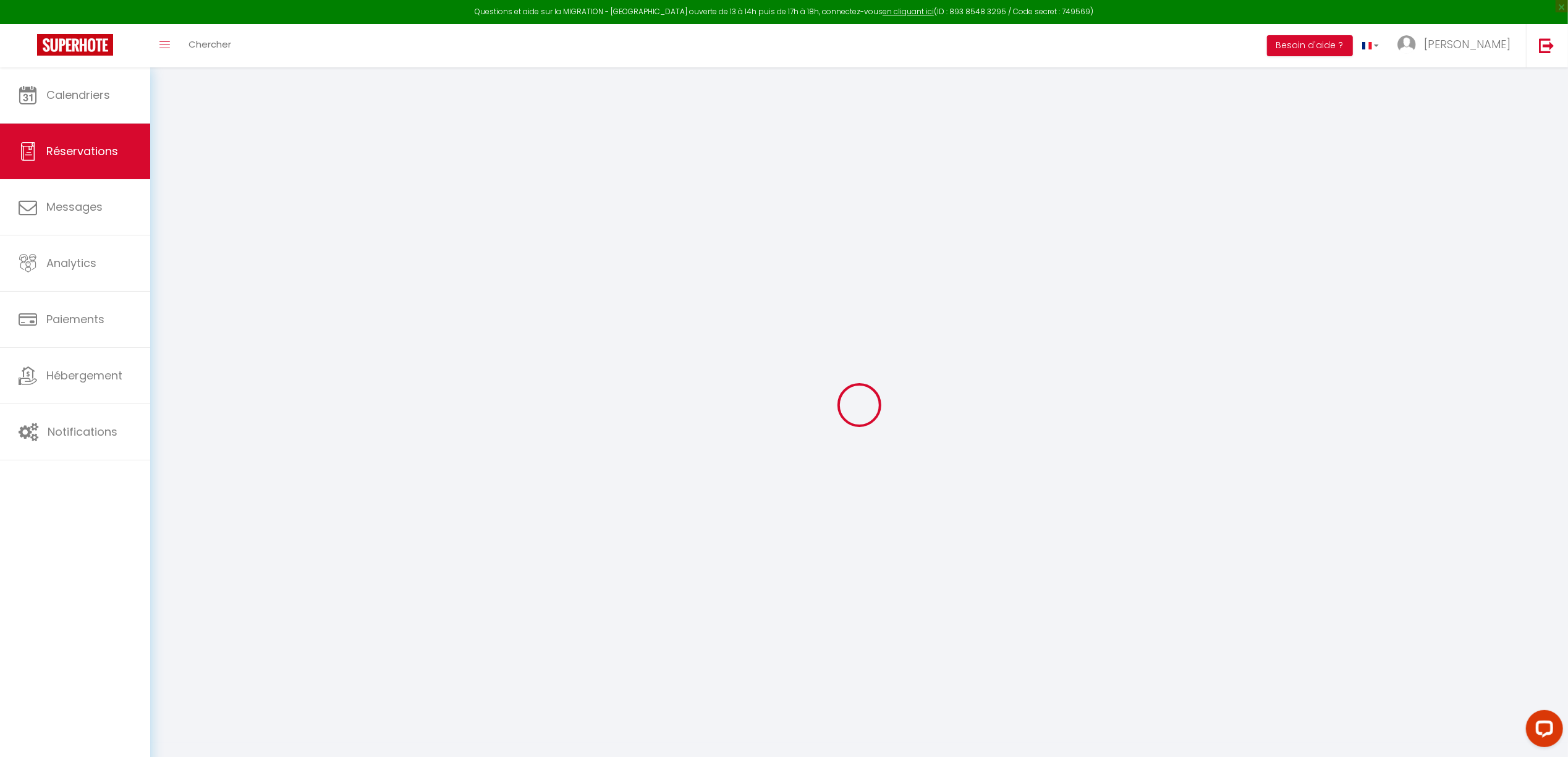
select select
checkbox input "false"
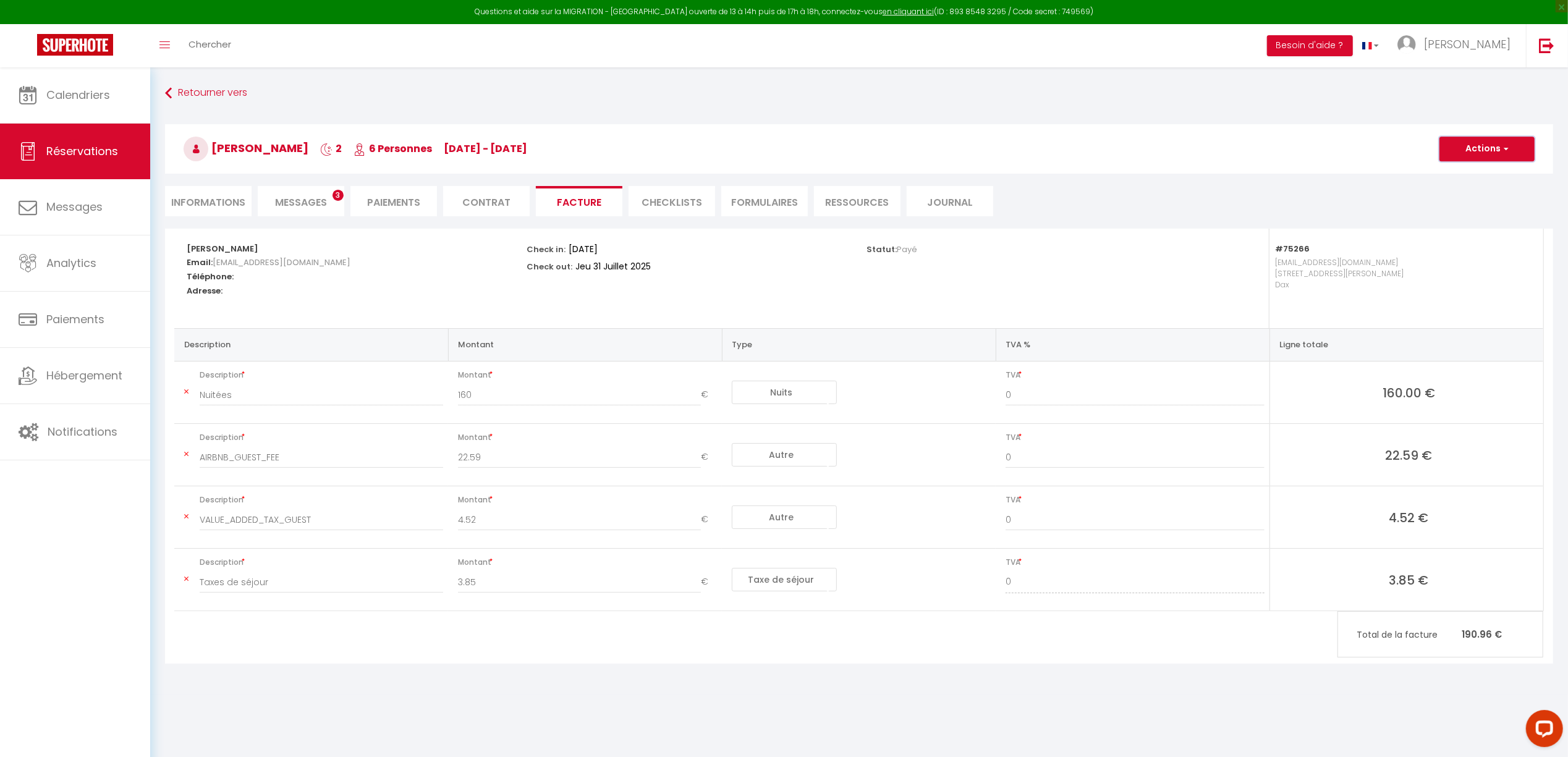
click at [1479, 146] on button "Actions" at bounding box center [1487, 149] width 95 height 25
click at [1474, 191] on link "Aperçu et éditer" at bounding box center [1477, 192] width 104 height 16
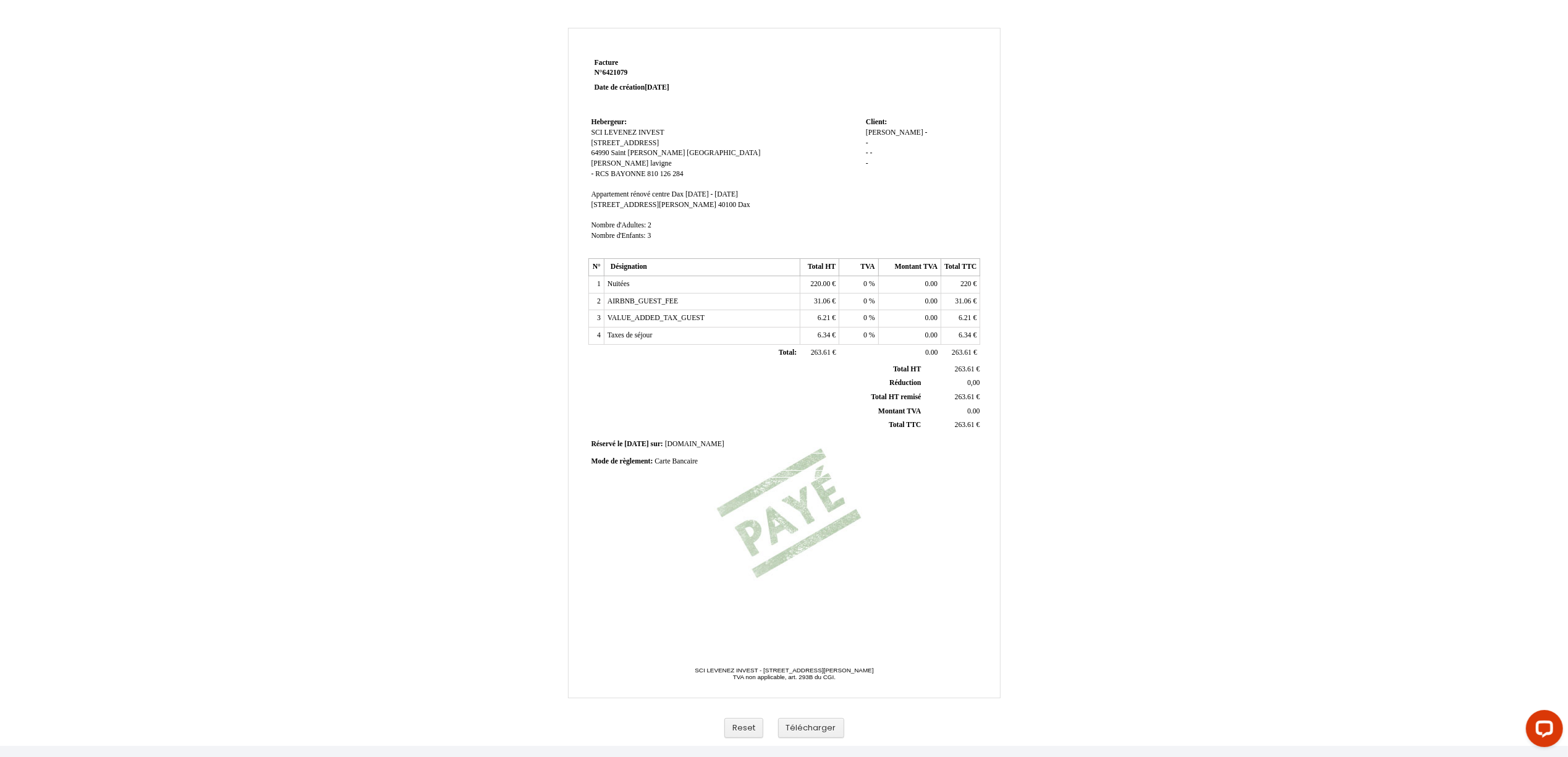
click at [1165, 234] on div "Facture Facture N° 6421079 6421079 Date de création 08 August 2025 Hebergeur: H…" at bounding box center [784, 380] width 1568 height 731
click at [997, 198] on div "Facture Facture N° 6421079 6421079 Date de création 08 August 2025 Hebergeur: H…" at bounding box center [784, 376] width 431 height 643
click at [821, 731] on button "Télécharger" at bounding box center [811, 728] width 66 height 21
click at [802, 732] on button "Télécharger" at bounding box center [811, 728] width 66 height 21
click at [807, 729] on button "Télécharger" at bounding box center [811, 728] width 66 height 21
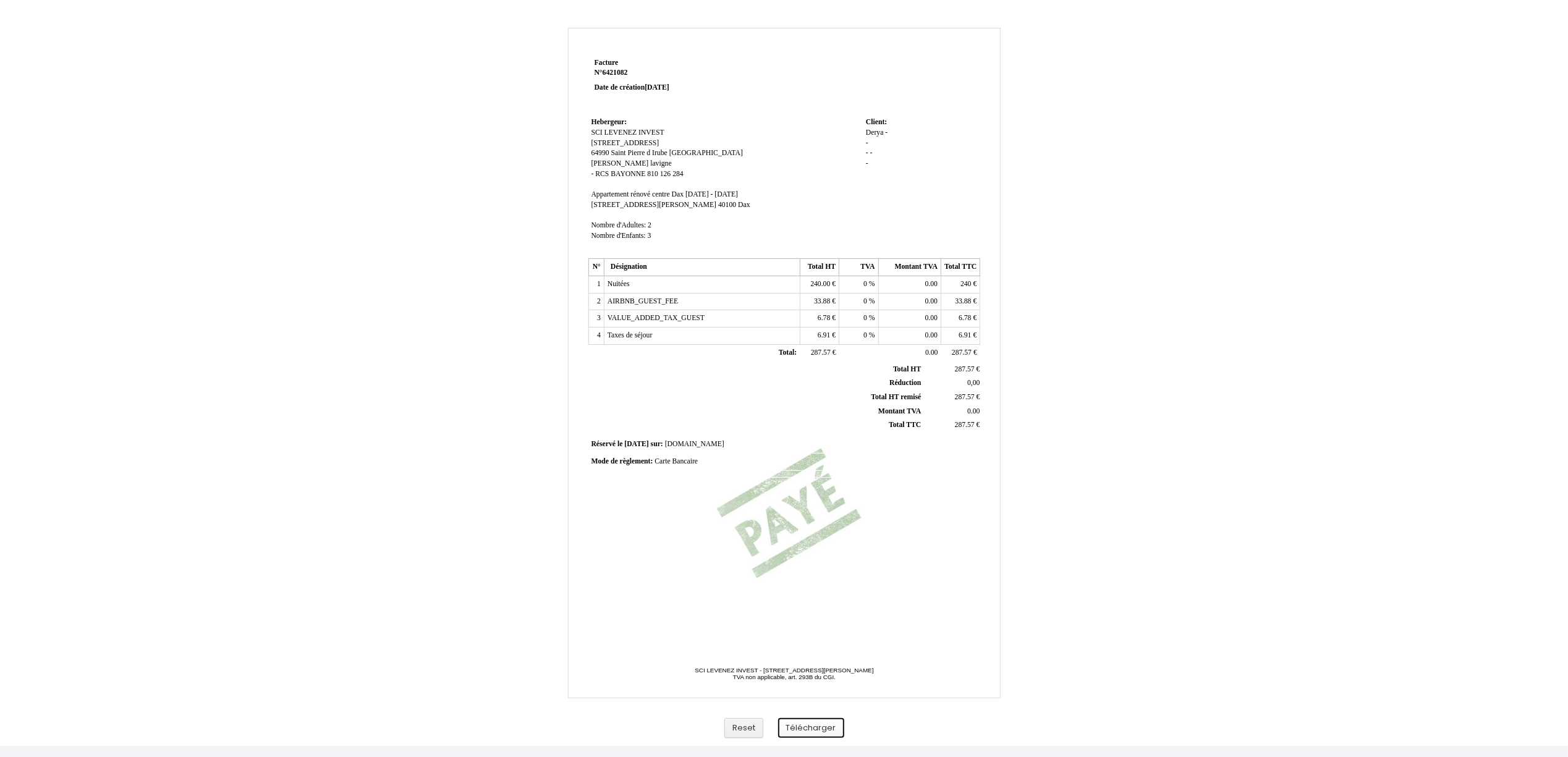
click at [829, 727] on button "Télécharger" at bounding box center [811, 728] width 66 height 21
click at [812, 735] on button "Télécharger" at bounding box center [811, 728] width 66 height 21
